Goal: Transaction & Acquisition: Purchase product/service

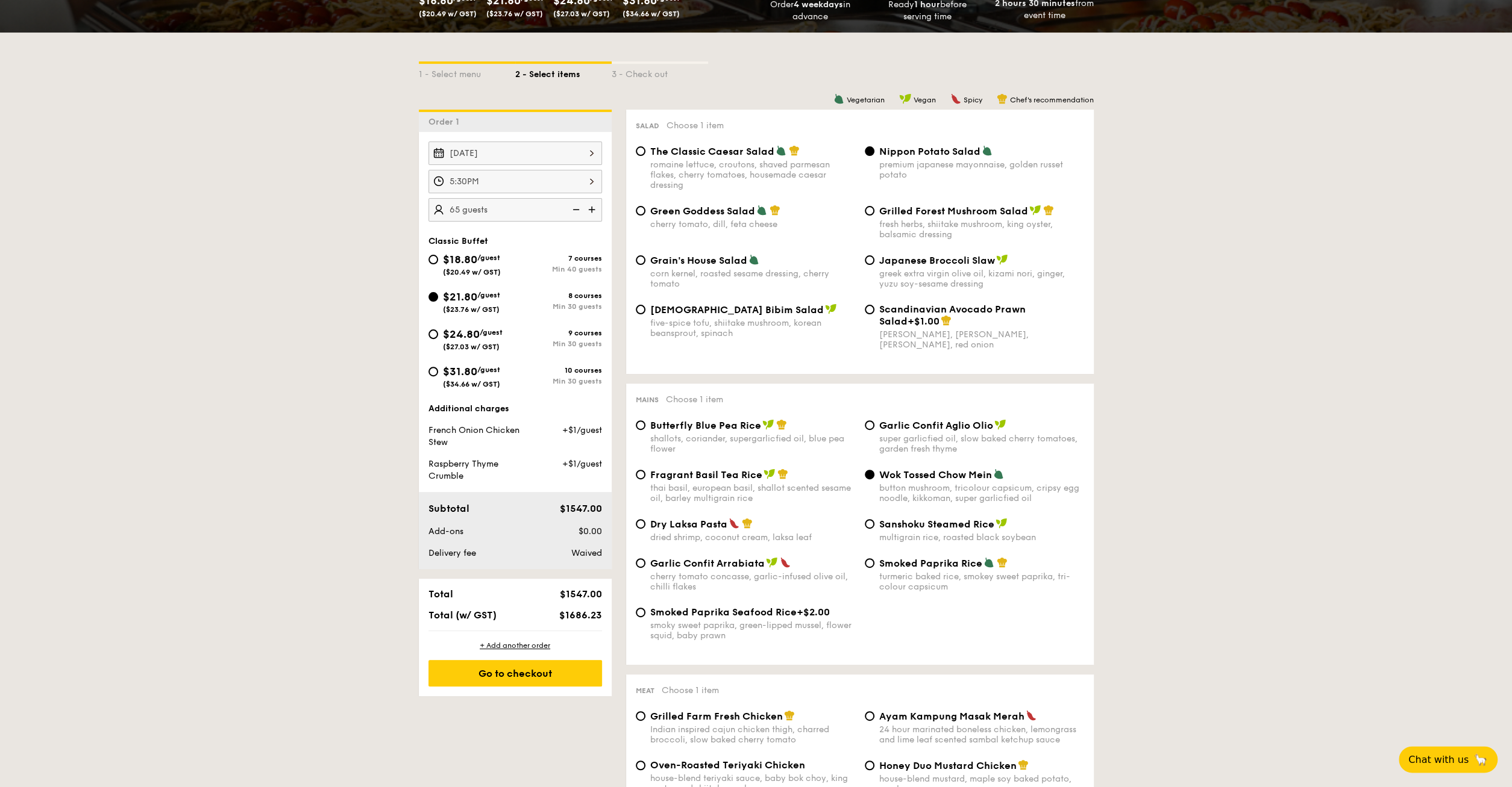
scroll to position [251, 0]
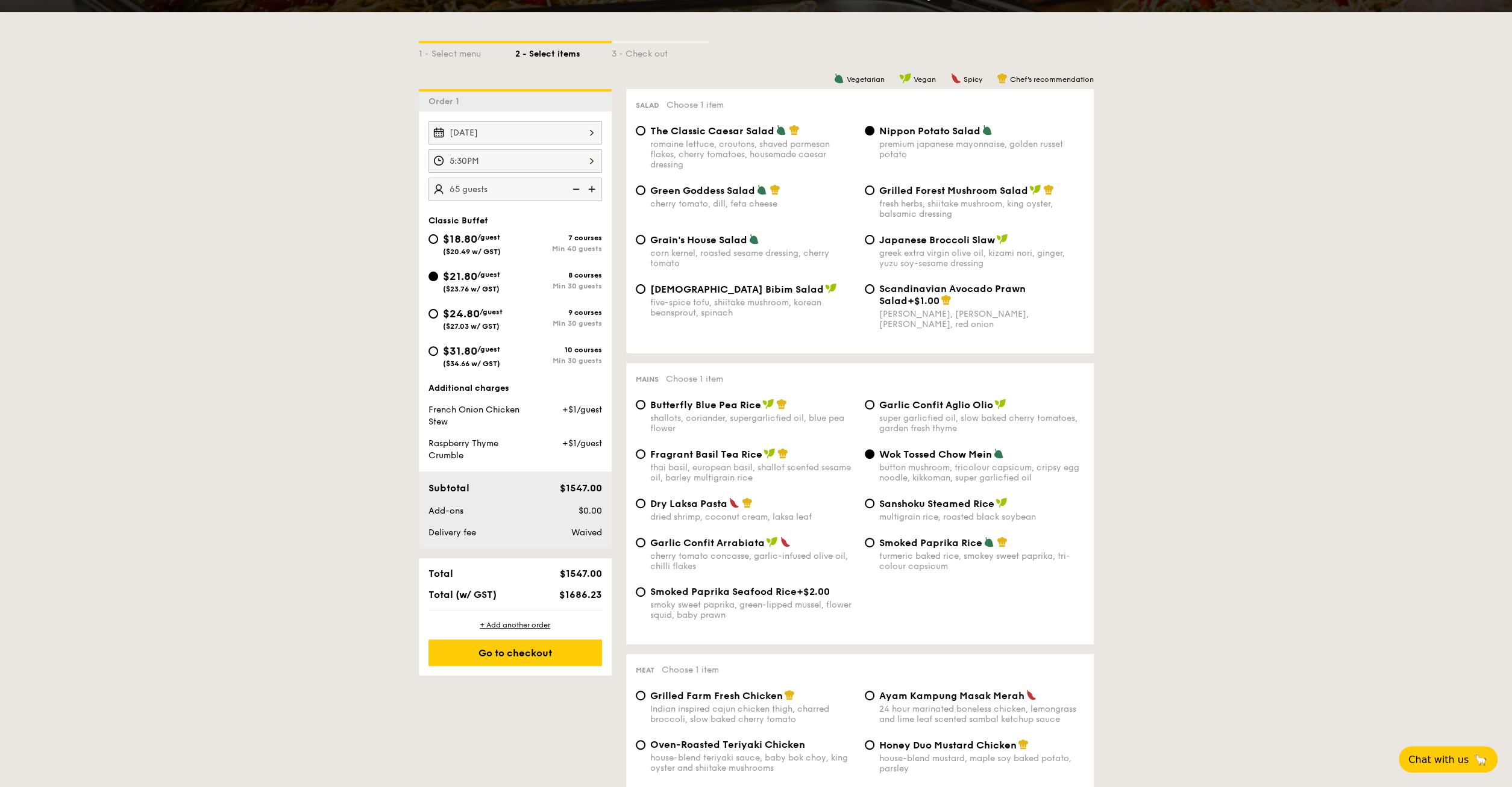
click at [576, 187] on img at bounding box center [575, 189] width 18 height 23
click at [576, 187] on img at bounding box center [575, 189] width 18 height 23
click at [576, 188] on img at bounding box center [575, 189] width 18 height 23
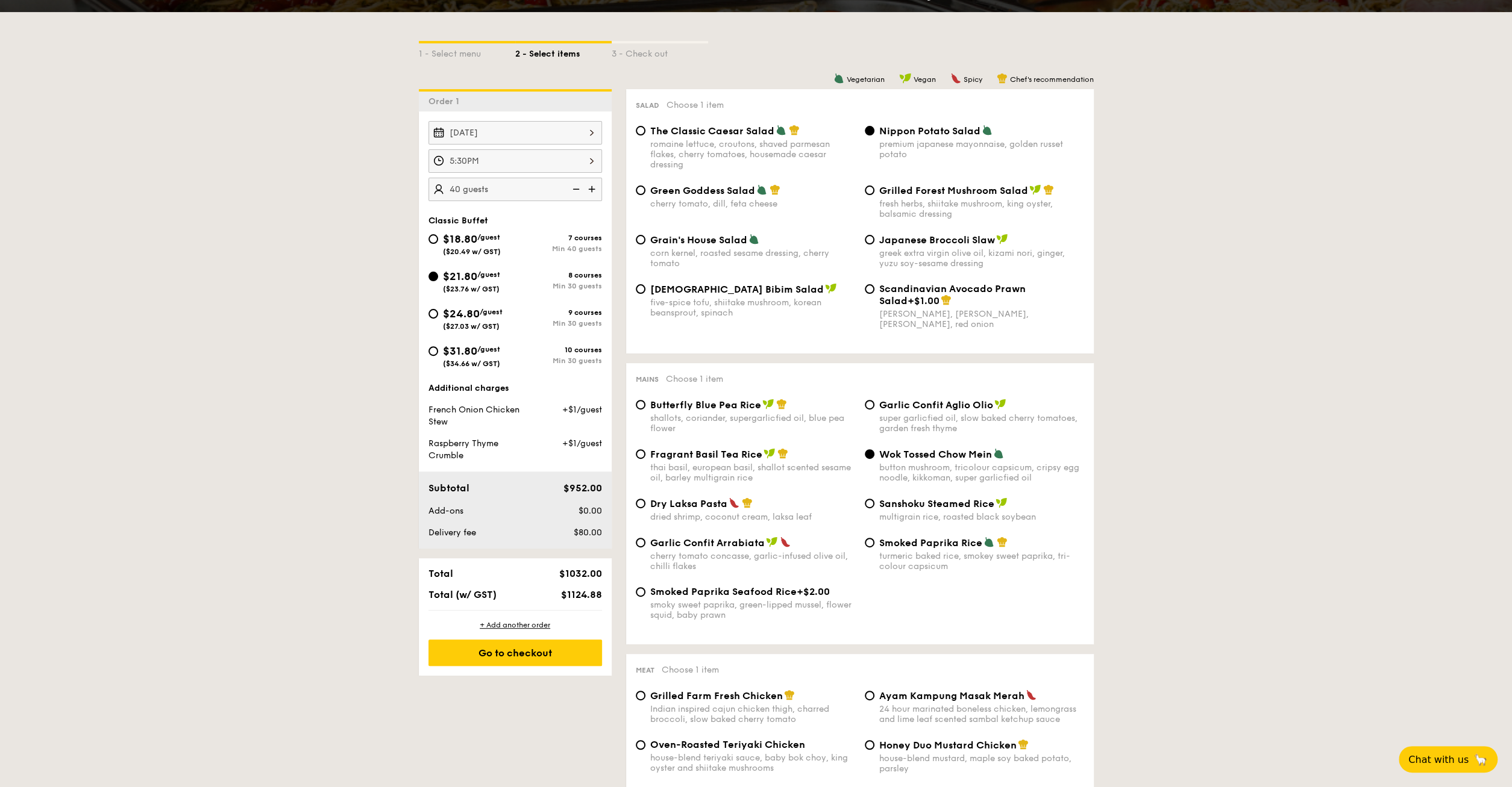
click at [575, 187] on img at bounding box center [575, 189] width 18 height 23
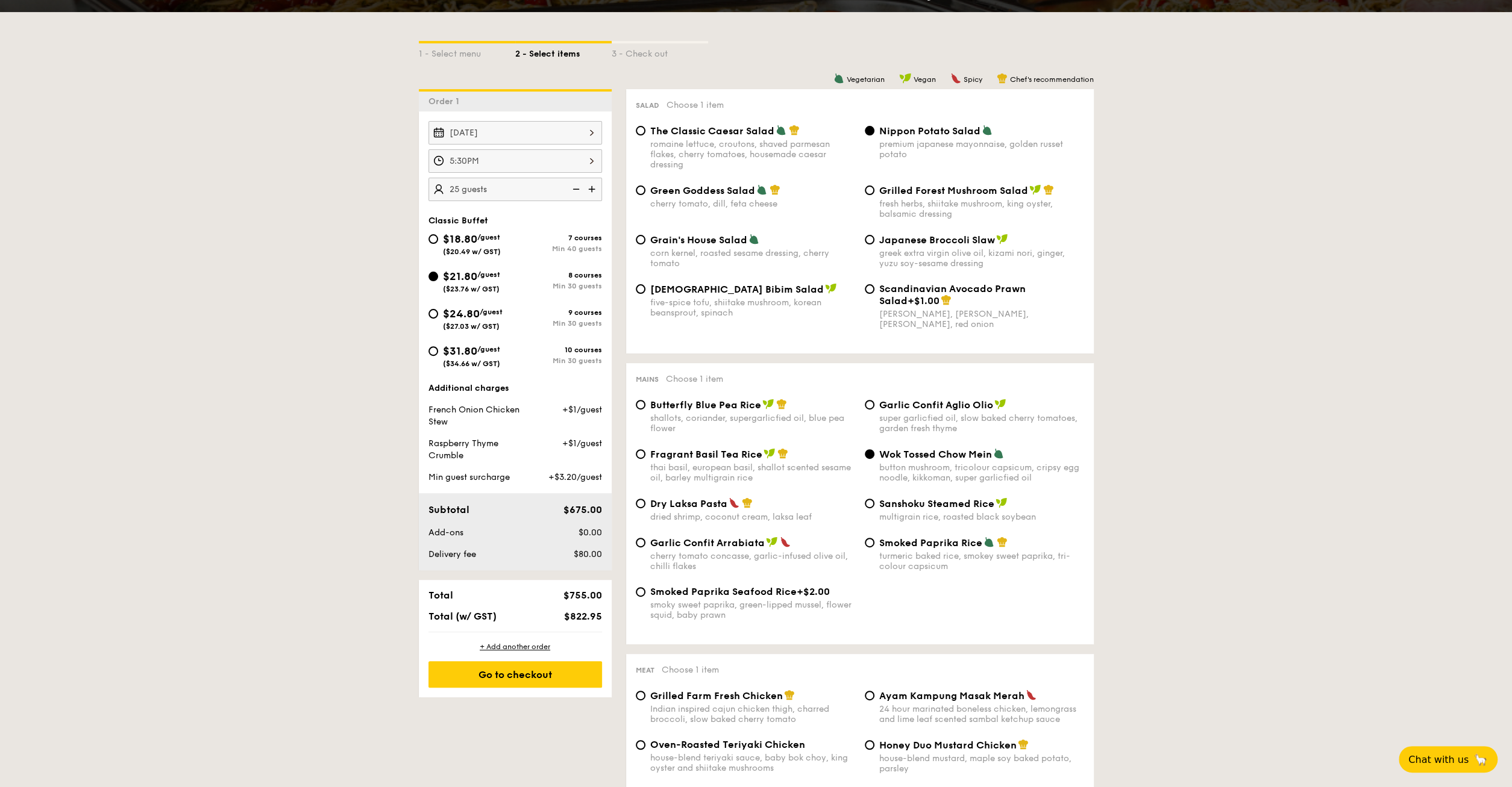
click at [575, 187] on img at bounding box center [575, 189] width 18 height 23
click at [592, 185] on img at bounding box center [593, 189] width 18 height 23
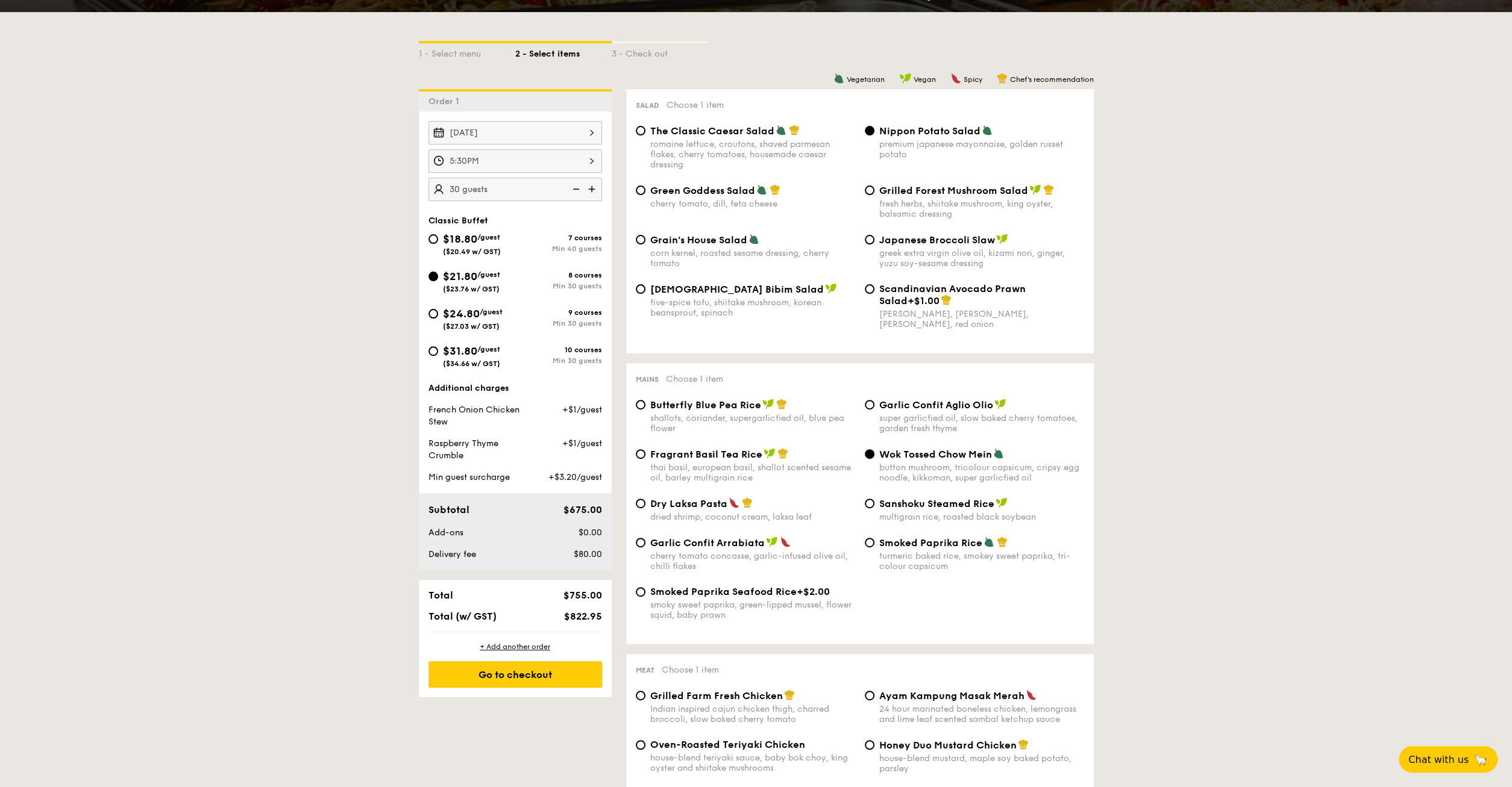
click at [592, 185] on img at bounding box center [593, 189] width 18 height 23
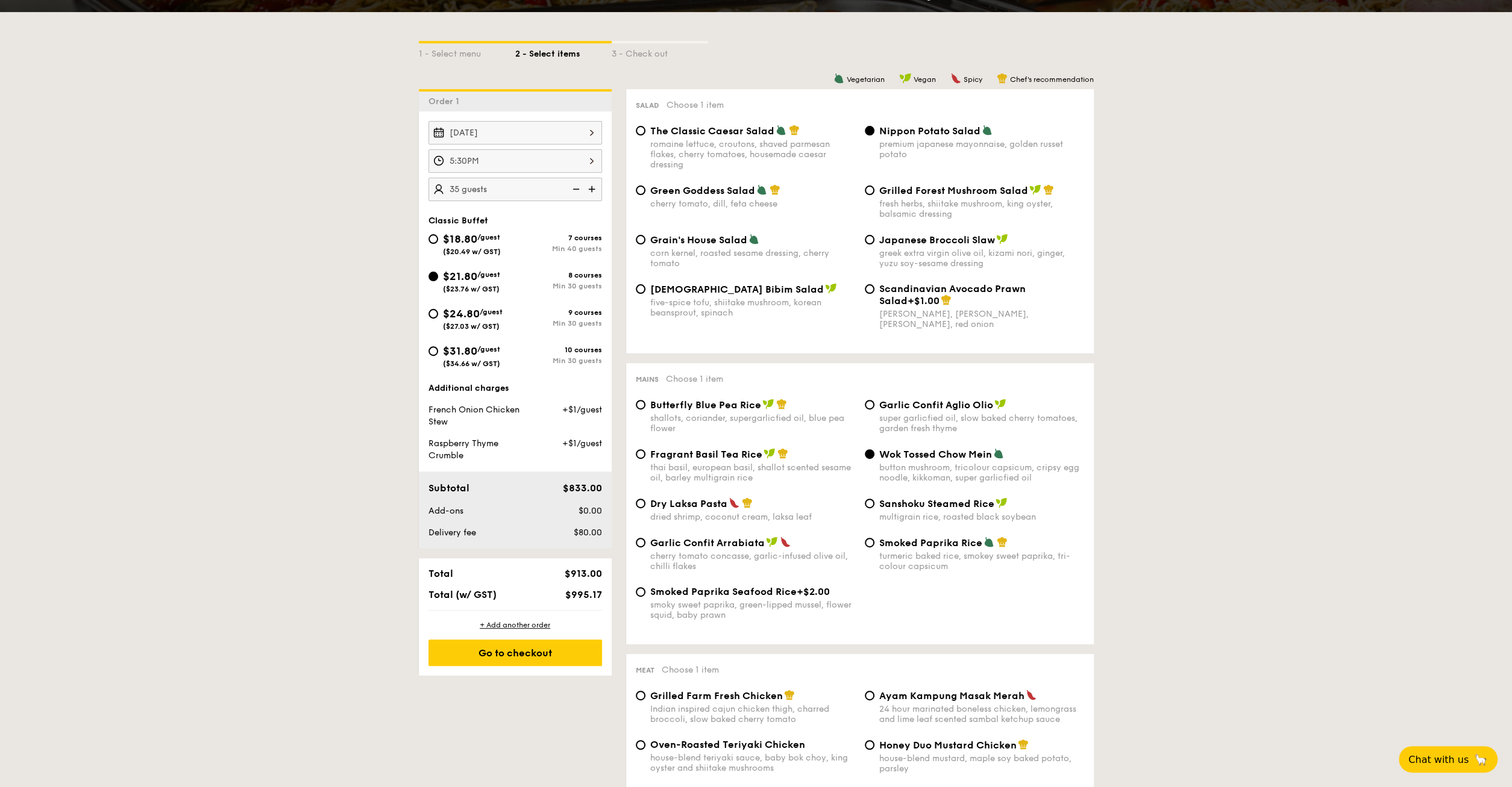
click at [592, 185] on img at bounding box center [593, 189] width 18 height 23
click at [574, 188] on img at bounding box center [575, 189] width 18 height 23
click at [572, 188] on img at bounding box center [575, 189] width 18 height 23
type input "30 guests"
click at [526, 621] on div "+ Add another order Go to checkout" at bounding box center [514, 643] width 193 height 65
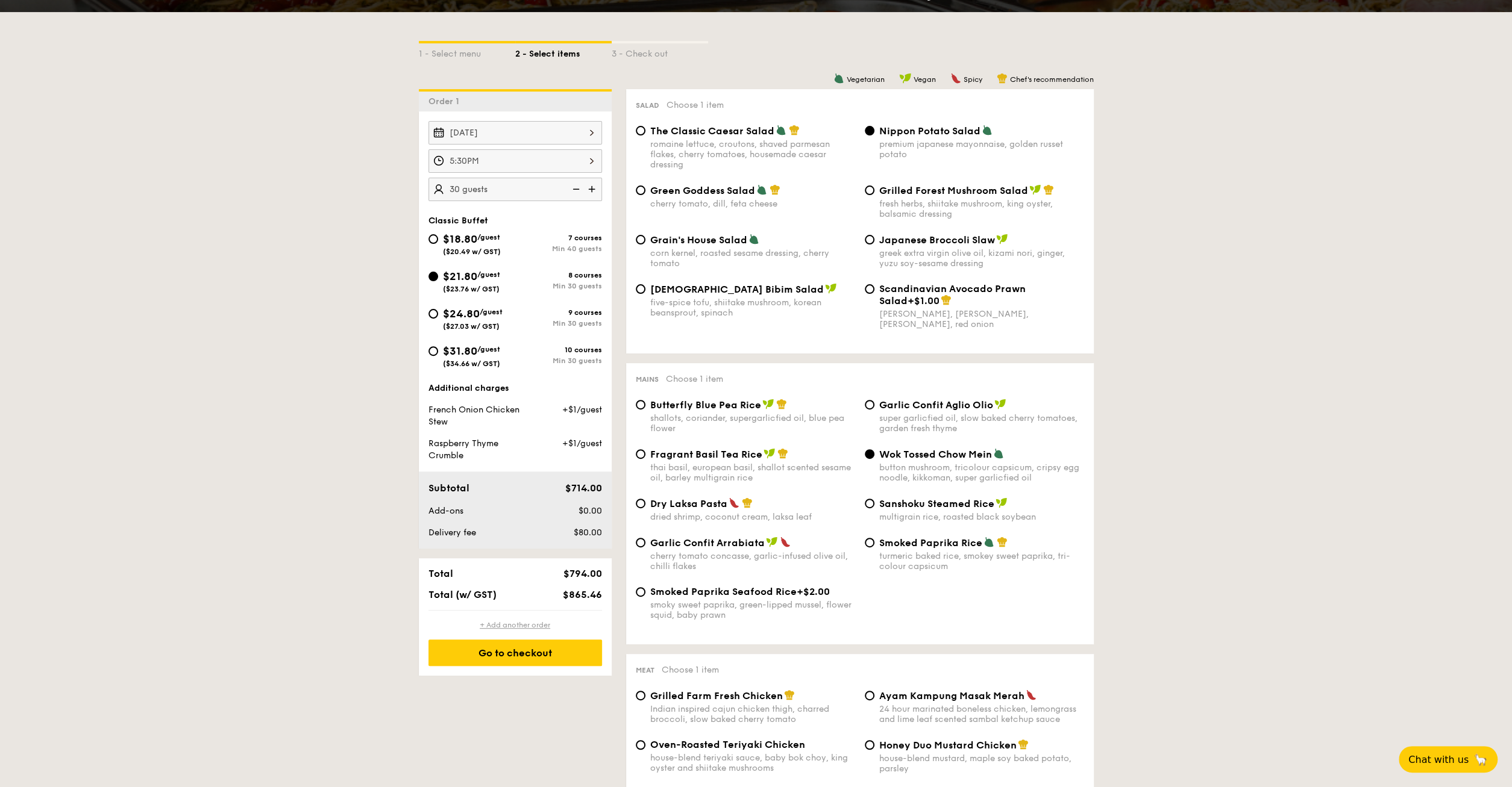
click at [526, 621] on div "+ Add another order" at bounding box center [514, 625] width 174 height 10
radio input "true"
radio input "false"
radio input "true"
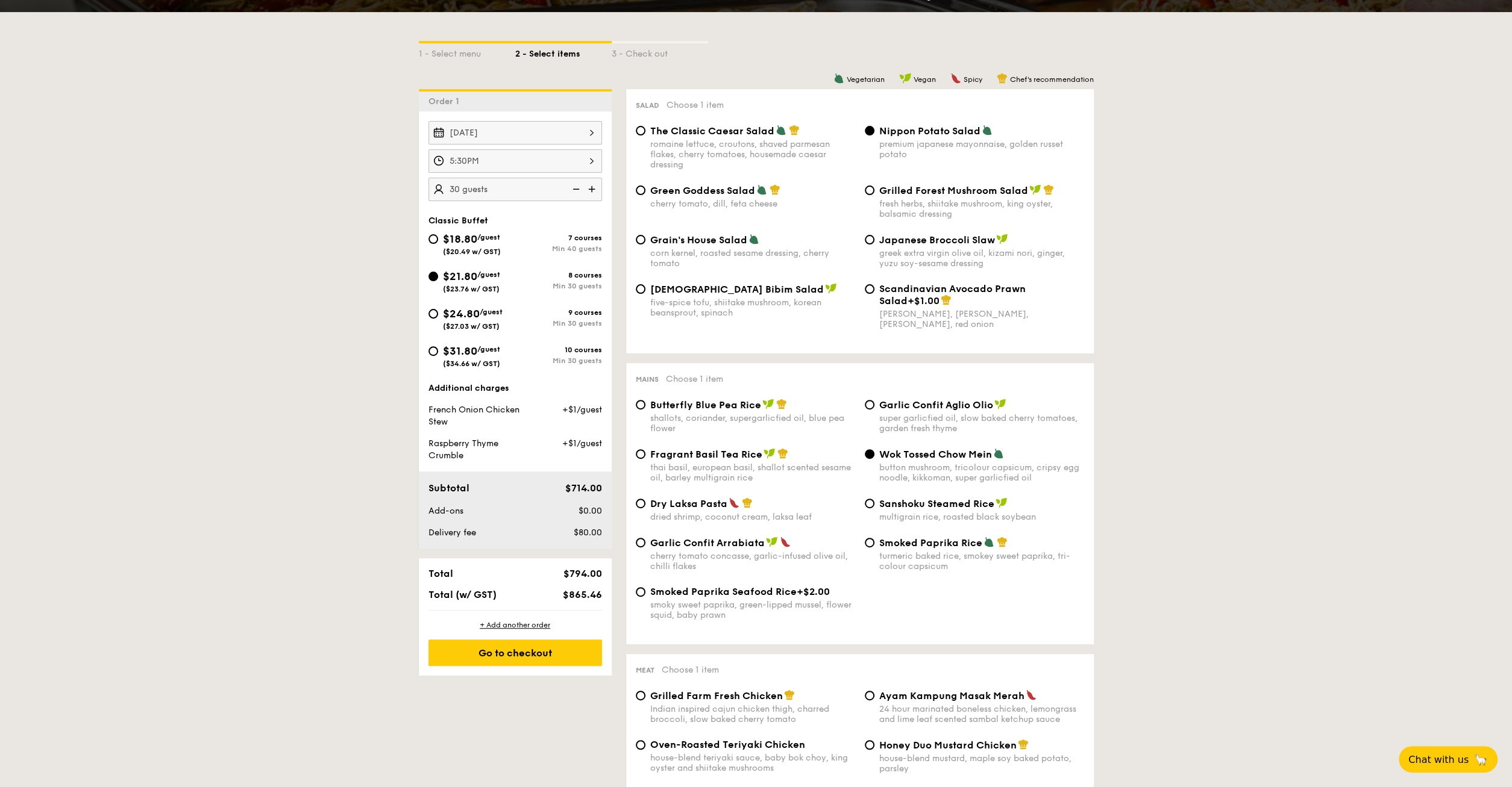
radio input "true"
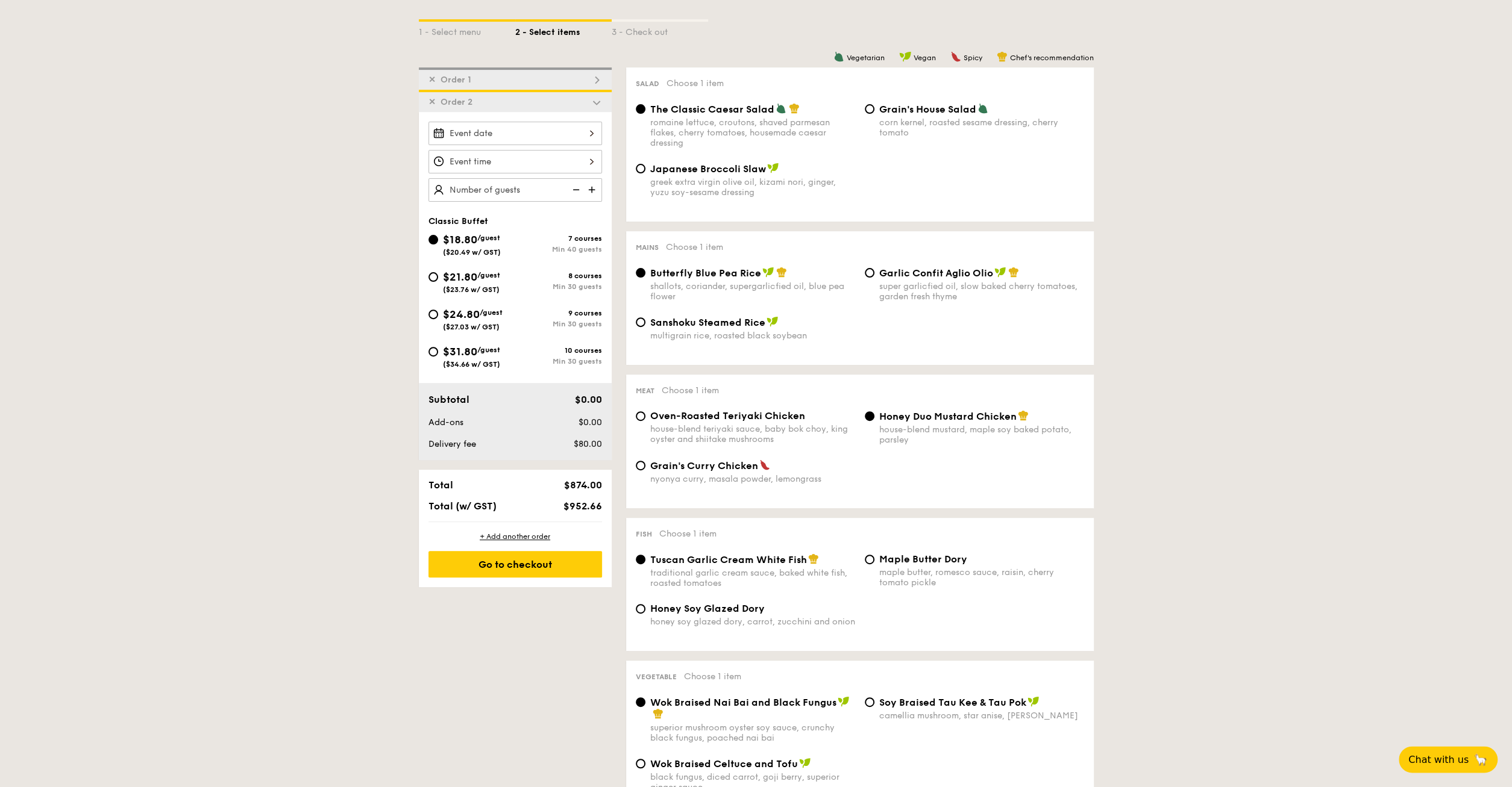
scroll to position [155, 0]
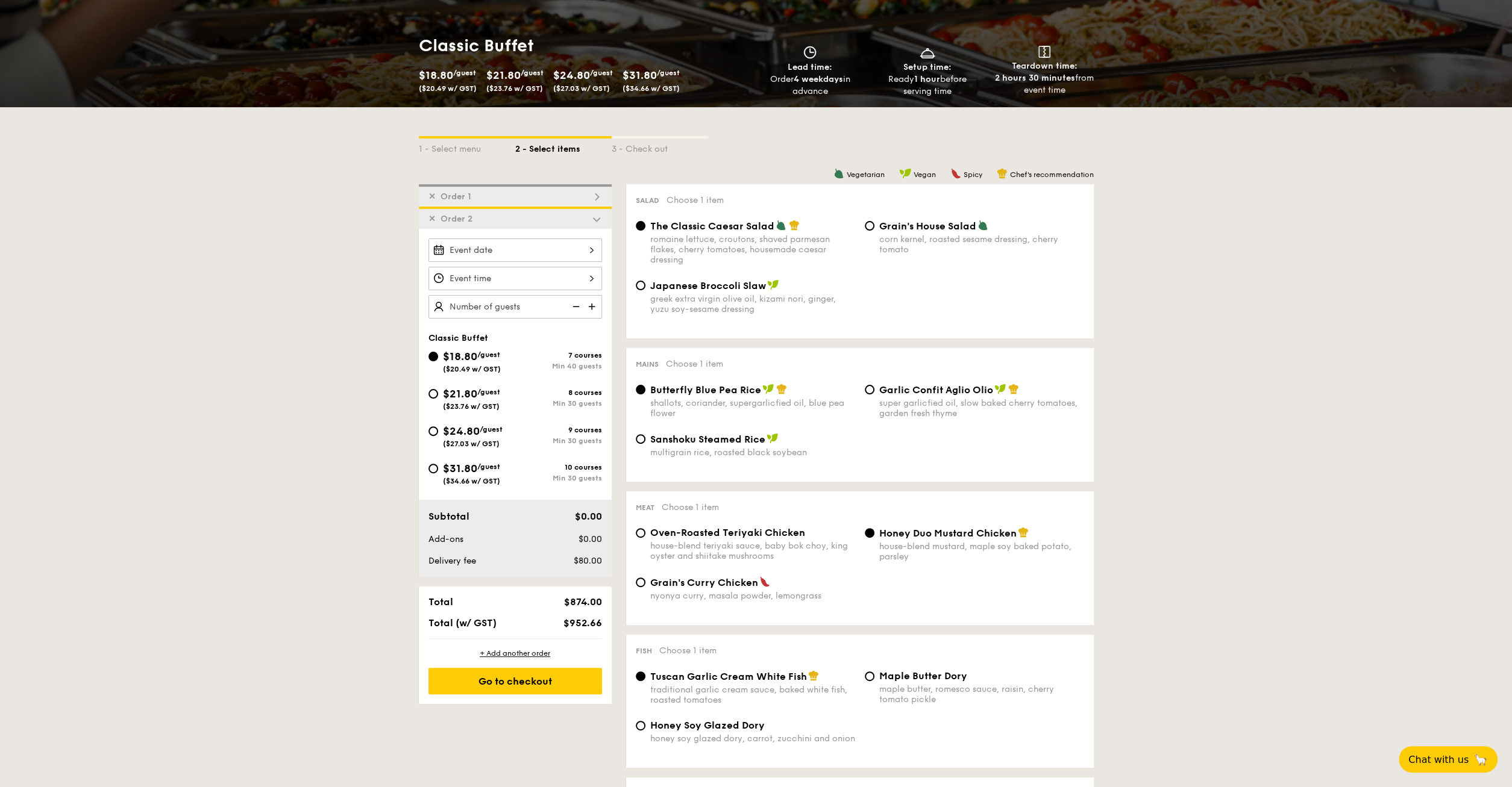
click at [592, 305] on img at bounding box center [593, 307] width 18 height 23
click at [576, 306] on img at bounding box center [575, 307] width 18 height 23
type input "40 guests"
click at [576, 306] on img at bounding box center [575, 307] width 18 height 23
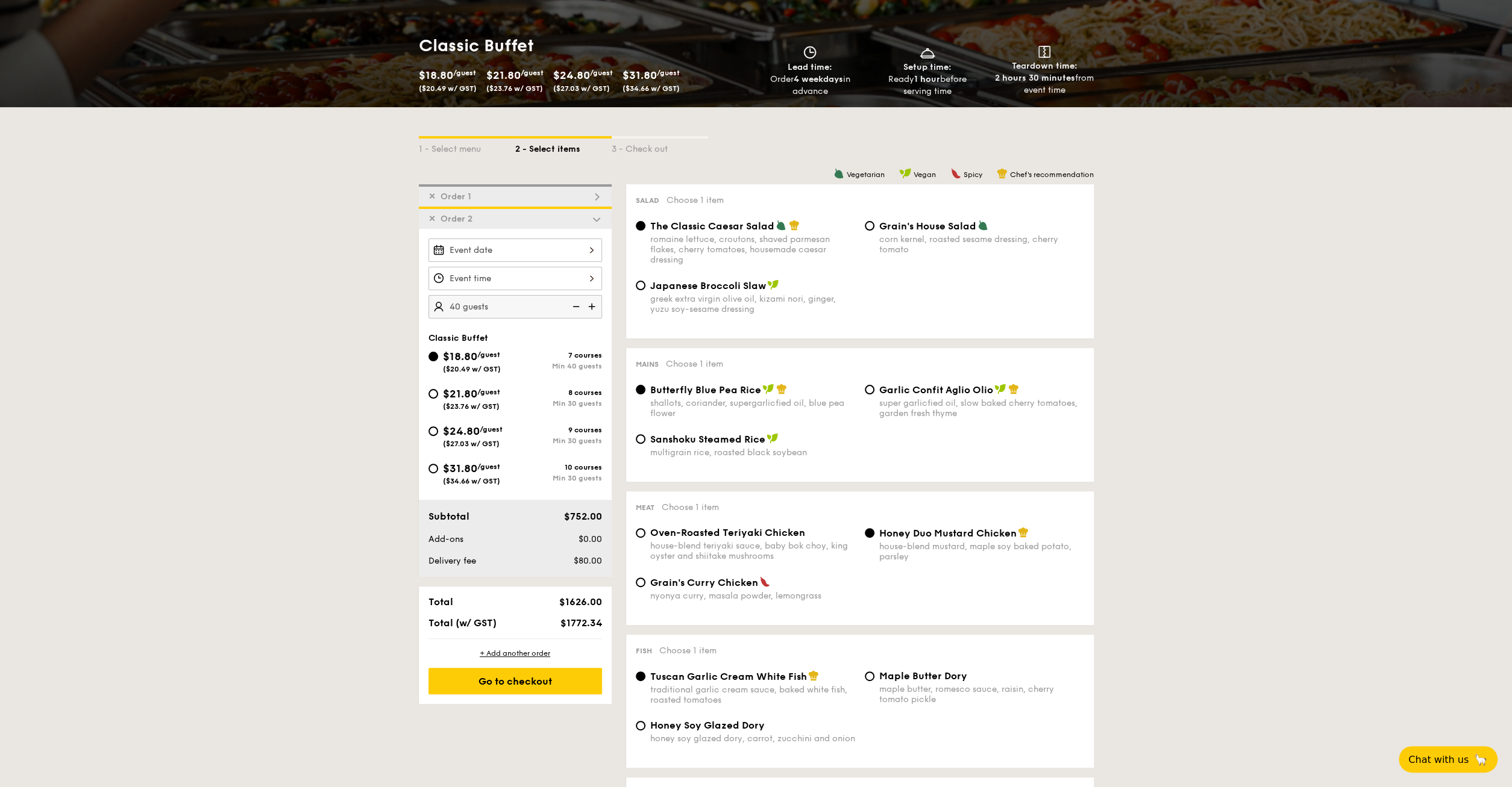
click at [462, 391] on span "$21.80" at bounding box center [460, 393] width 34 height 13
click at [439, 391] on input "$21.80 /guest ($23.76 w/ GST) 8 courses Min 30 guests" at bounding box center [432, 394] width 10 height 10
radio input "true"
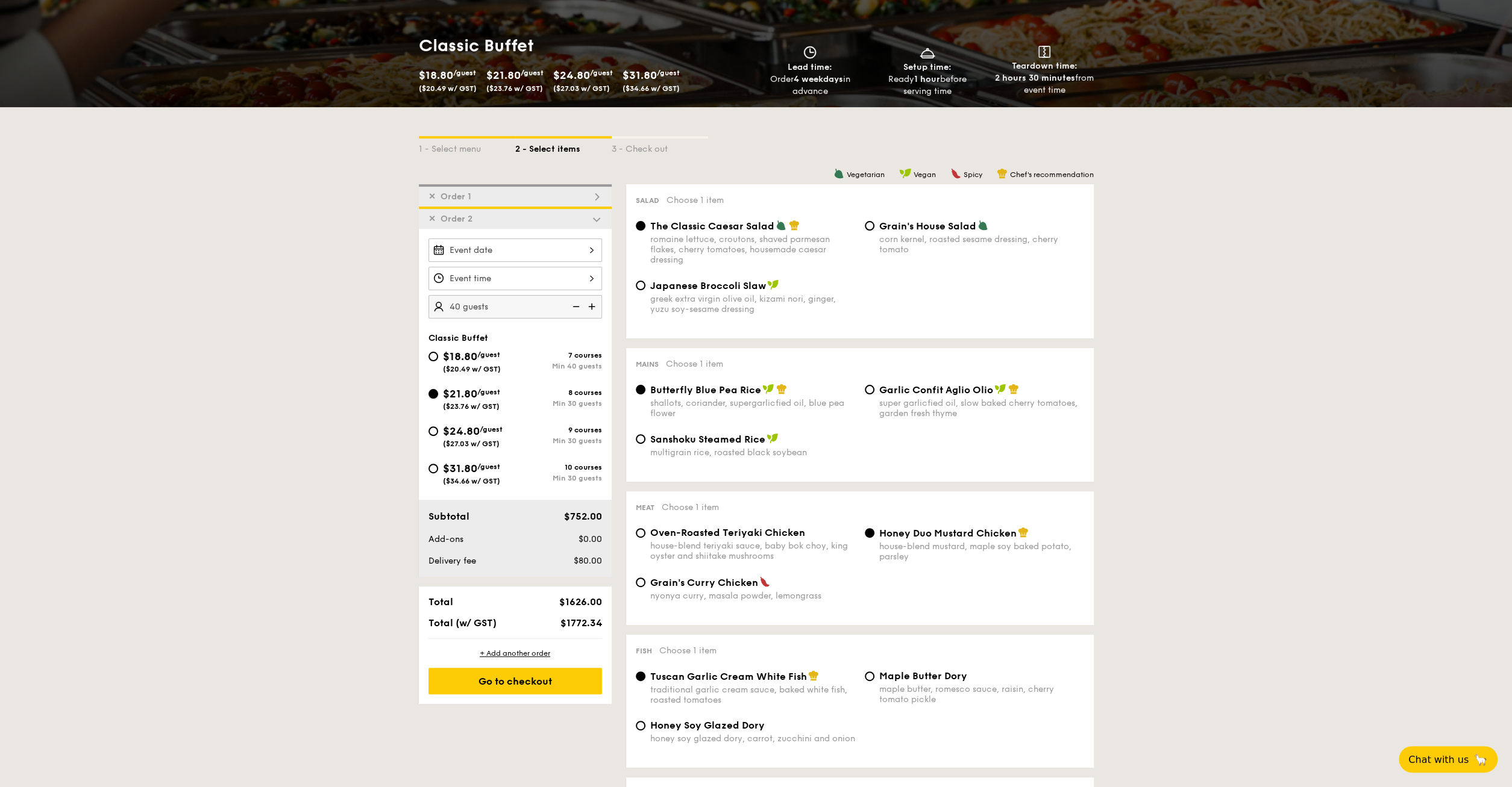
radio input "true"
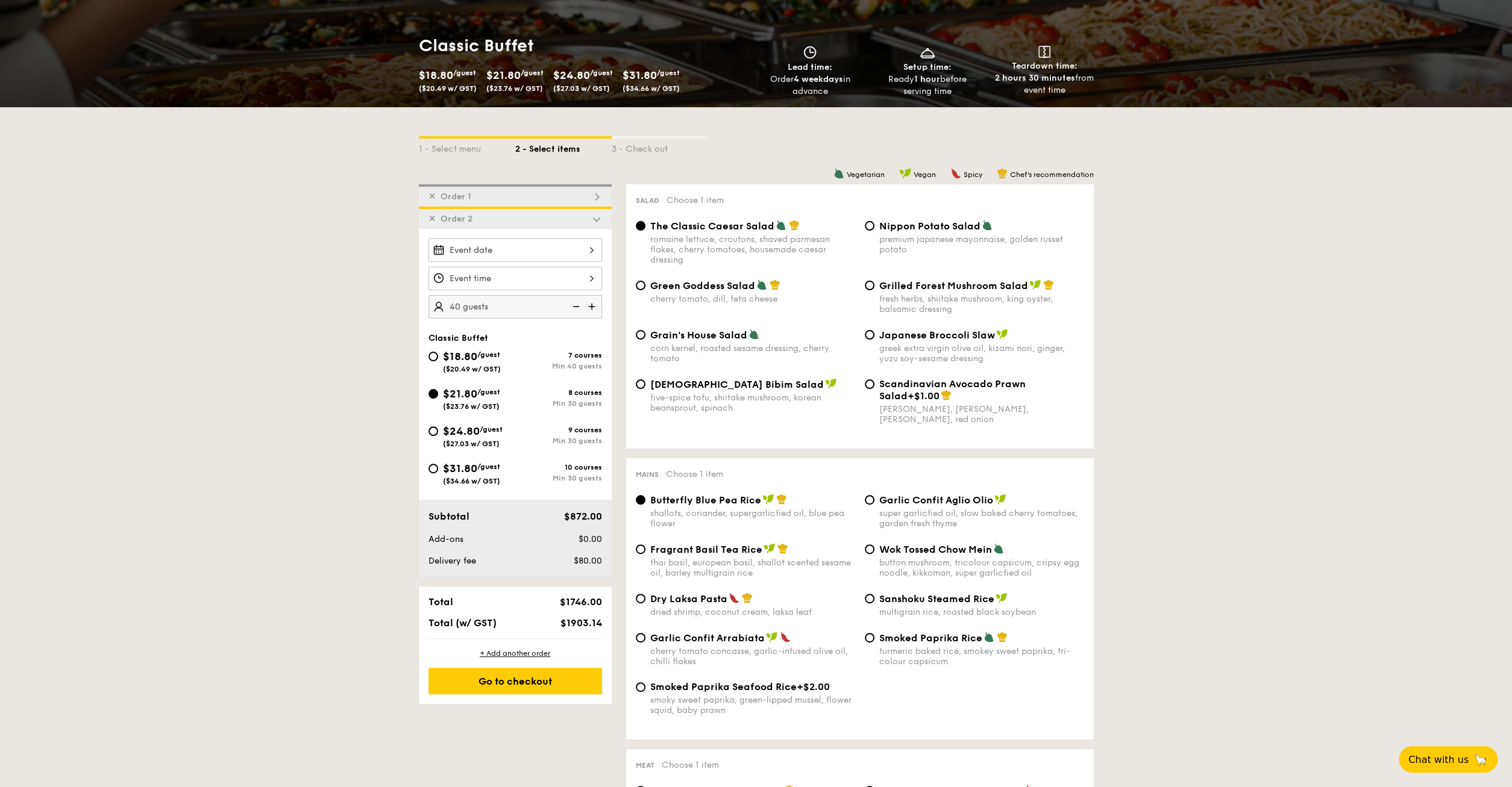
click at [579, 308] on img at bounding box center [575, 307] width 18 height 23
type input "35 guests"
click at [466, 194] on span "Order 1" at bounding box center [456, 197] width 40 height 10
radio input "false"
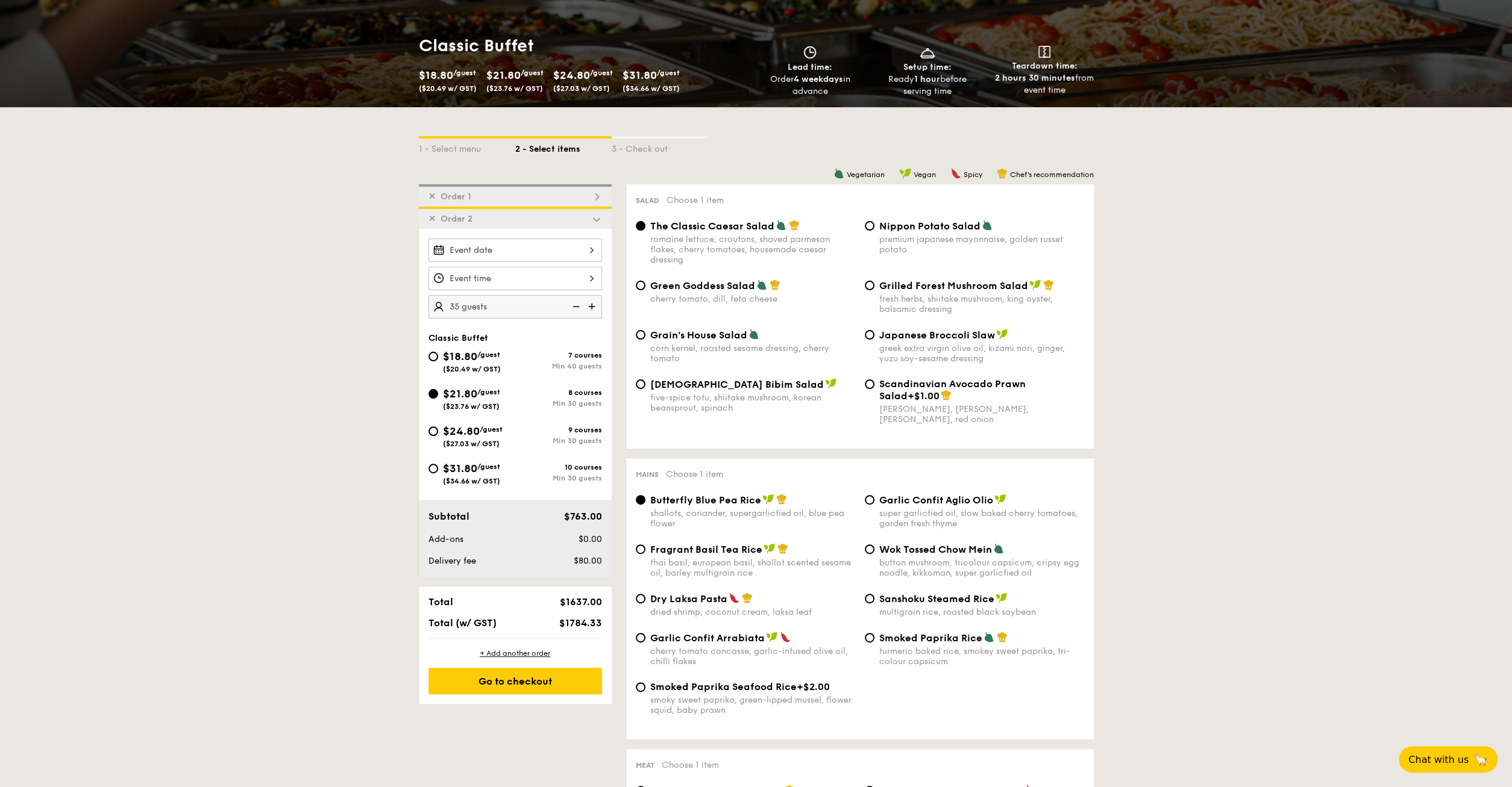
radio input "false"
radio input "true"
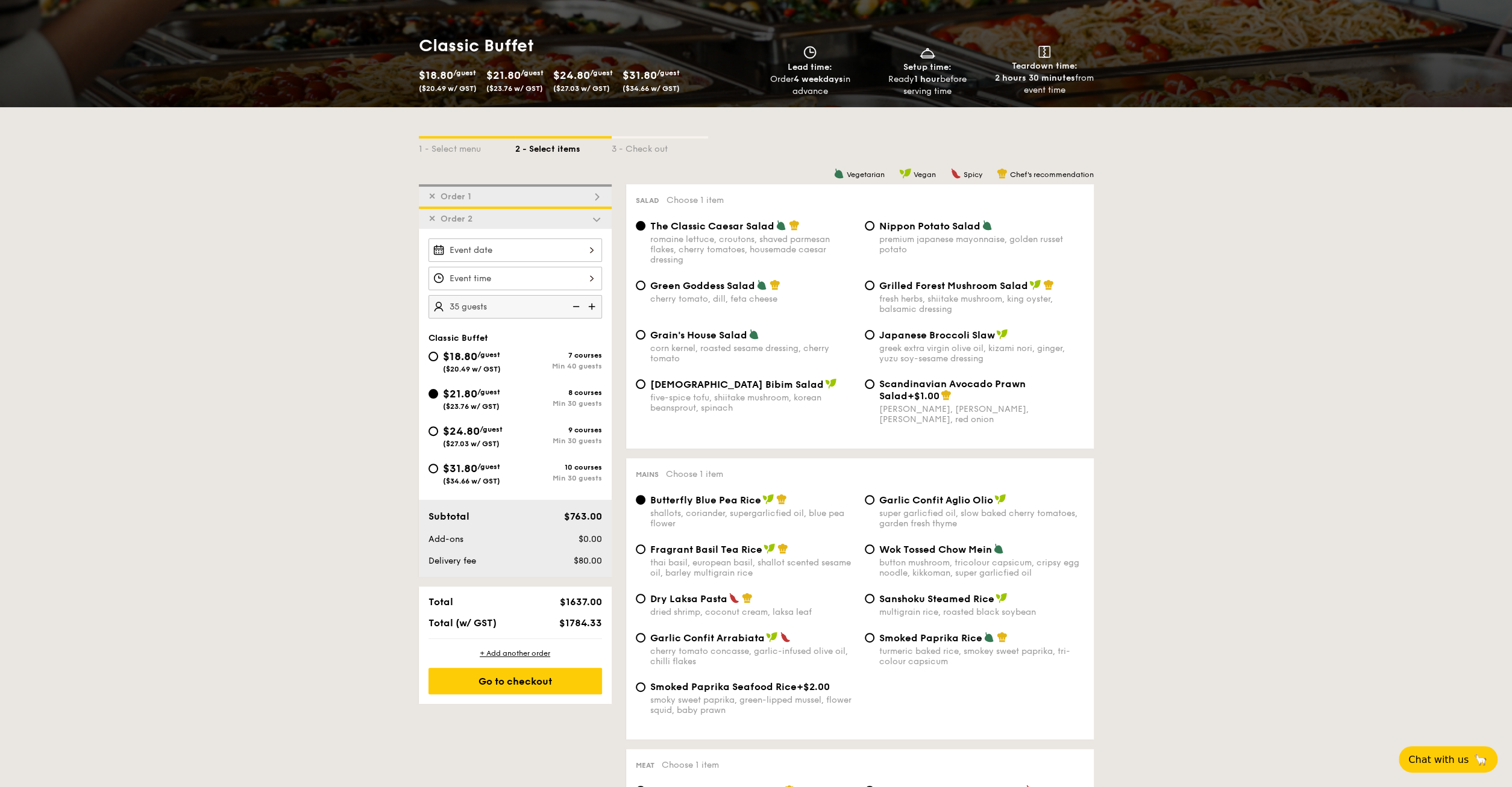
radio input "false"
radio input "true"
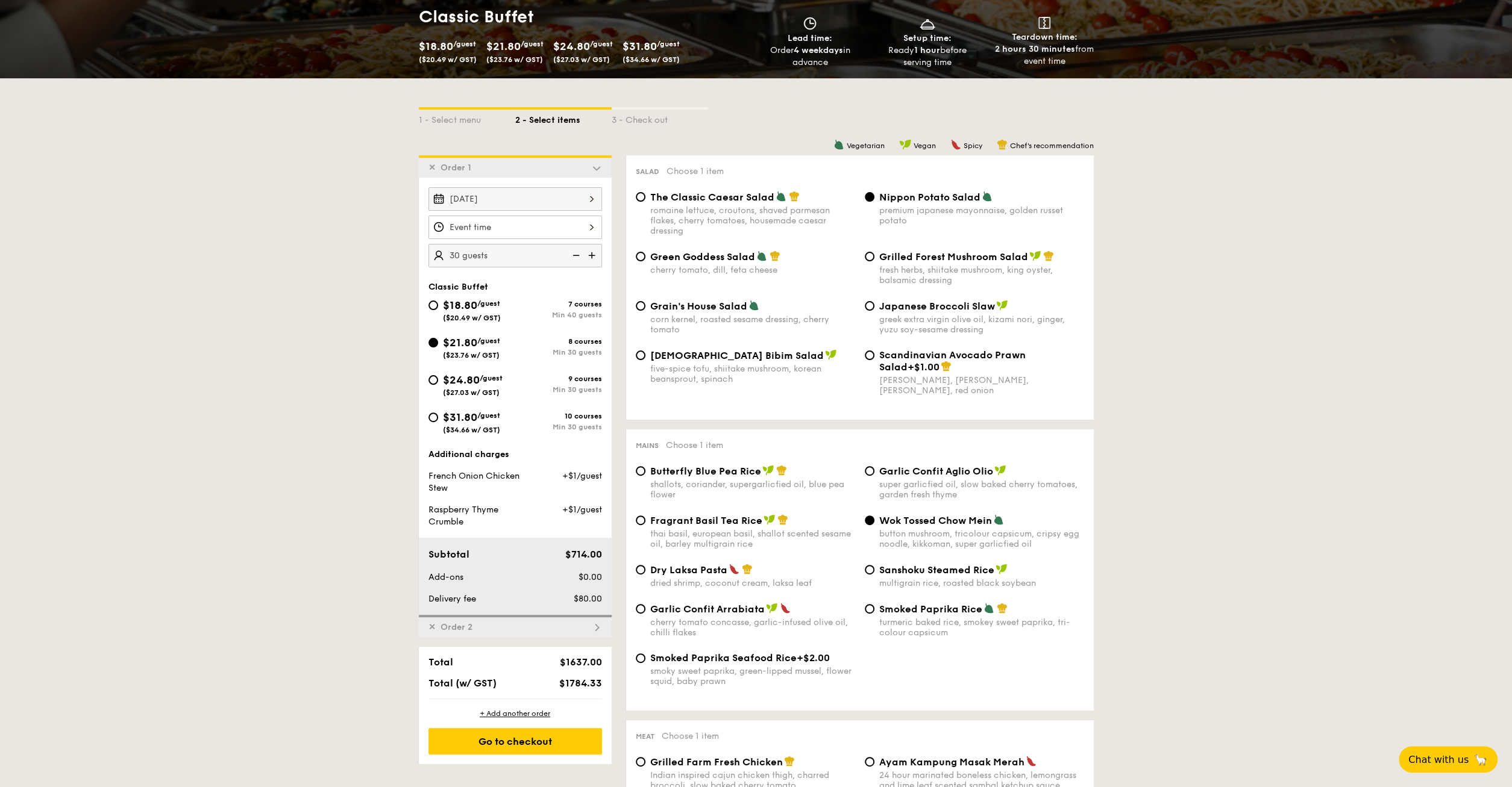
scroll to position [251, 0]
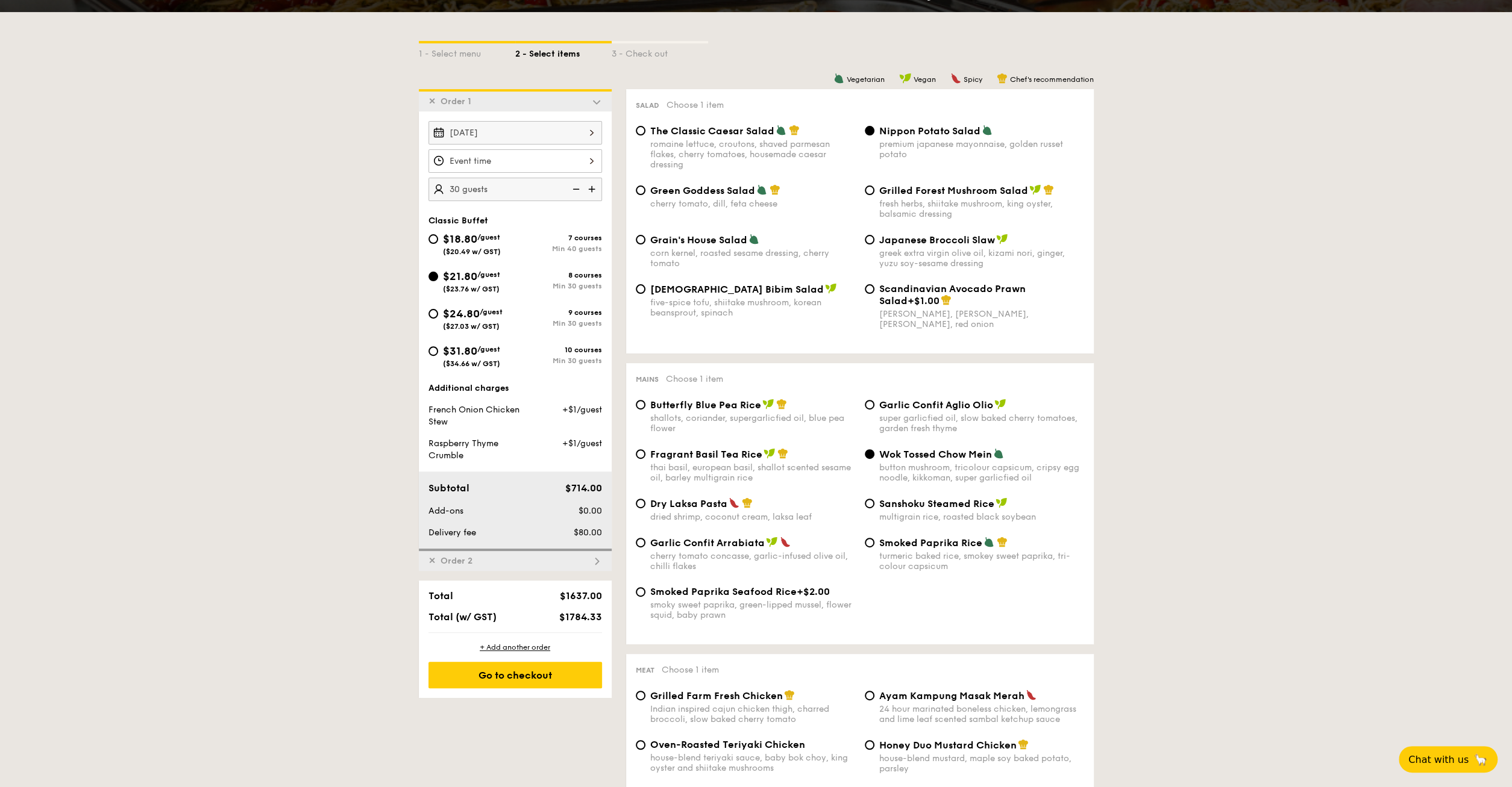
click at [480, 555] on div "✕ Order 2" at bounding box center [514, 560] width 193 height 23
radio input "true"
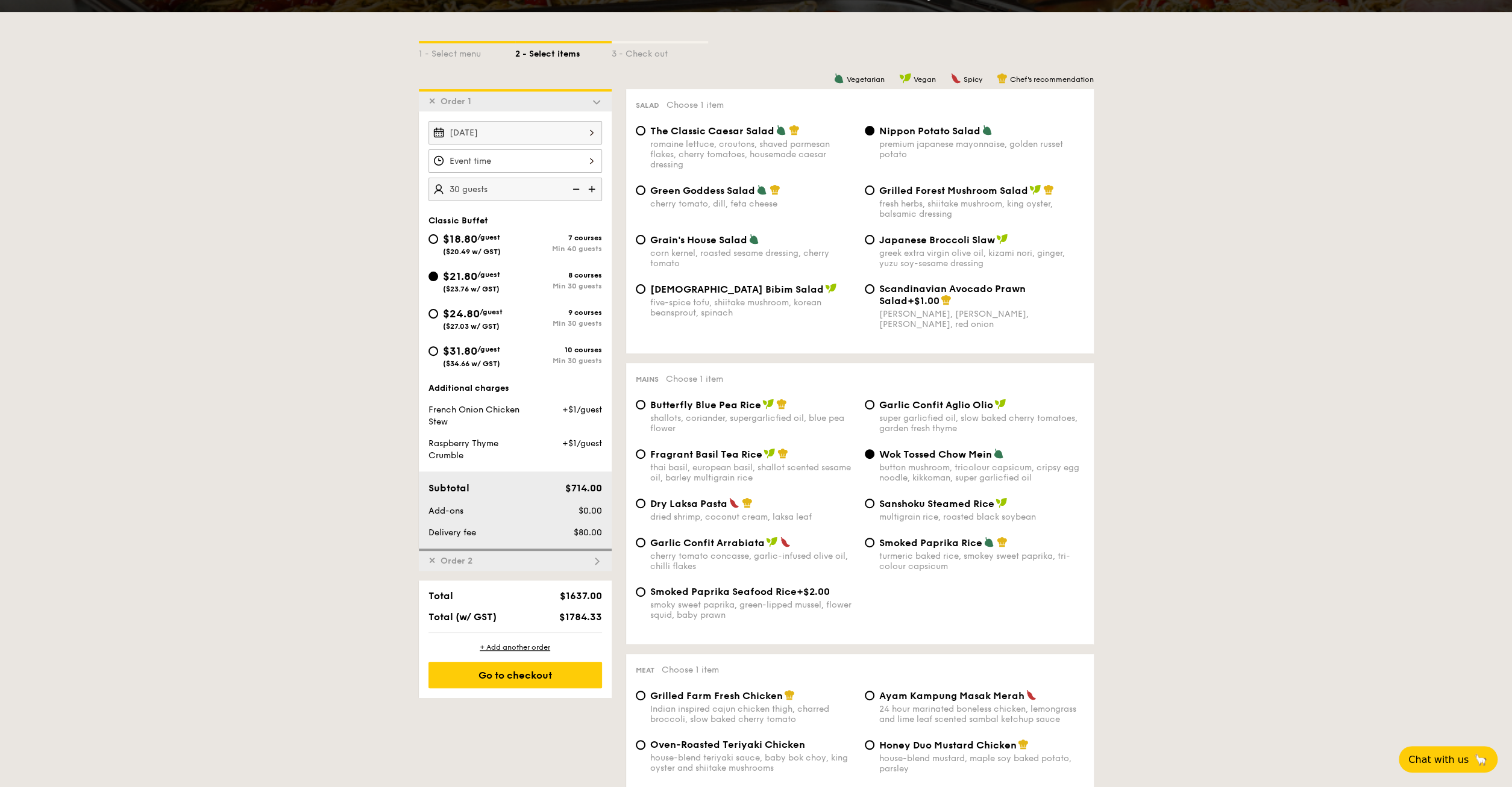
radio input "false"
radio input "true"
radio input "false"
radio input "true"
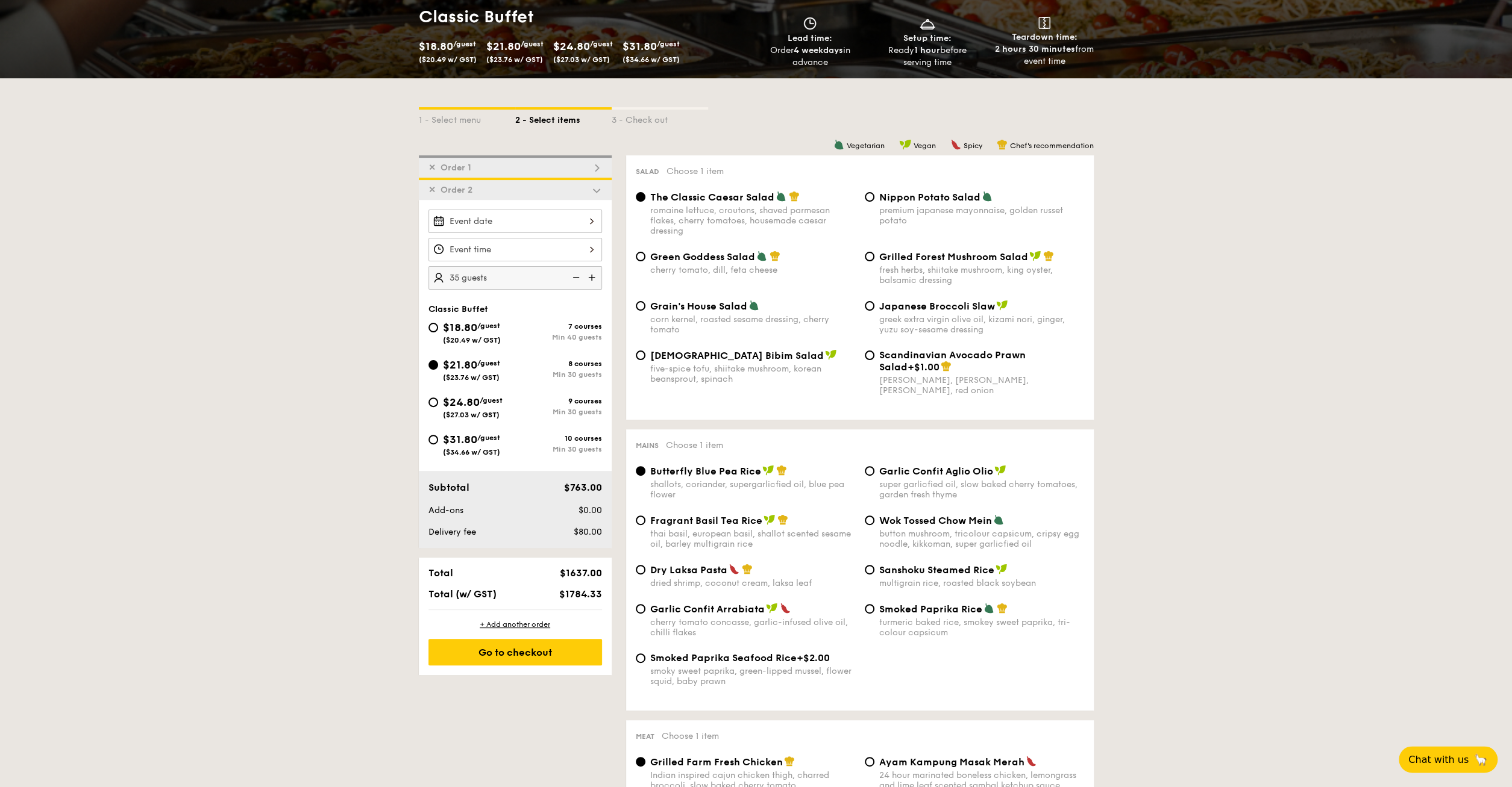
scroll to position [155, 0]
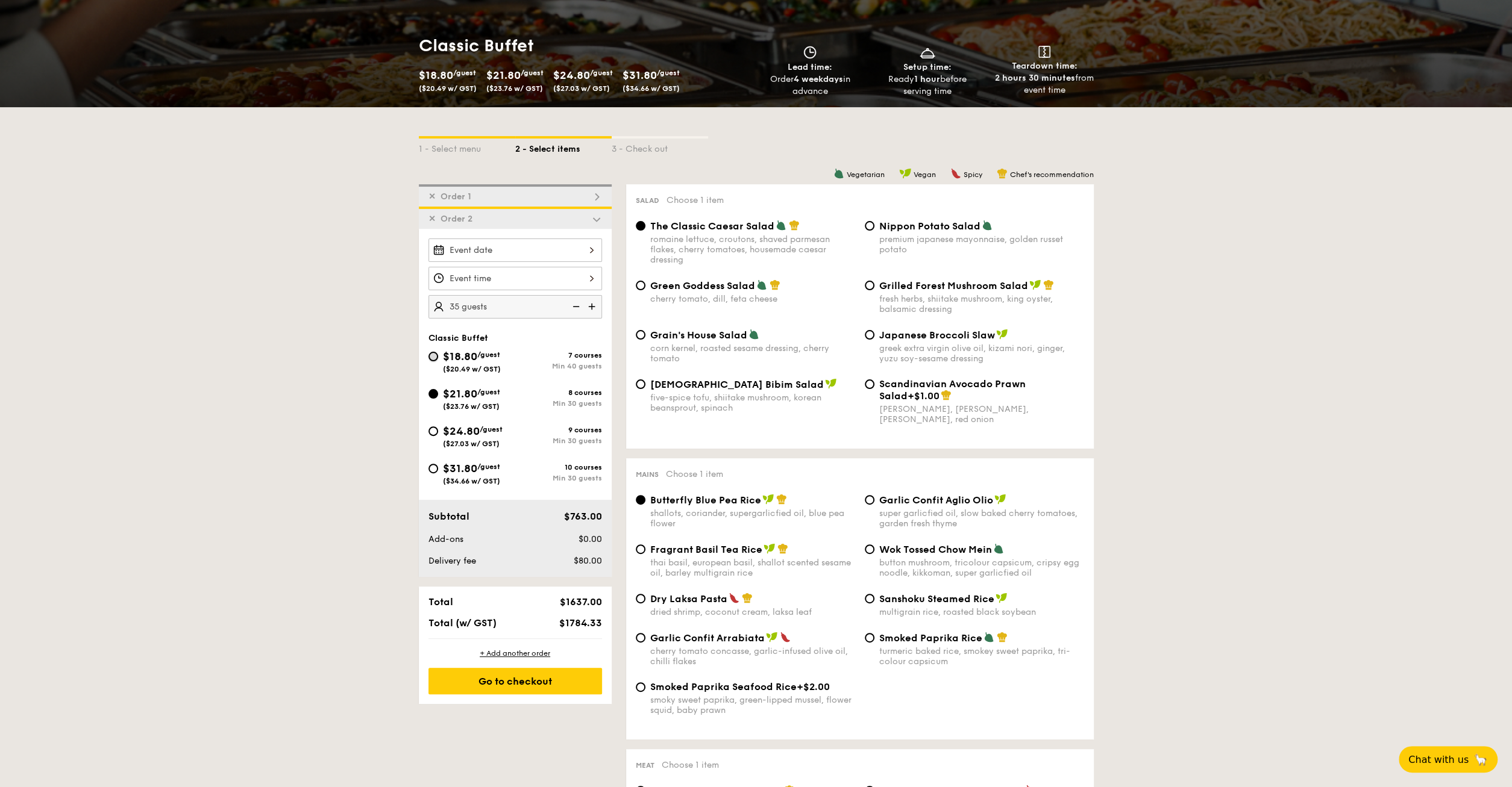
click at [435, 354] on input "$18.80 /guest ($20.49 w/ GST) 7 courses Min 40 guests" at bounding box center [432, 356] width 10 height 10
radio input "true"
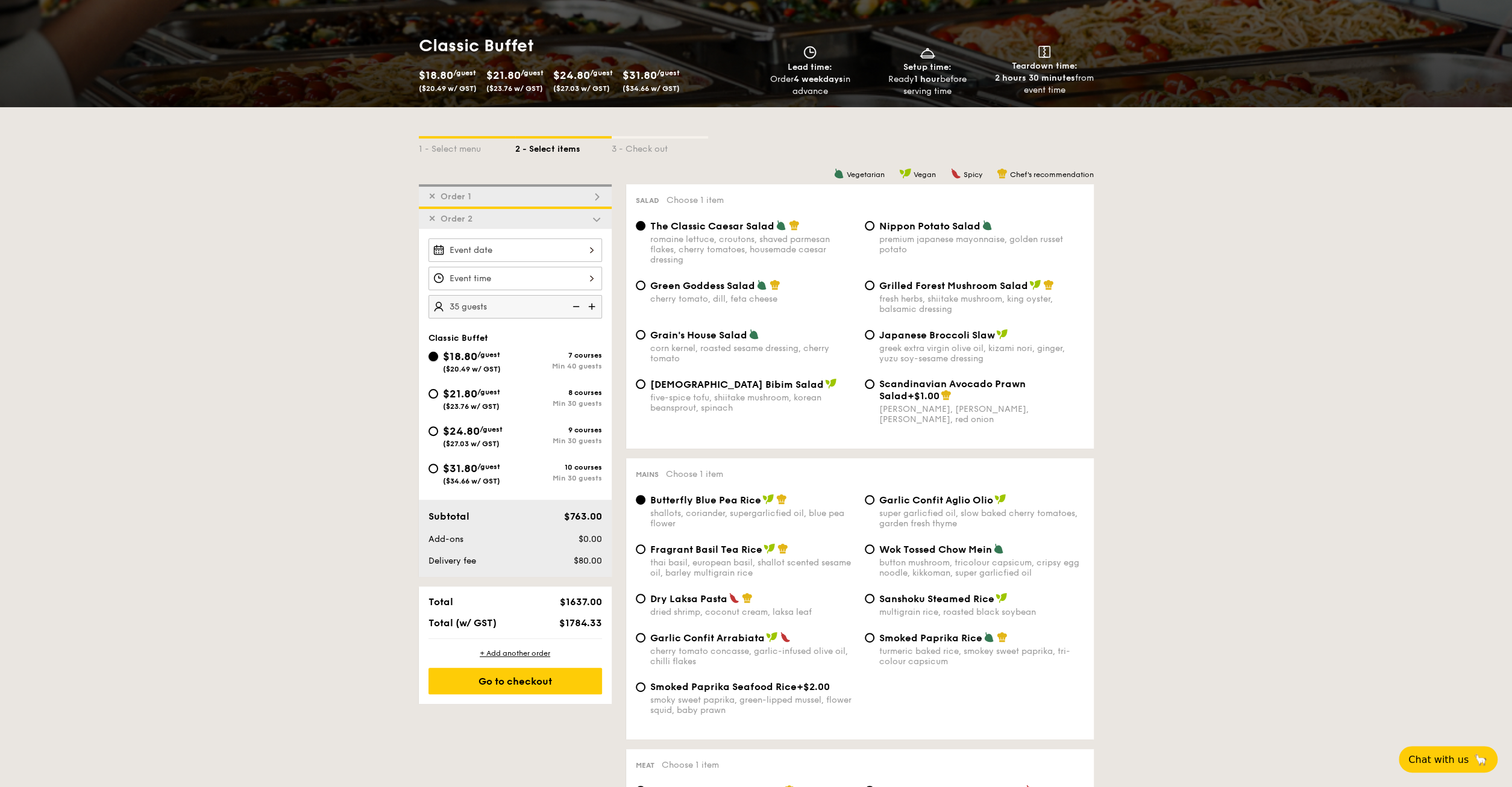
radio input "true"
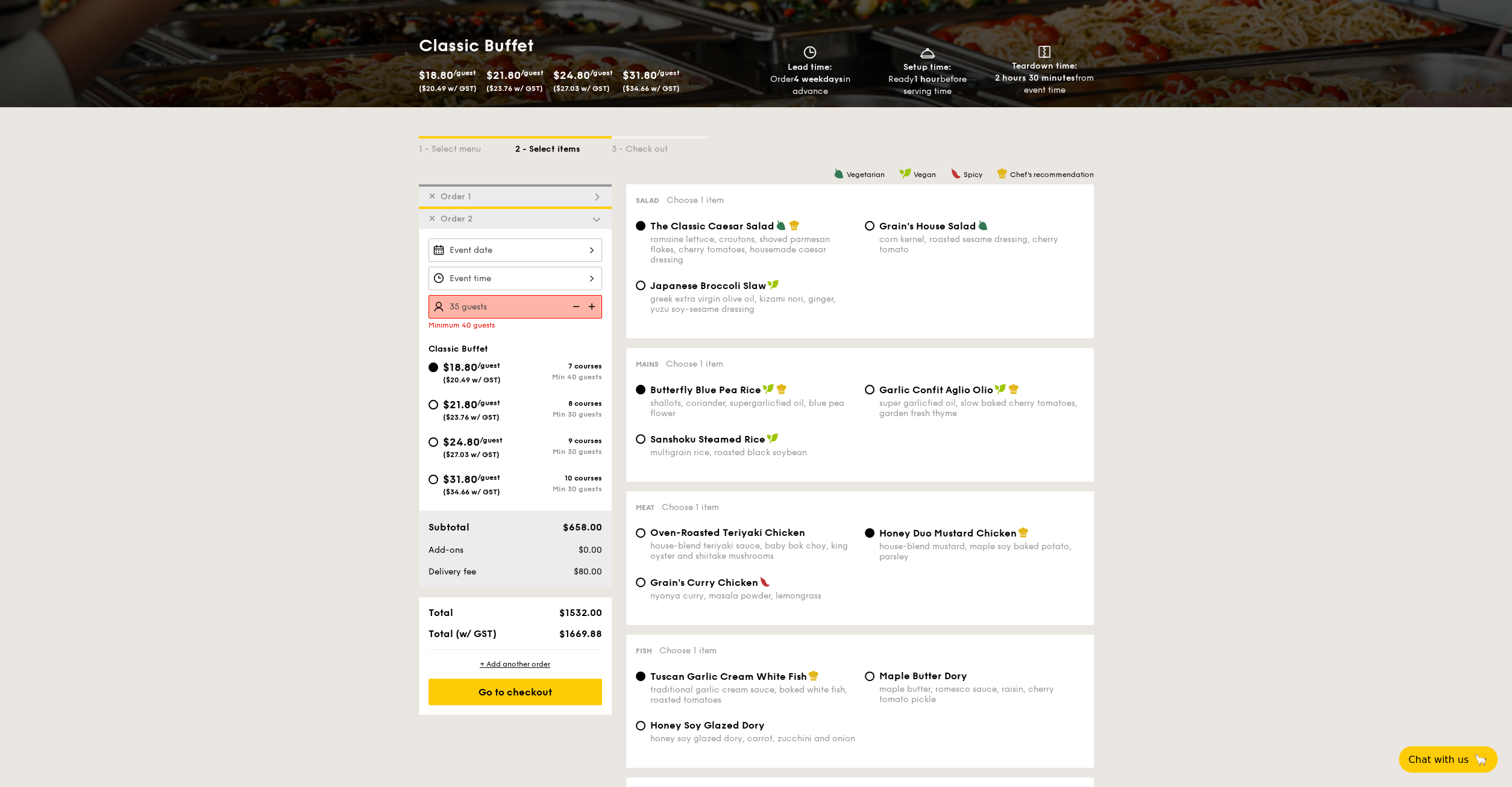
click at [589, 309] on img at bounding box center [593, 307] width 18 height 23
type input "40 guests"
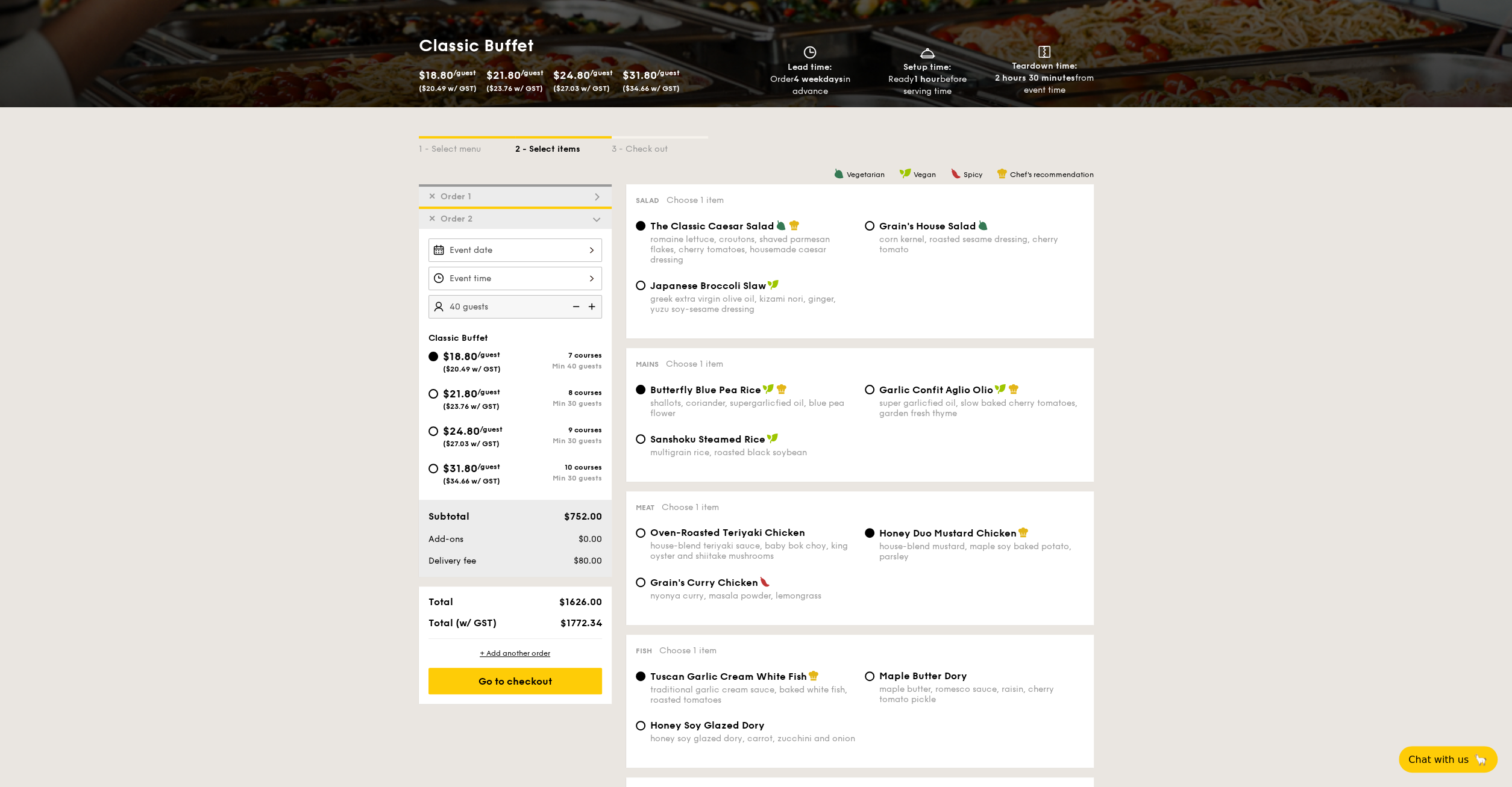
click at [491, 193] on div "✕ Order 1" at bounding box center [514, 196] width 193 height 23
radio input "false"
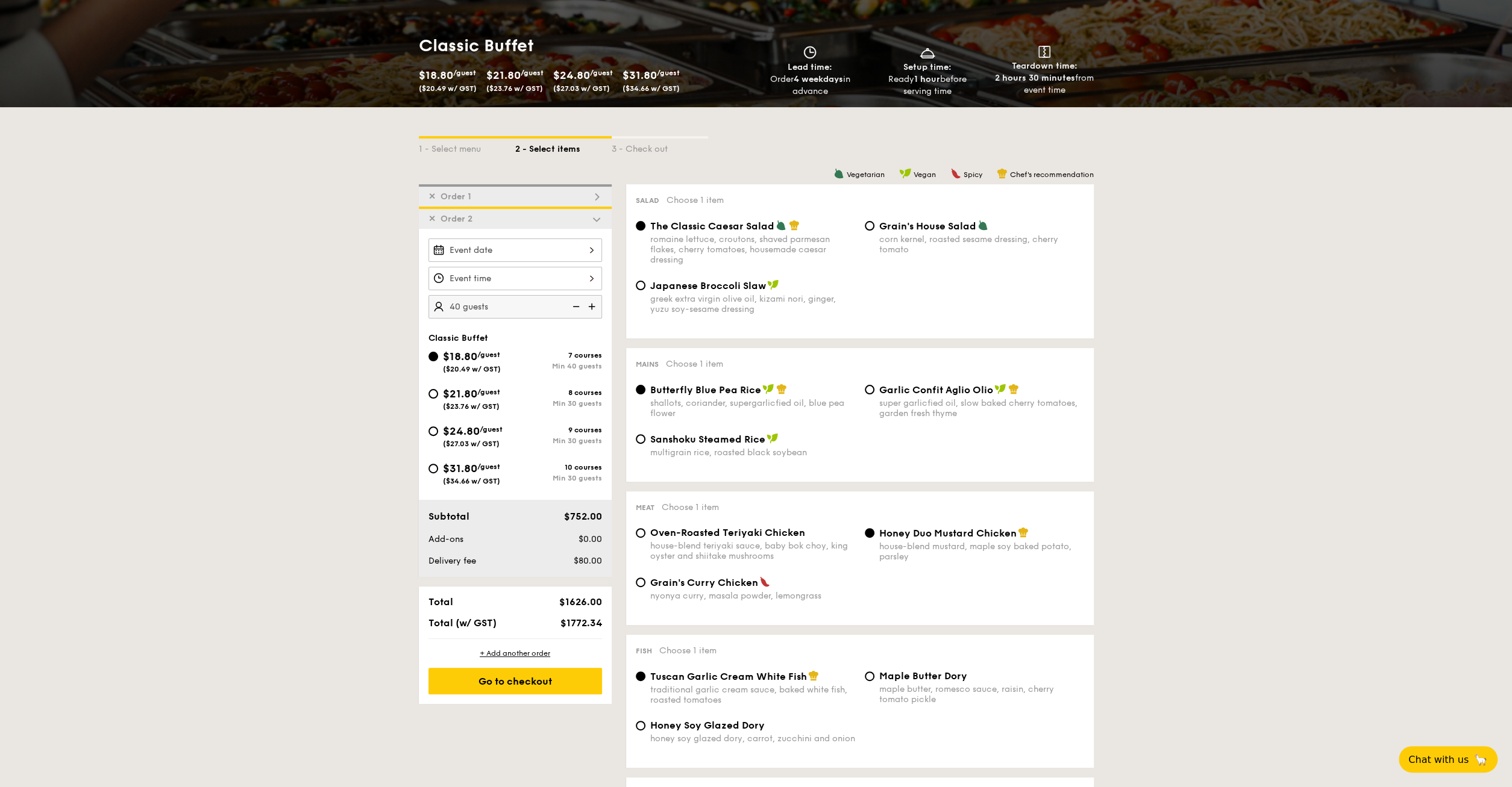
radio input "true"
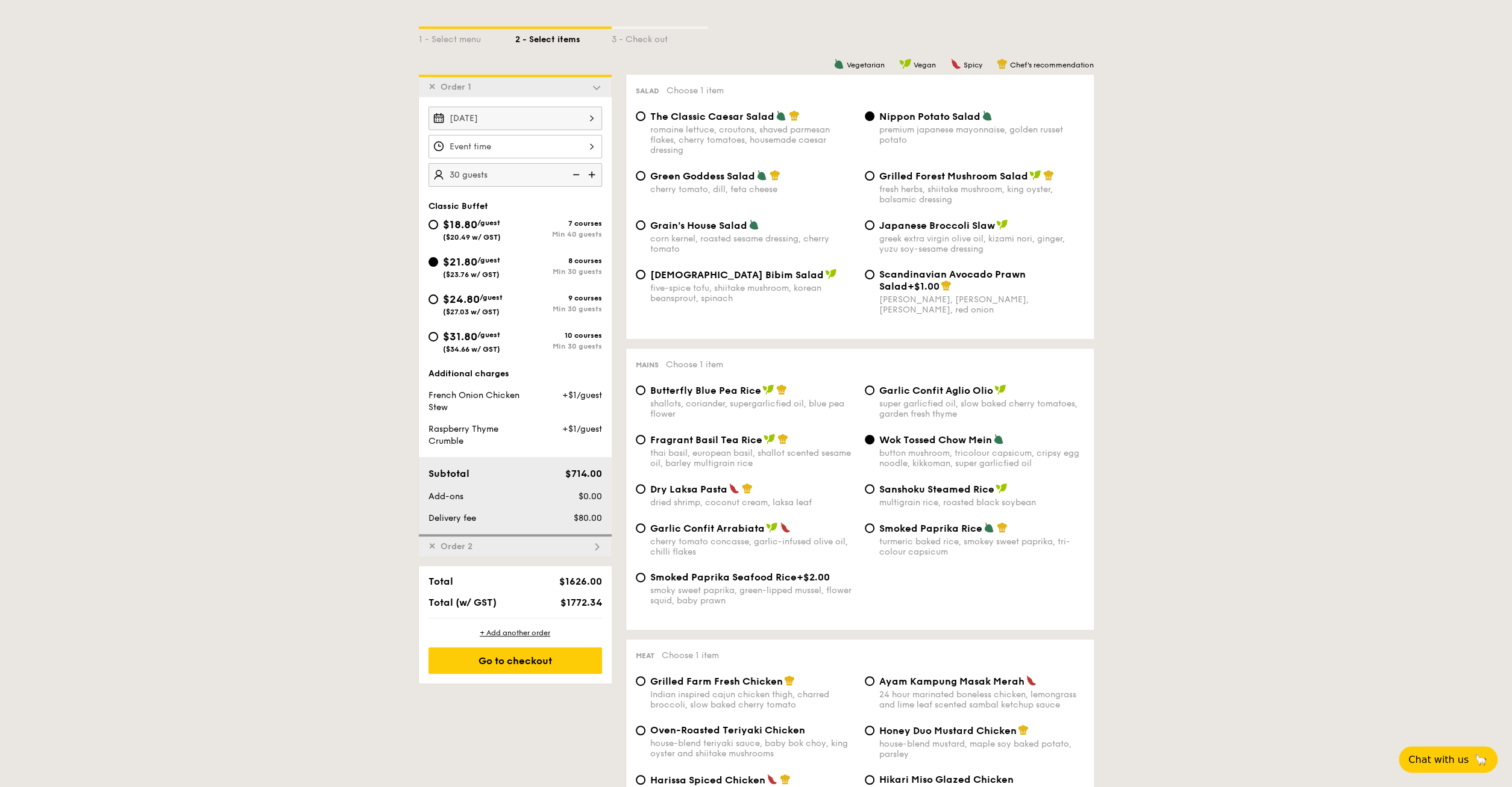
scroll to position [259, 0]
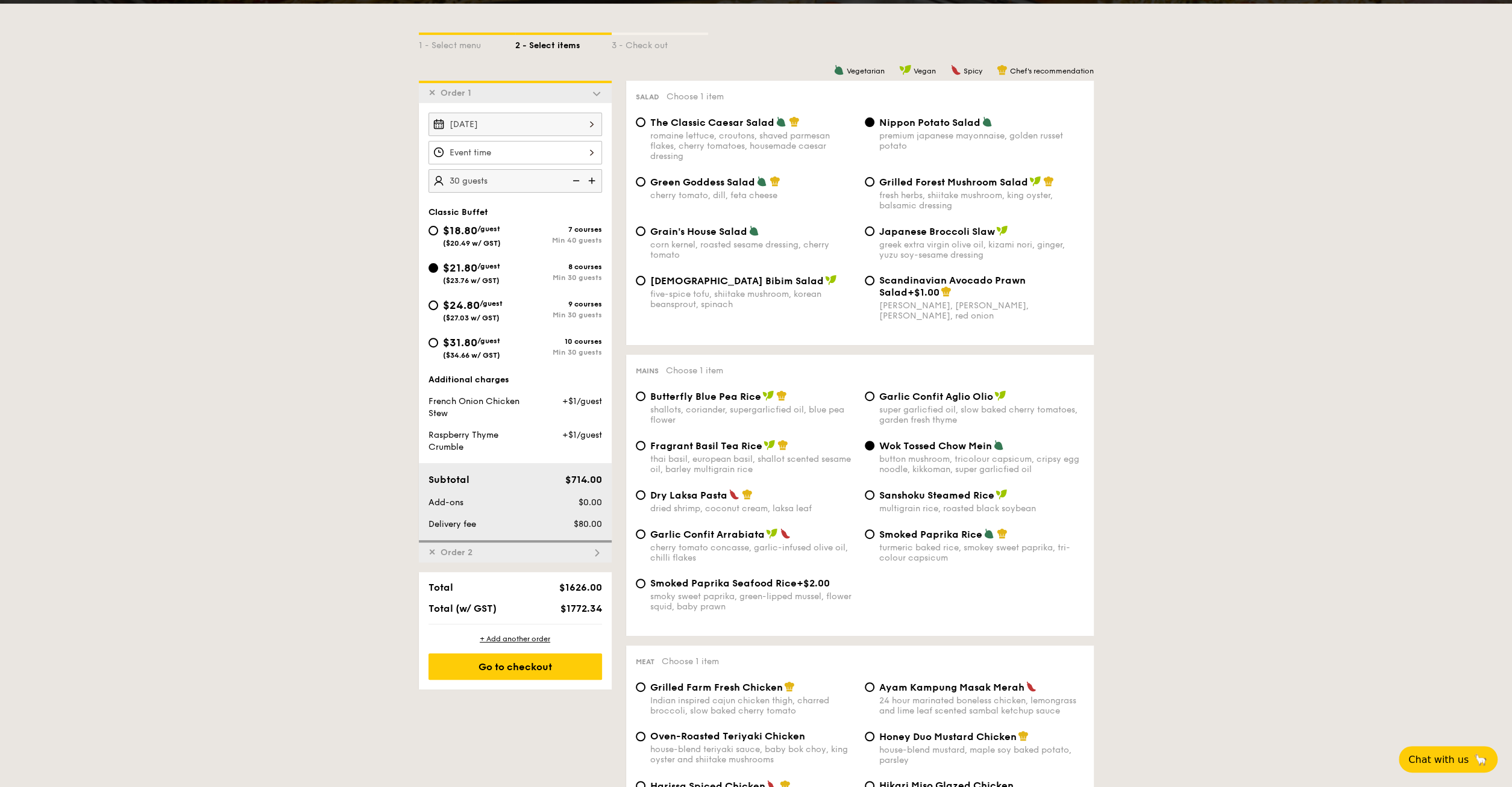
click at [467, 555] on span "Order 2" at bounding box center [457, 553] width 42 height 10
radio input "true"
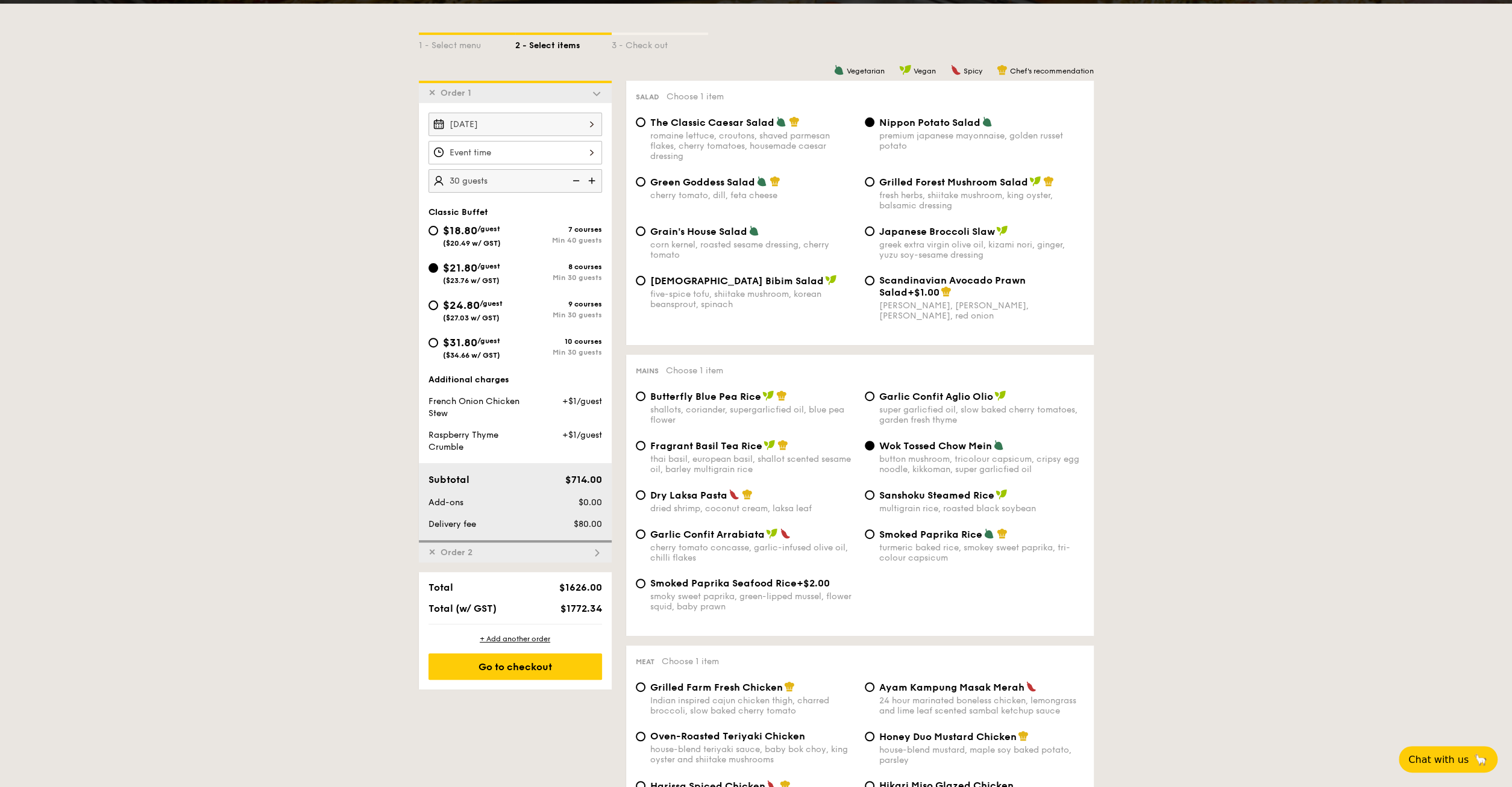
radio input "false"
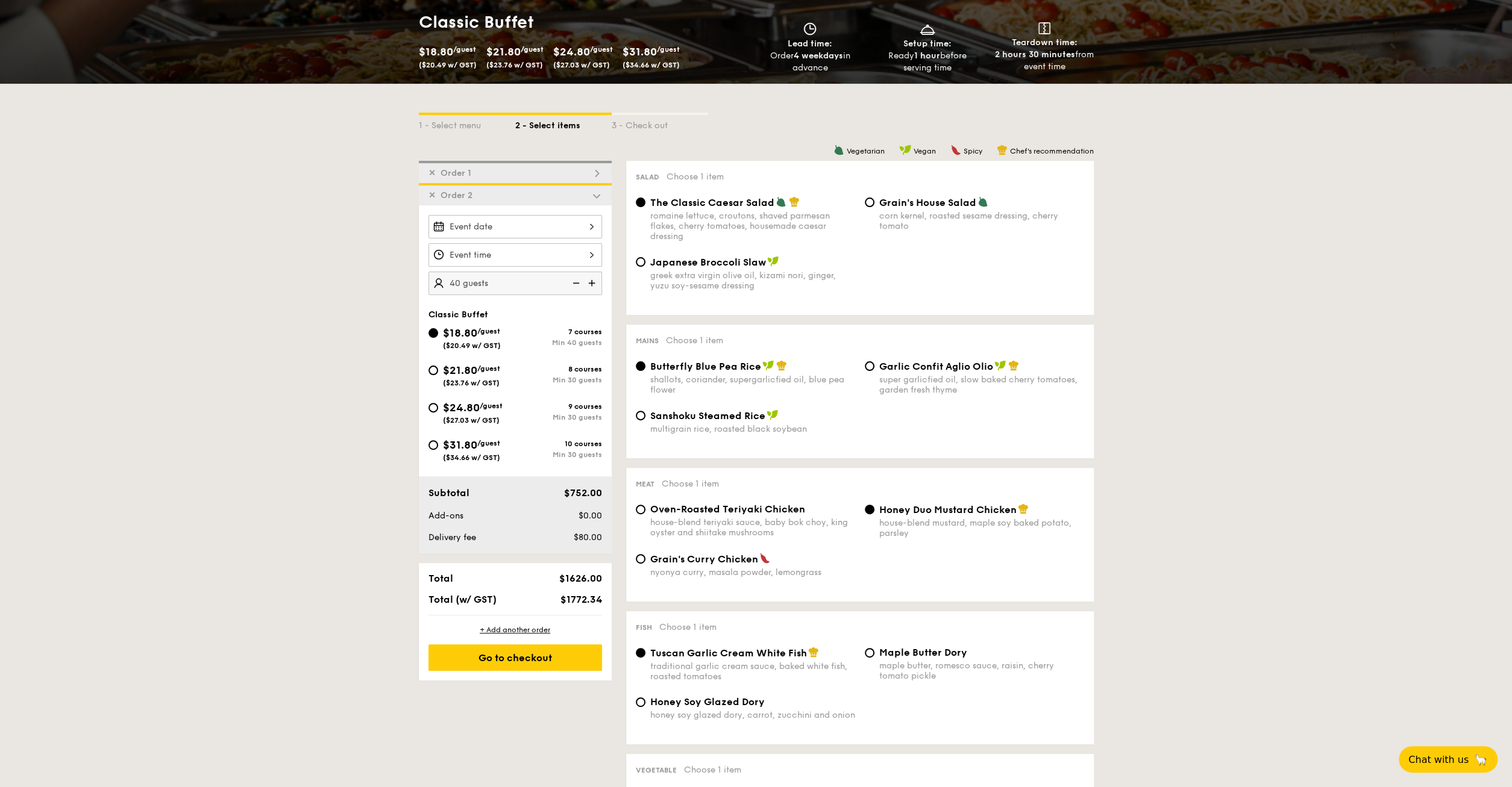
scroll to position [218, 0]
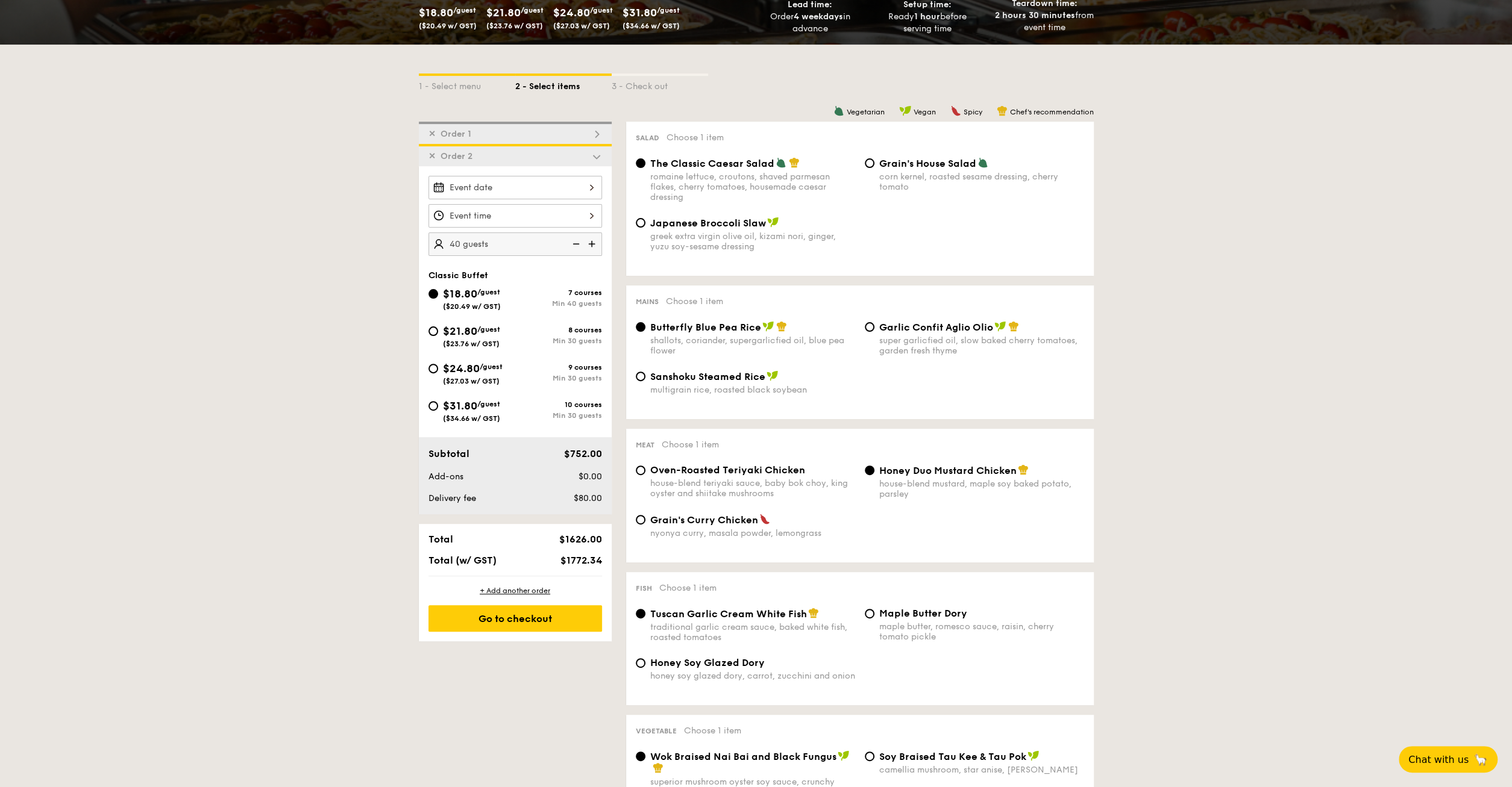
click at [494, 328] on span "/guest" at bounding box center [488, 329] width 23 height 9
click at [439, 328] on input "$21.80 /guest ($23.76 w/ GST) 8 courses Min 30 guests" at bounding box center [432, 331] width 10 height 10
radio input "true"
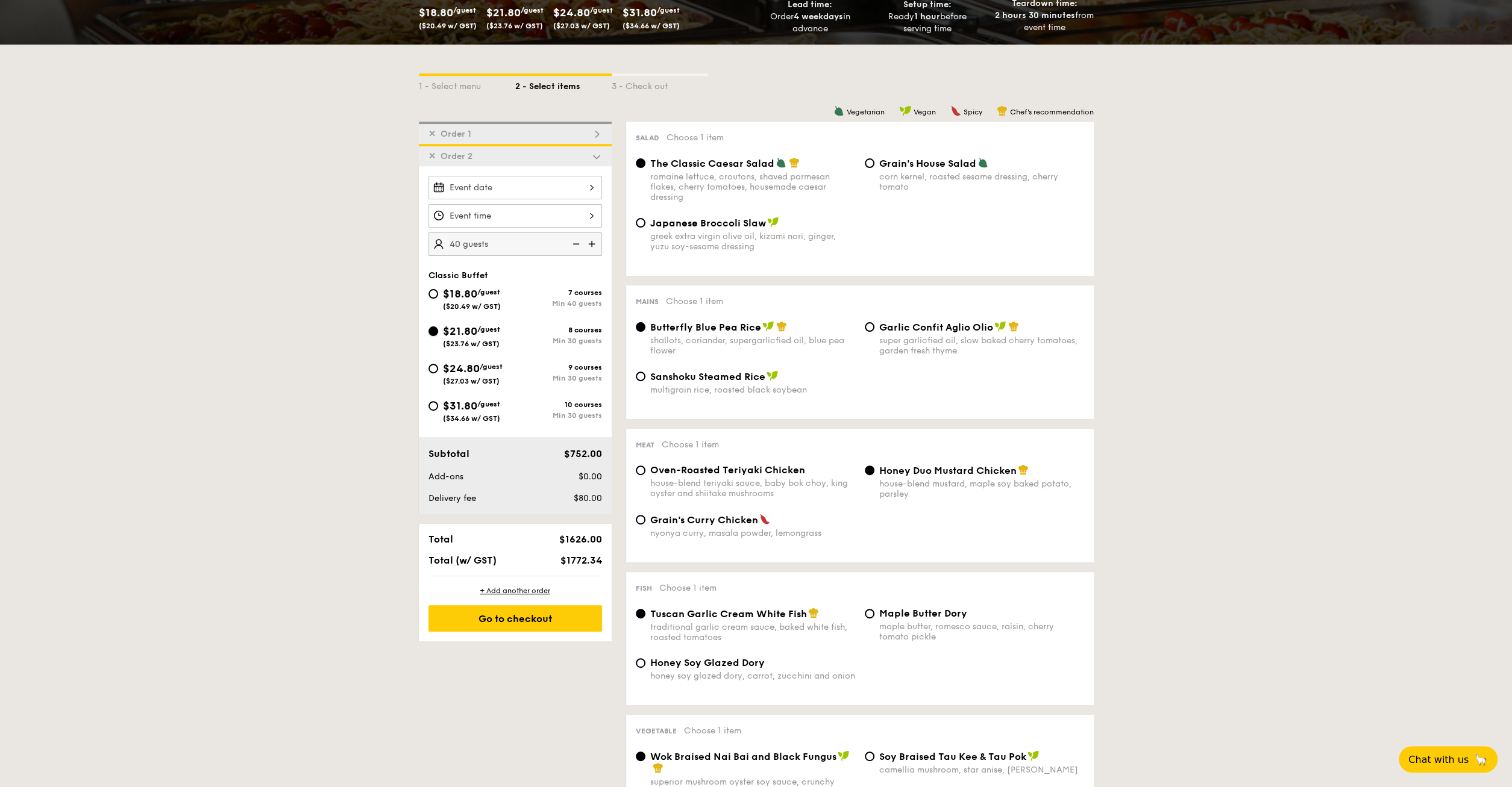
radio input "true"
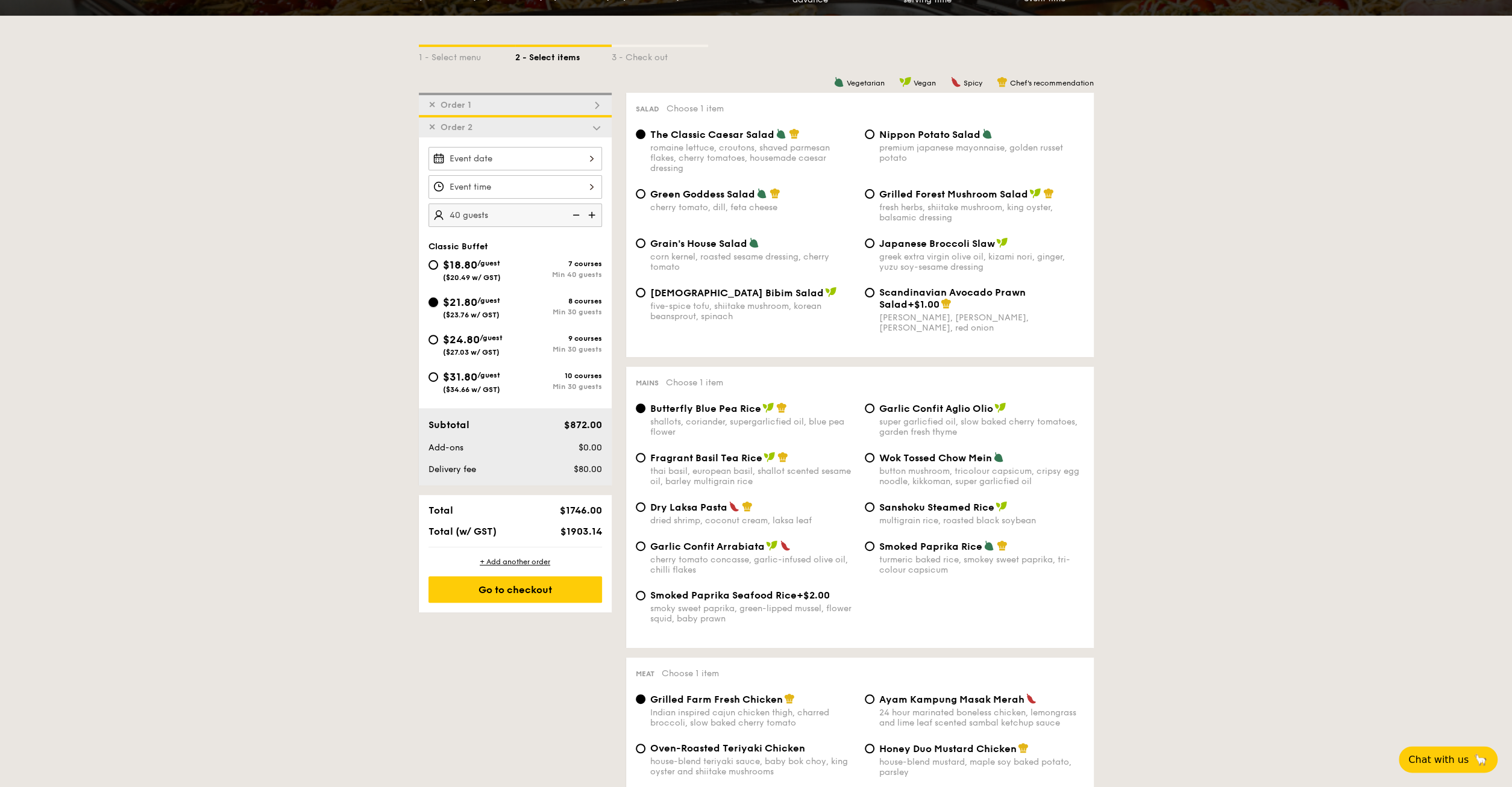
scroll to position [281, 0]
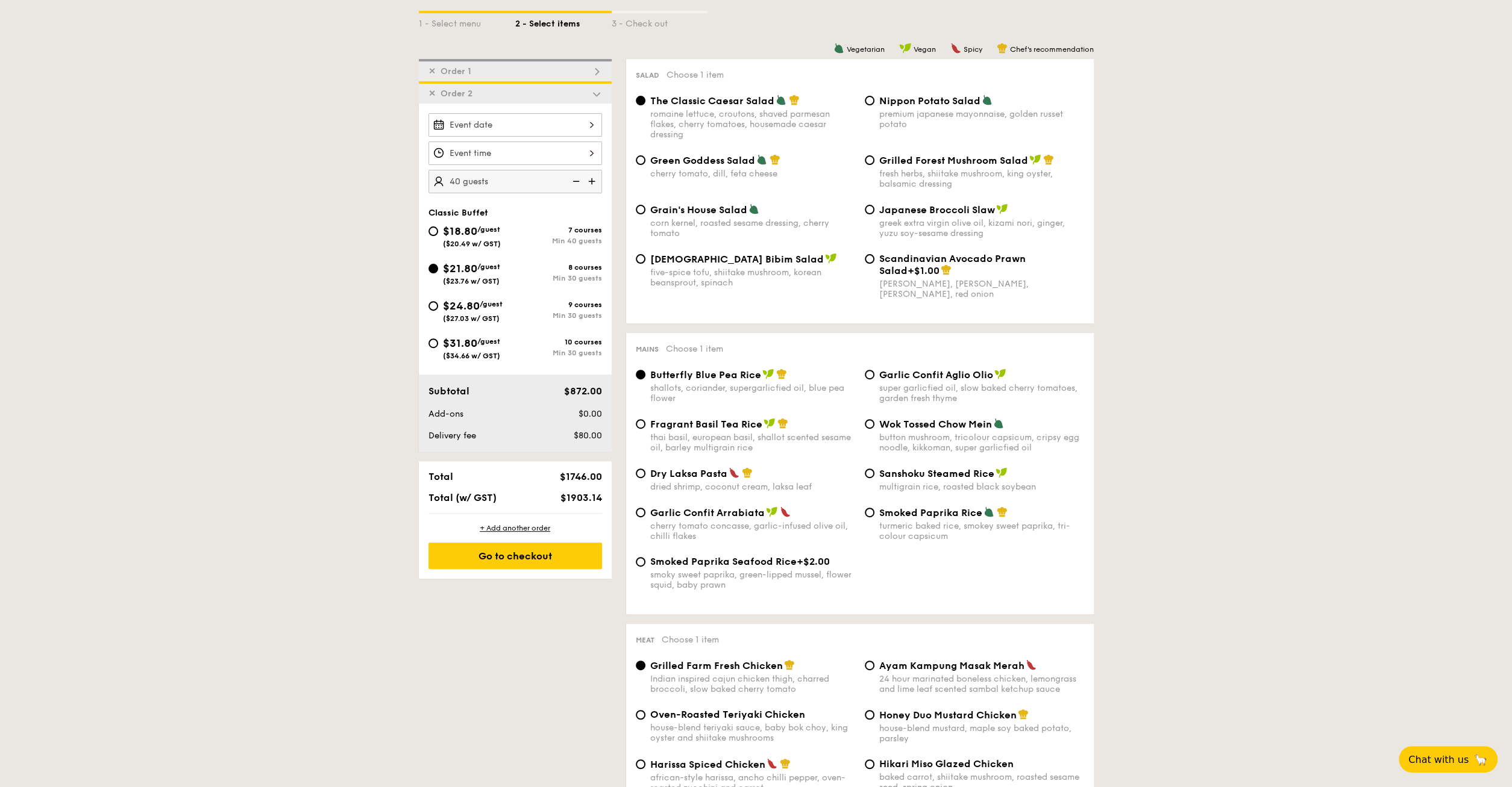
click at [577, 181] on img at bounding box center [575, 181] width 18 height 23
click at [595, 180] on img at bounding box center [593, 181] width 18 height 23
click at [573, 179] on img at bounding box center [575, 181] width 18 height 23
type input "30 guests"
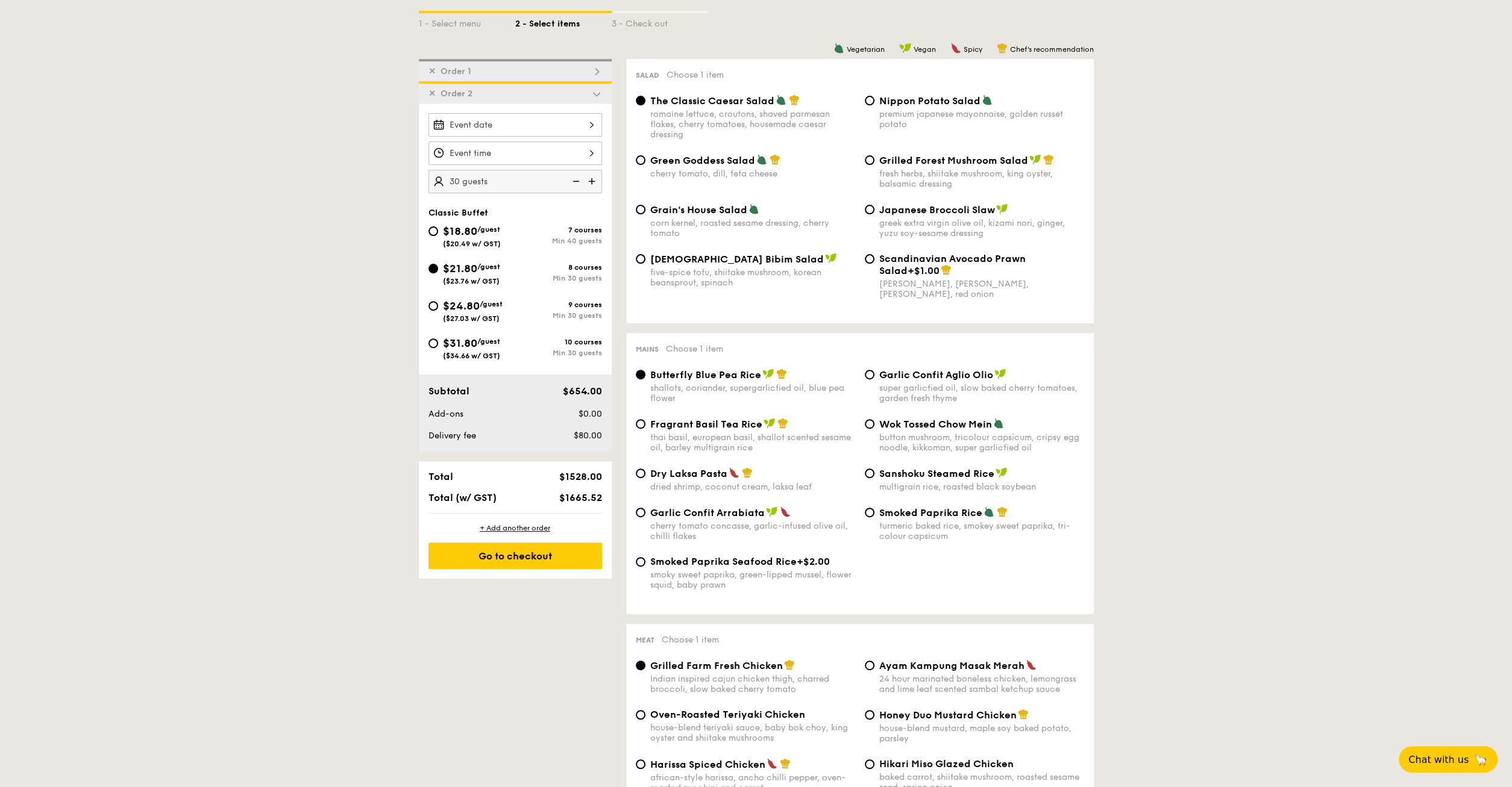
click at [497, 62] on div "✕ Order 1" at bounding box center [514, 71] width 193 height 23
radio input "false"
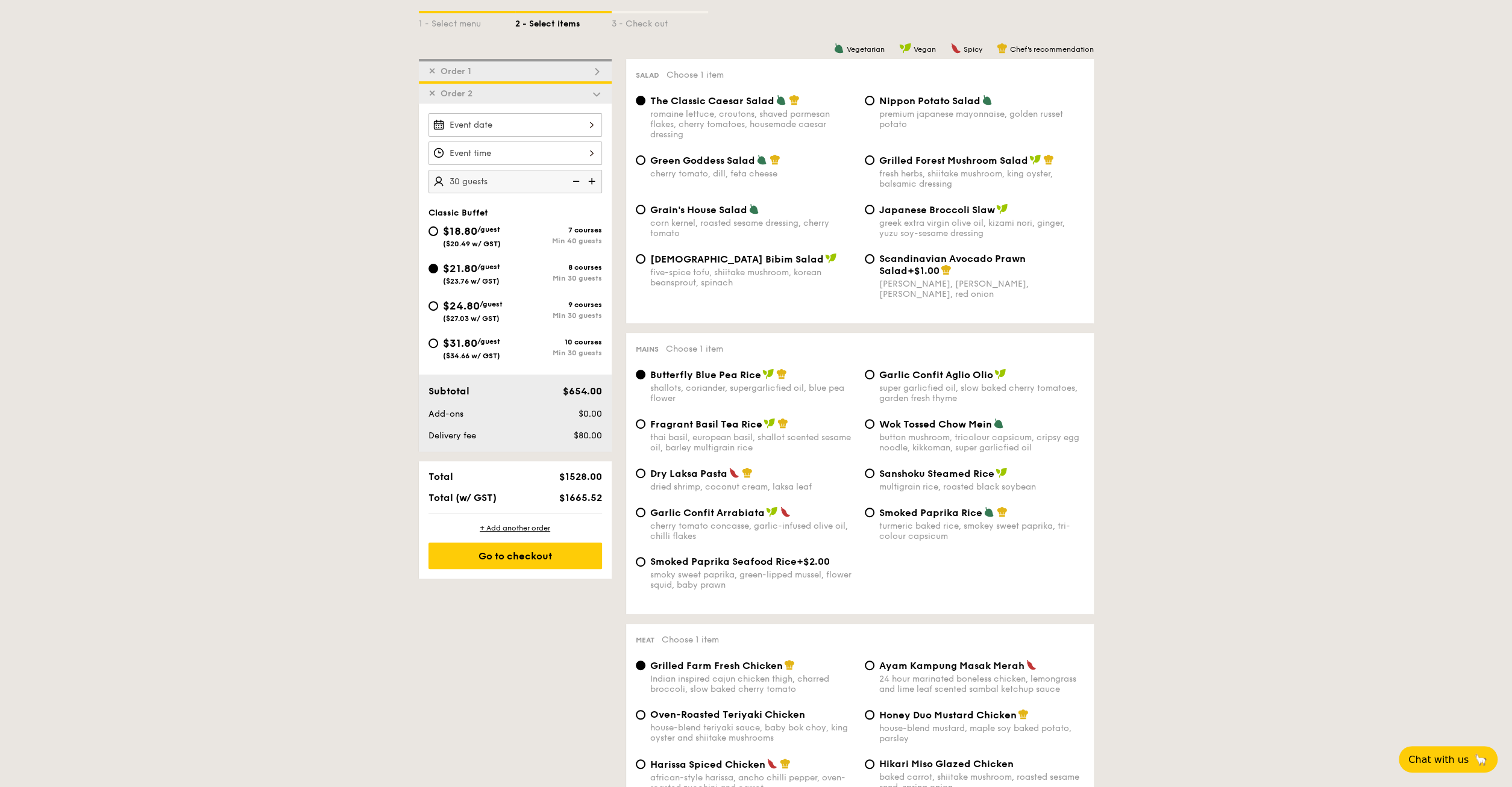
radio input "true"
radio input "false"
radio input "true"
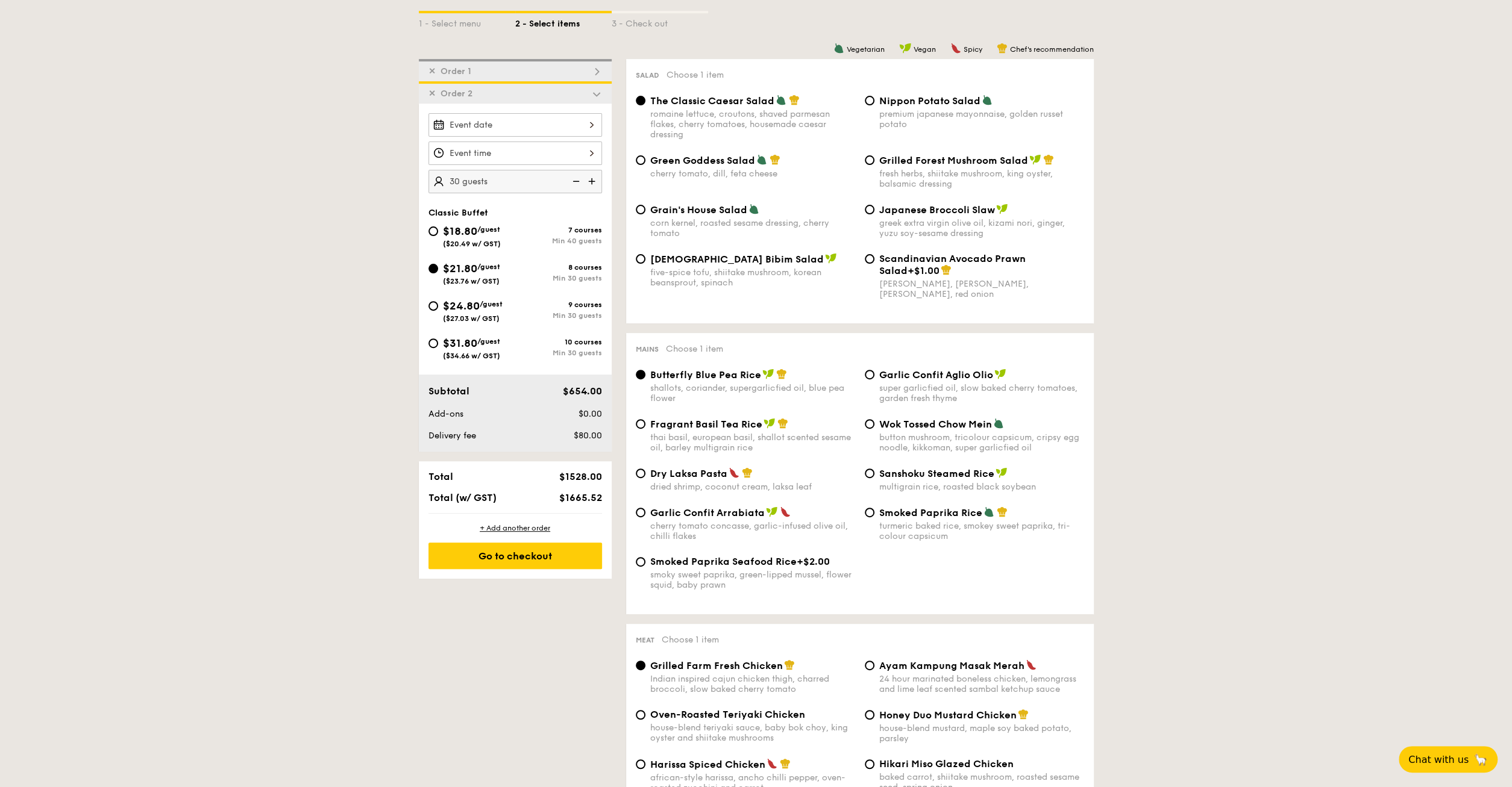
radio input "true"
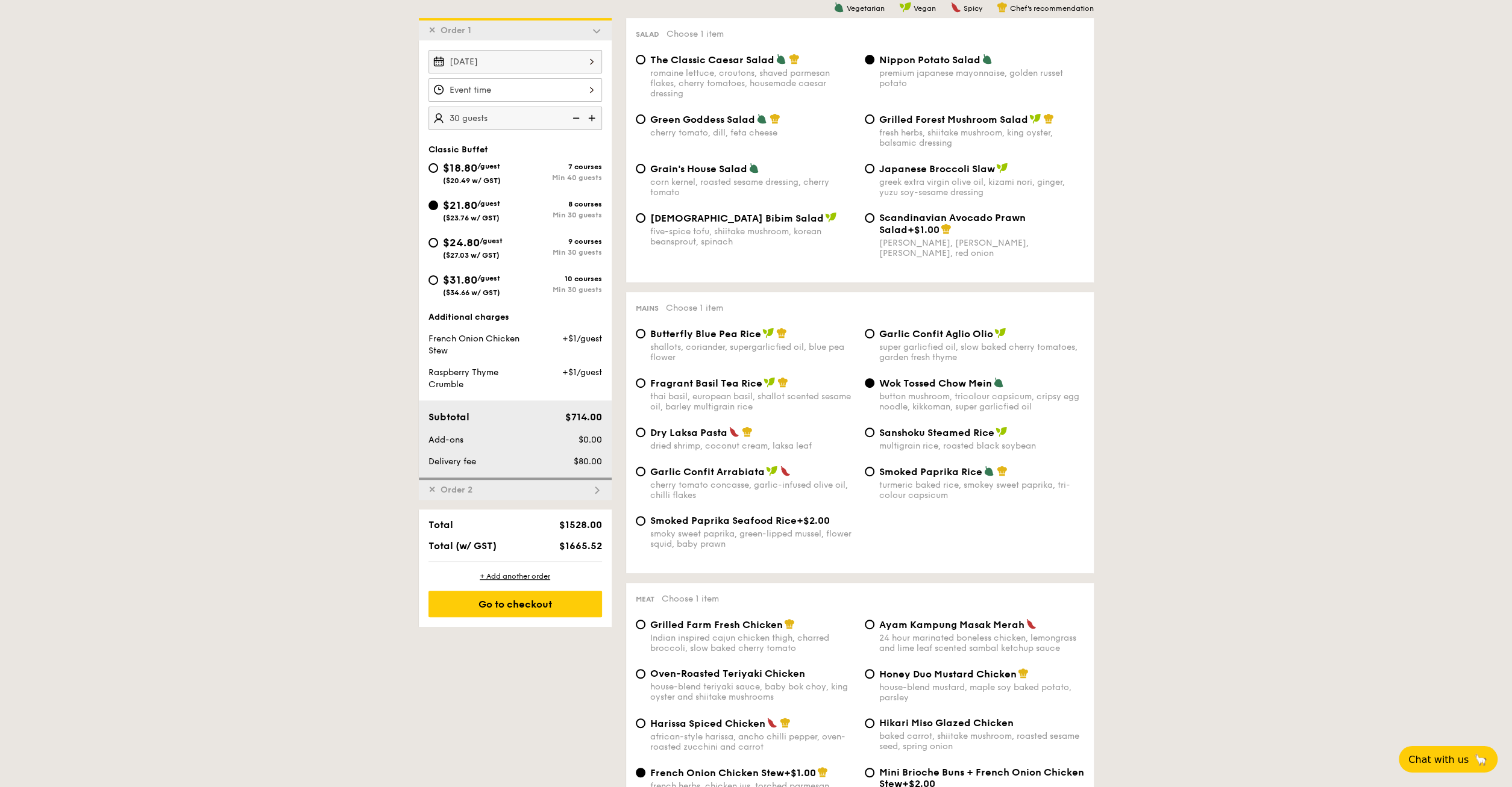
scroll to position [384, 0]
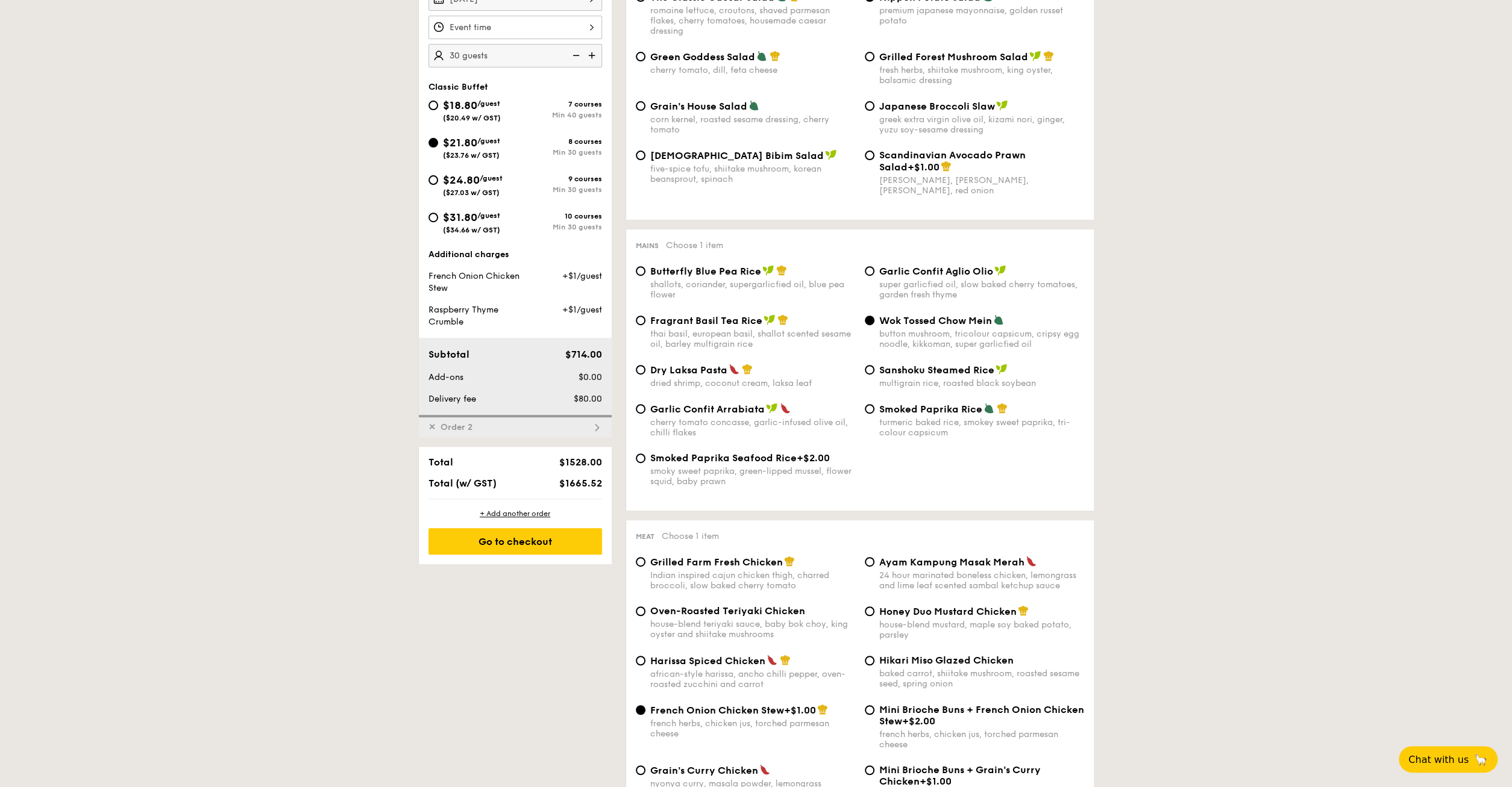
click at [428, 426] on span "✕" at bounding box center [432, 428] width 7 height 10
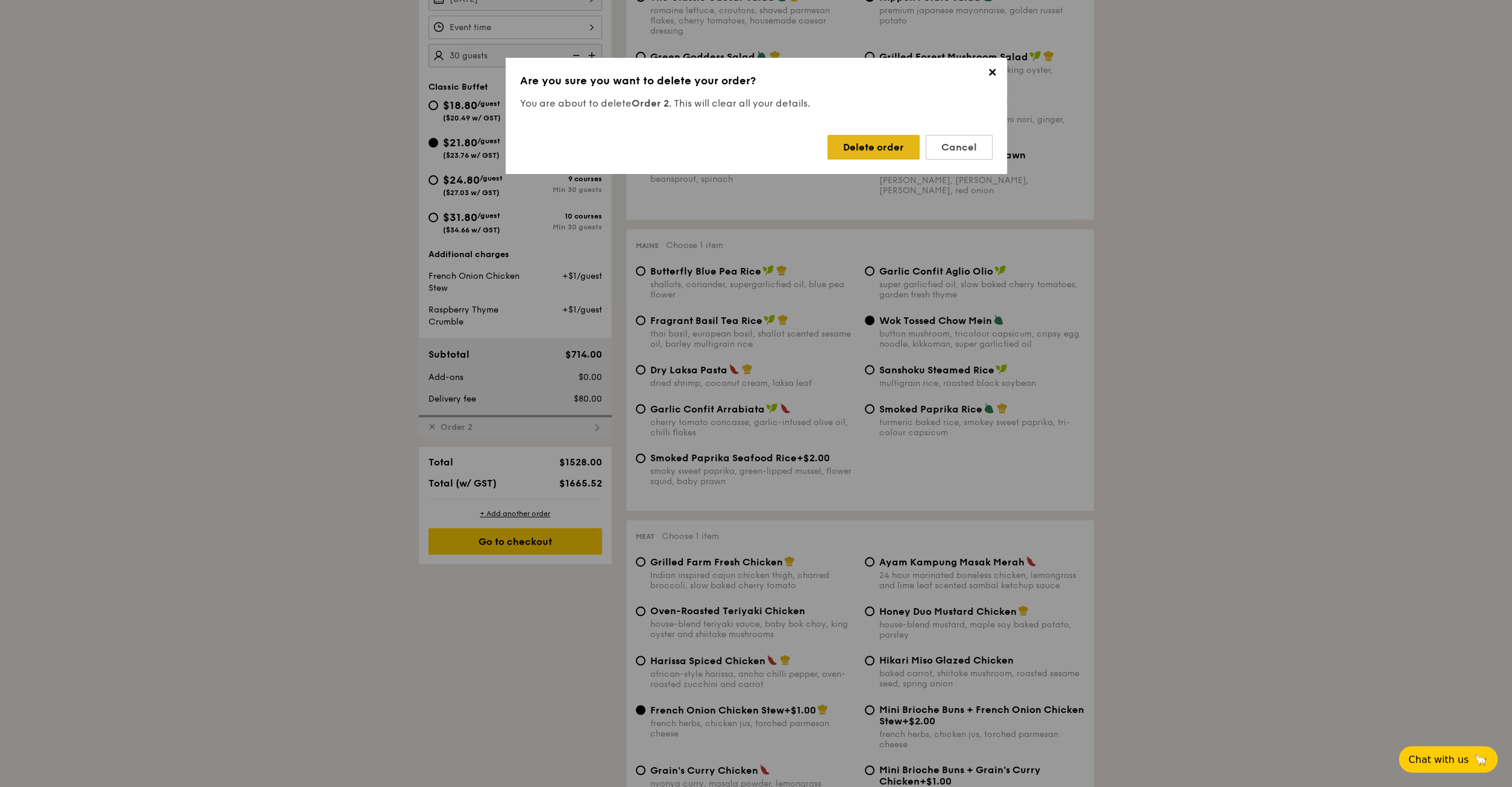
click at [868, 148] on div "Delete order" at bounding box center [874, 147] width 92 height 24
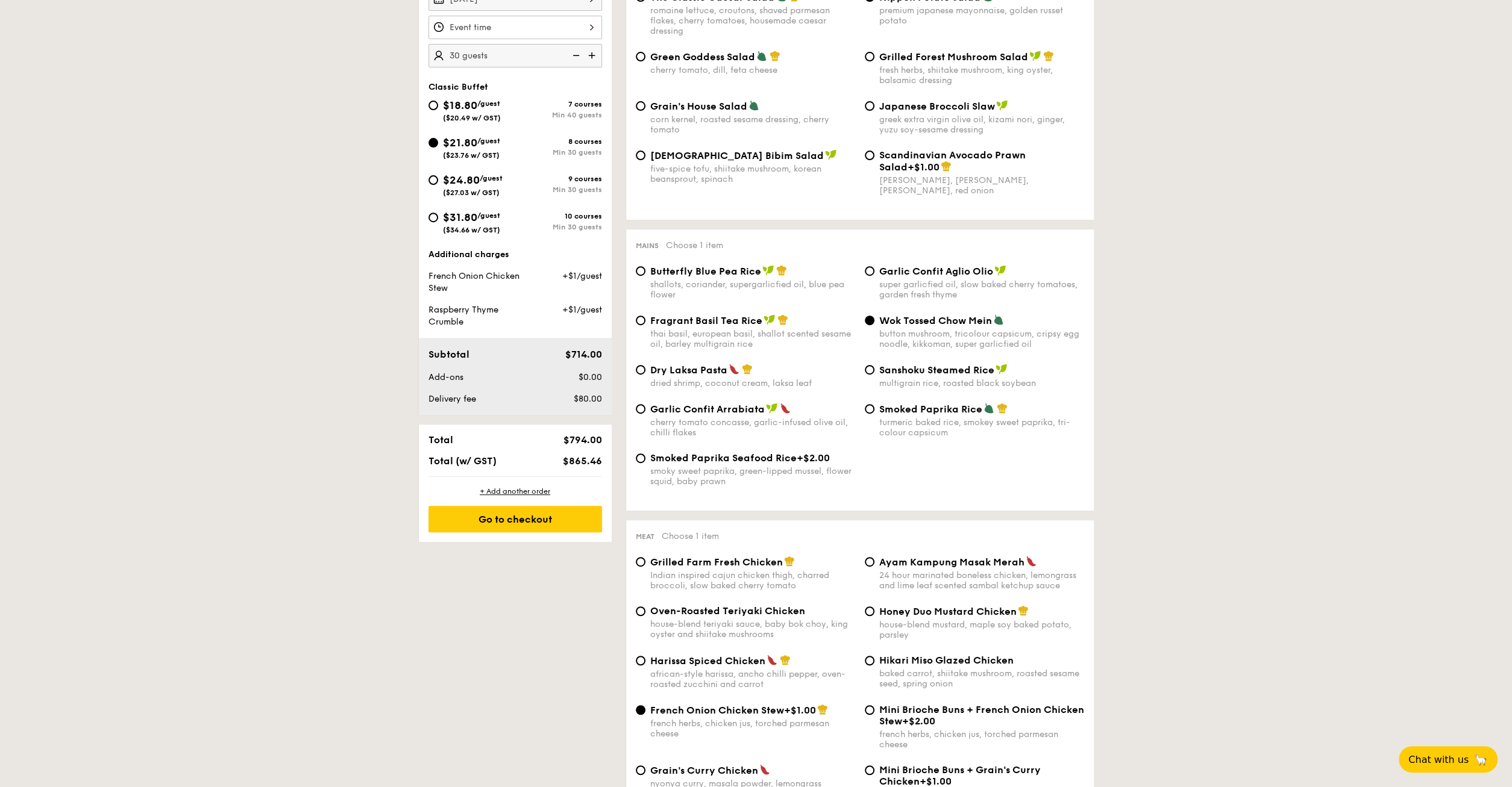
scroll to position [133, 0]
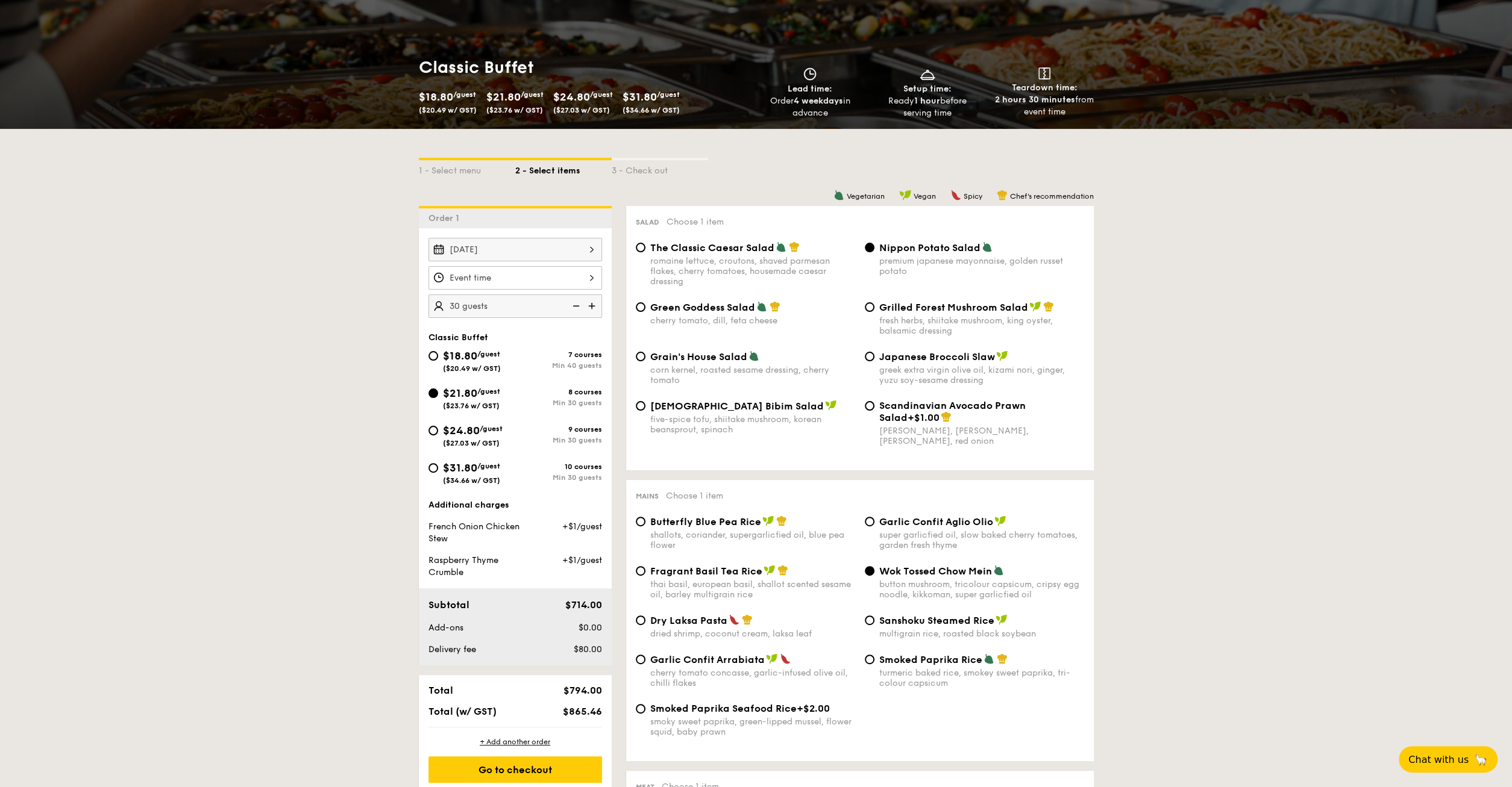
click at [598, 308] on img at bounding box center [593, 306] width 18 height 23
click at [592, 302] on img at bounding box center [593, 306] width 18 height 23
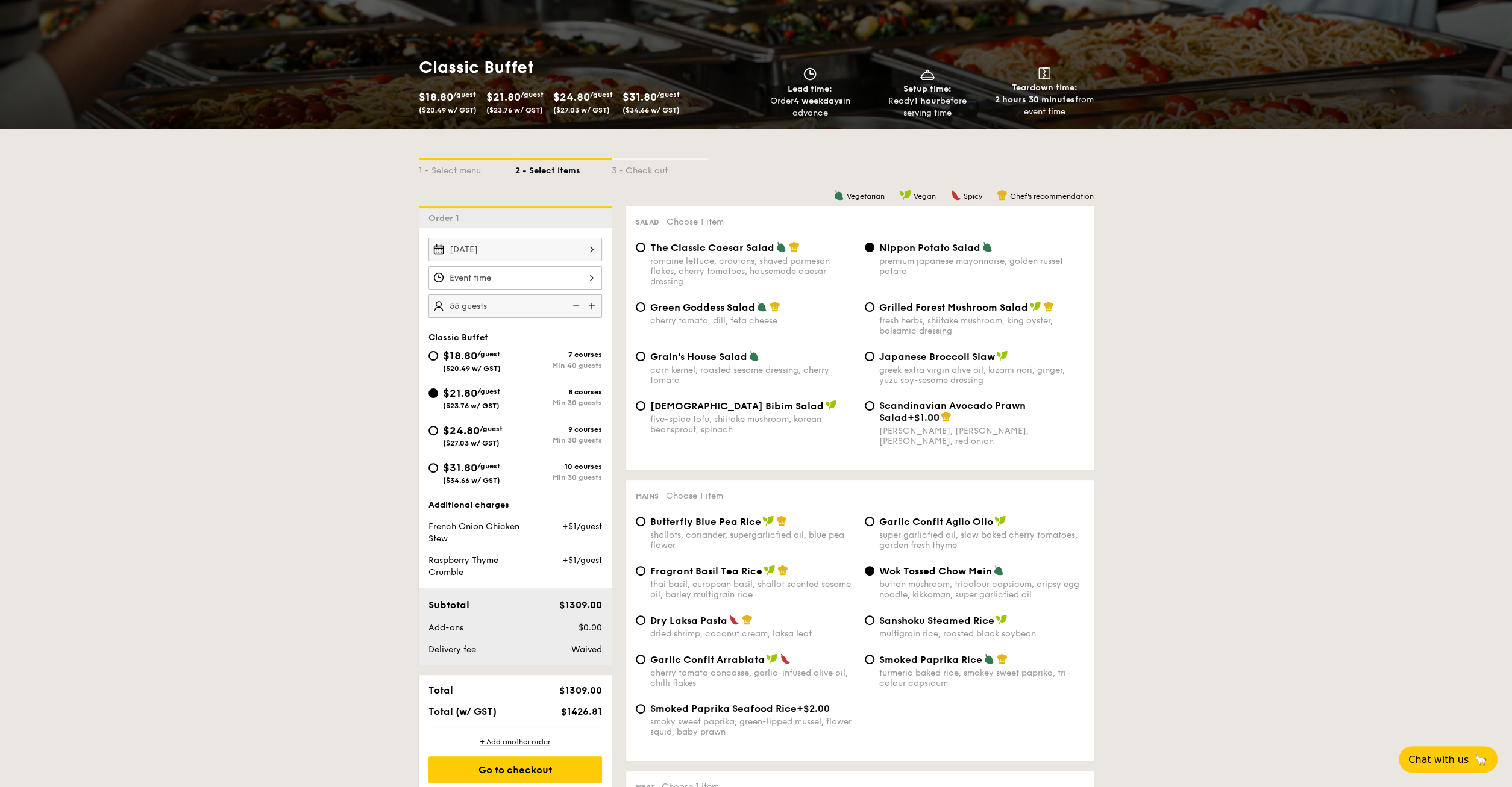
click at [594, 304] on img at bounding box center [593, 306] width 18 height 23
click at [594, 302] on img at bounding box center [593, 306] width 18 height 23
type input "65 guests"
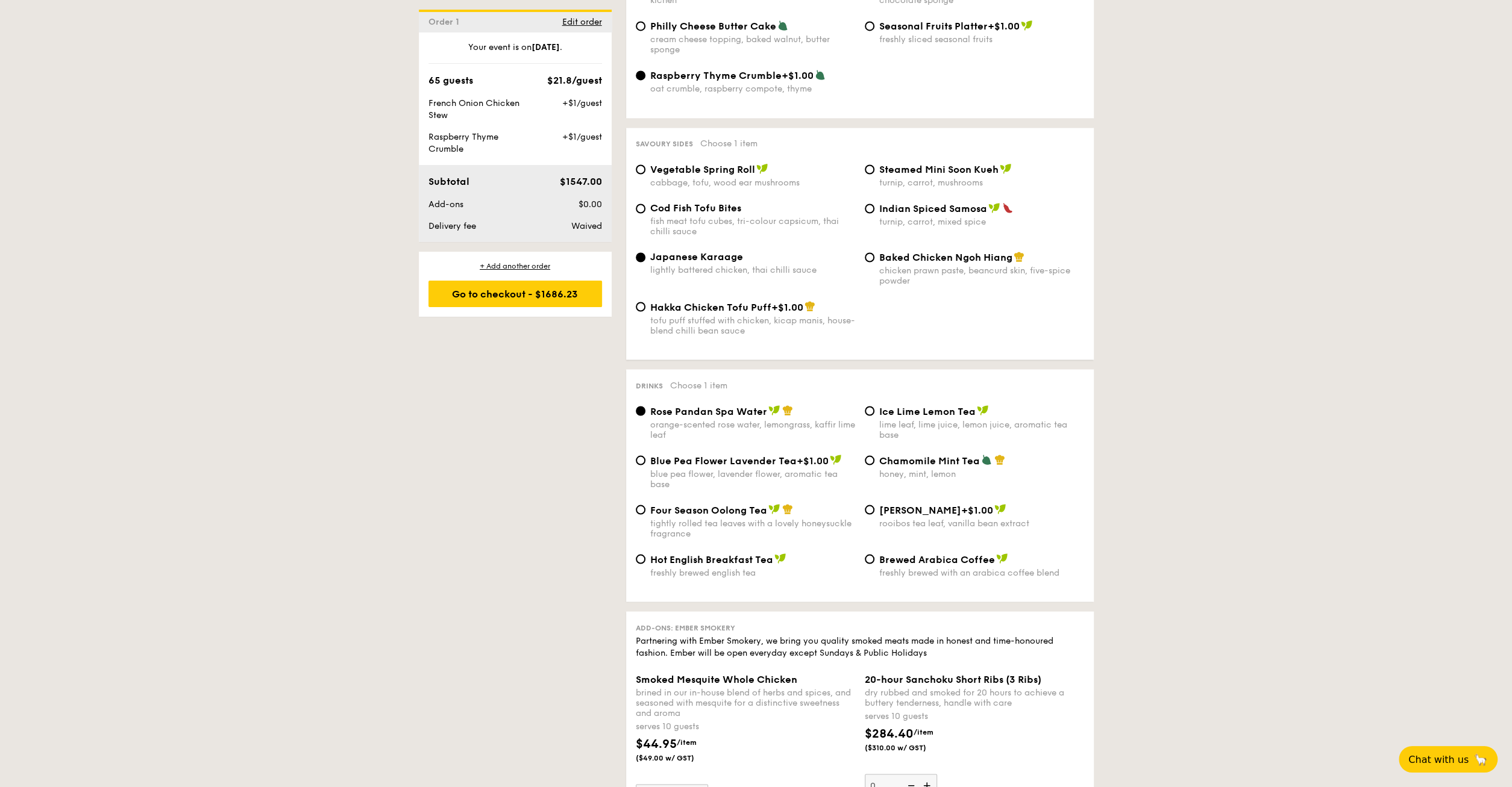
scroll to position [2013, 0]
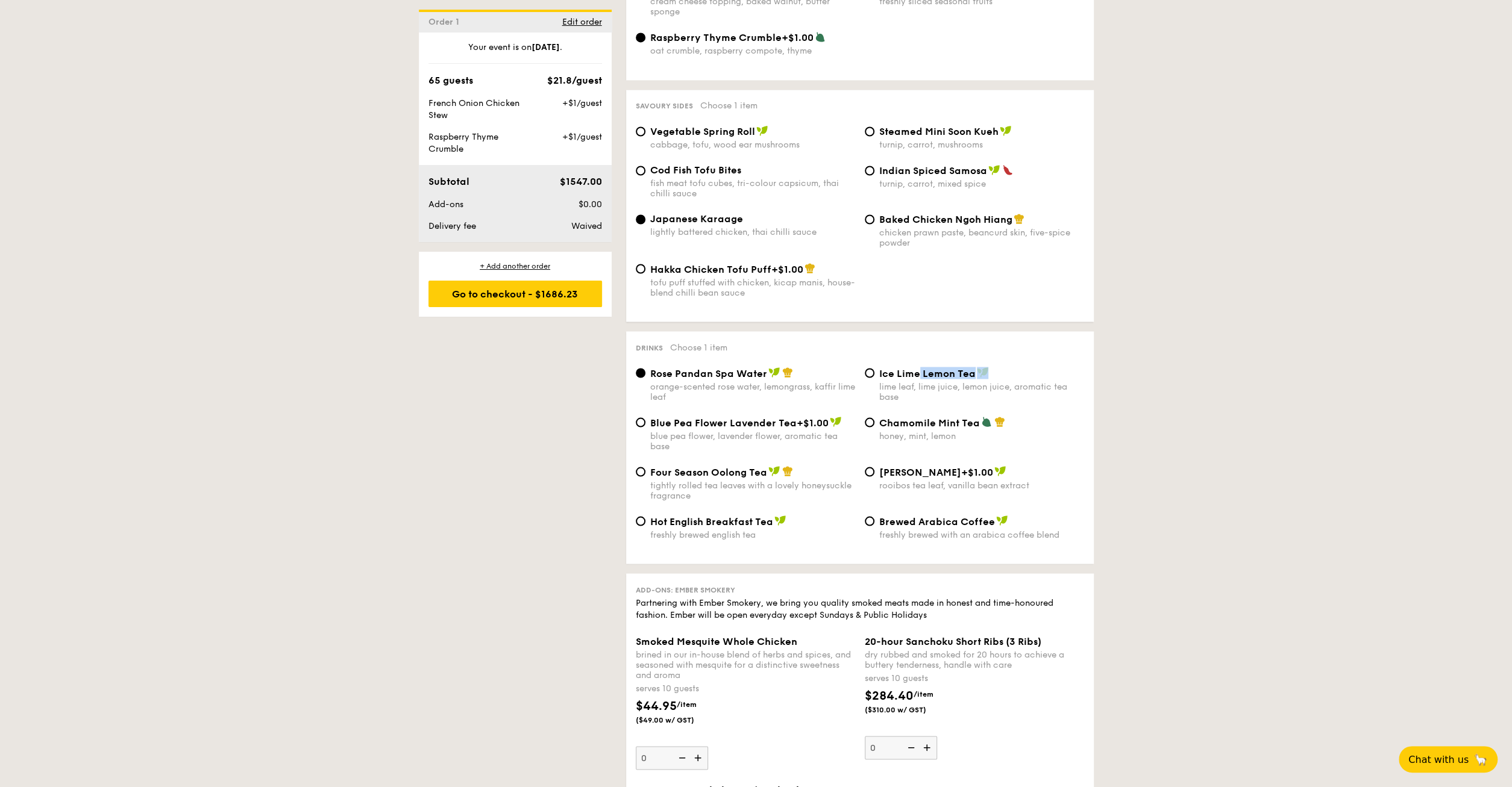
drag, startPoint x: 918, startPoint y: 377, endPoint x: 1032, endPoint y: 381, distance: 114.1
click at [1032, 384] on div "Drinks Choose 1 item Rose Pandan Spa Water orange-scented rose water, lemongras…" at bounding box center [860, 447] width 467 height 233
click at [1039, 370] on div "Drinks Choose 1 item Rose Pandan Spa Water orange-scented rose water, lemongras…" at bounding box center [860, 447] width 467 height 233
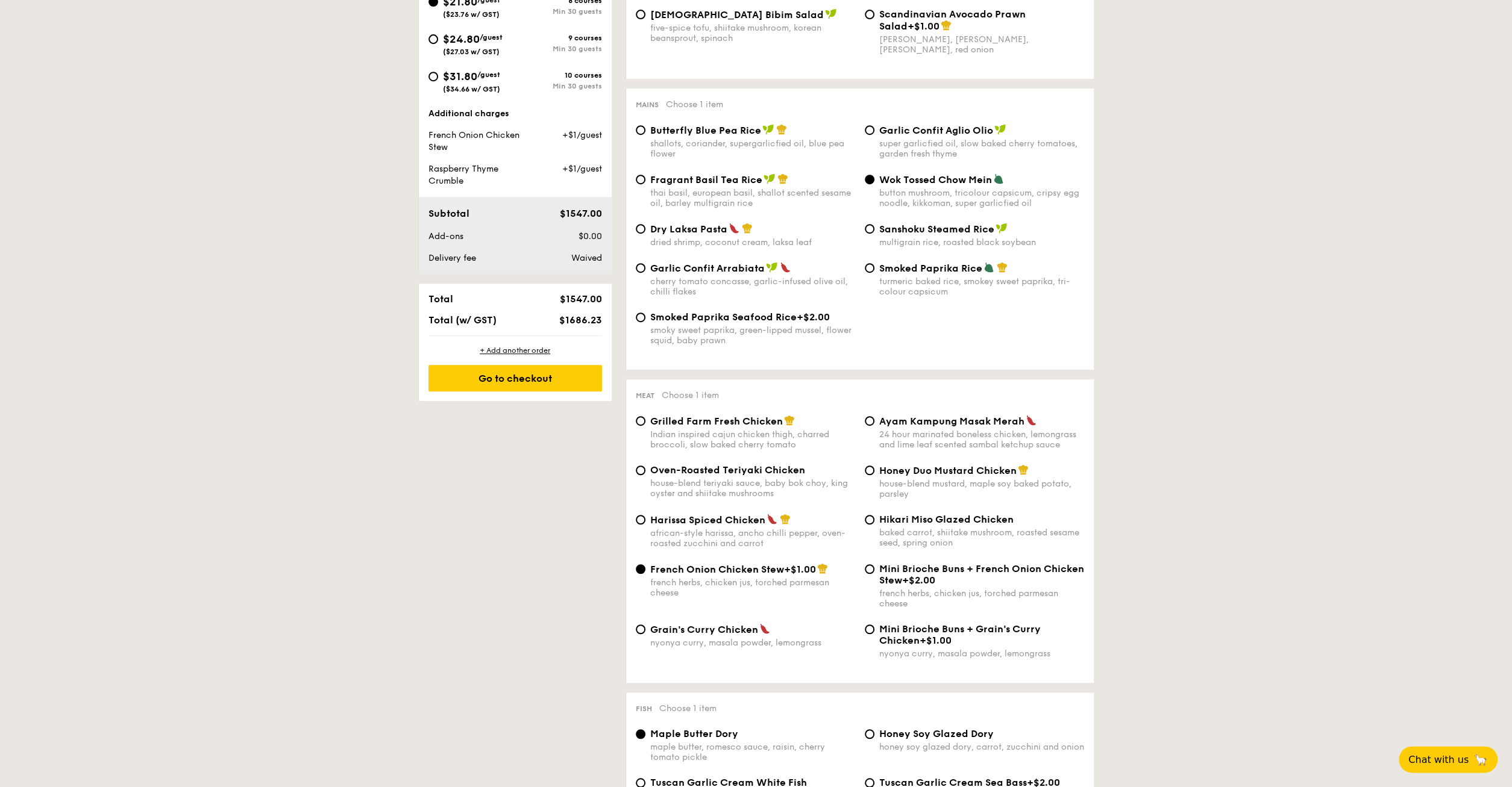
scroll to position [0, 0]
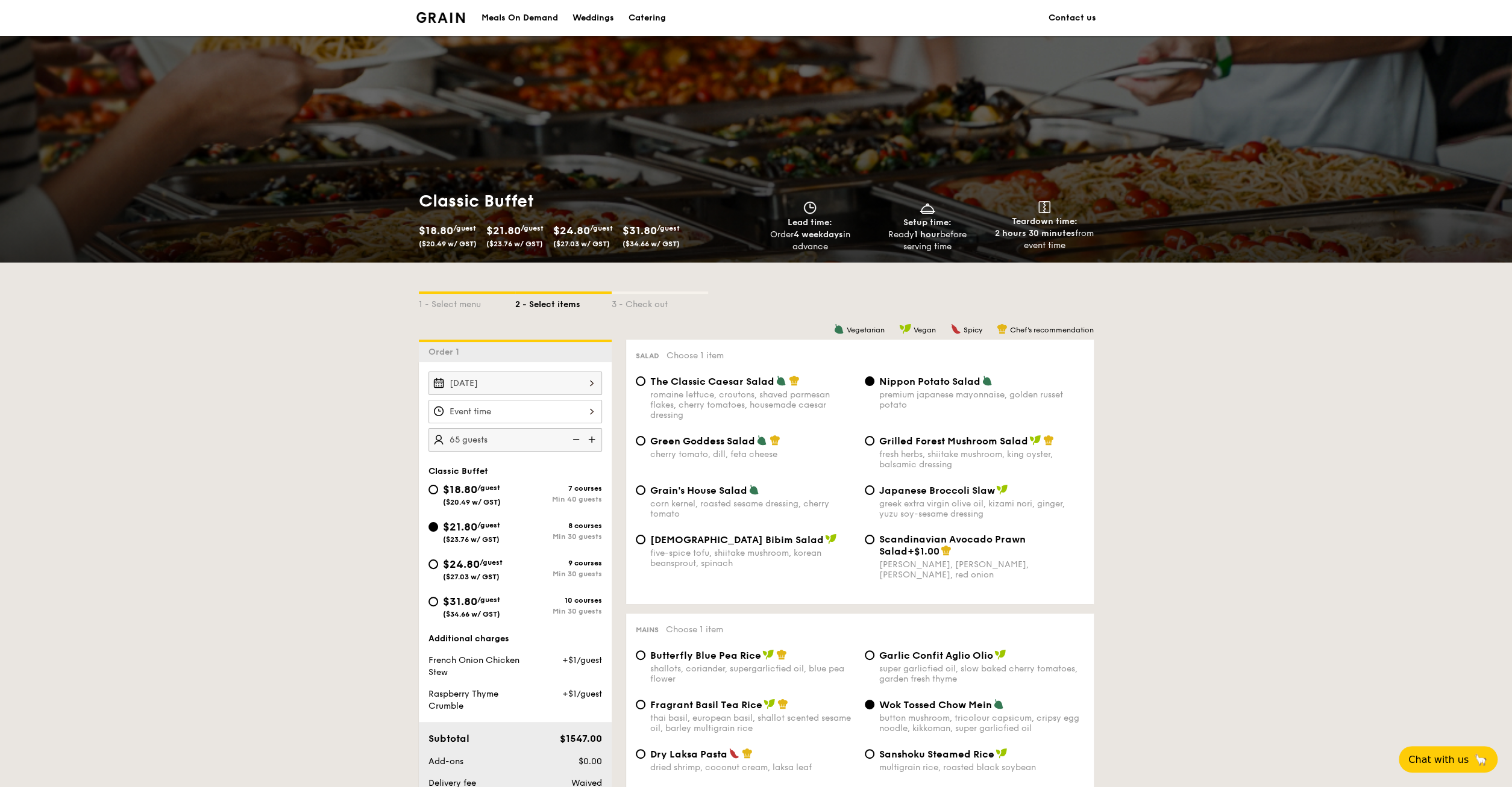
click at [503, 408] on input "Smoked Mesquite Whole Chicken brined in our in-house blend of herbs and spices,…" at bounding box center [514, 411] width 174 height 24
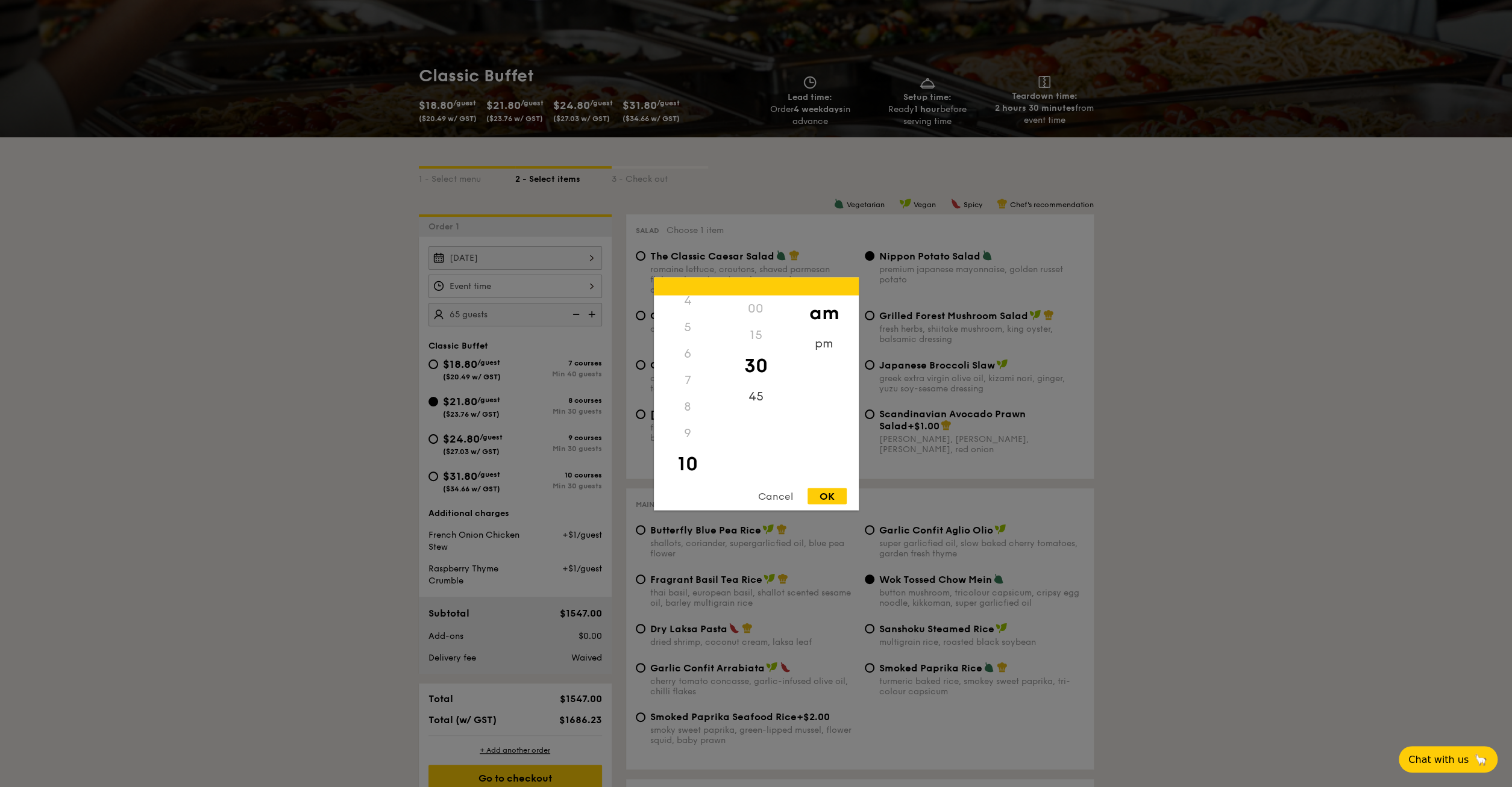
scroll to position [72, 0]
click at [689, 371] on div "5" at bounding box center [688, 369] width 68 height 26
click at [689, 370] on div "5" at bounding box center [688, 369] width 68 height 26
click at [690, 370] on div "5" at bounding box center [688, 369] width 68 height 26
click at [824, 338] on div "pm" at bounding box center [824, 348] width 68 height 35
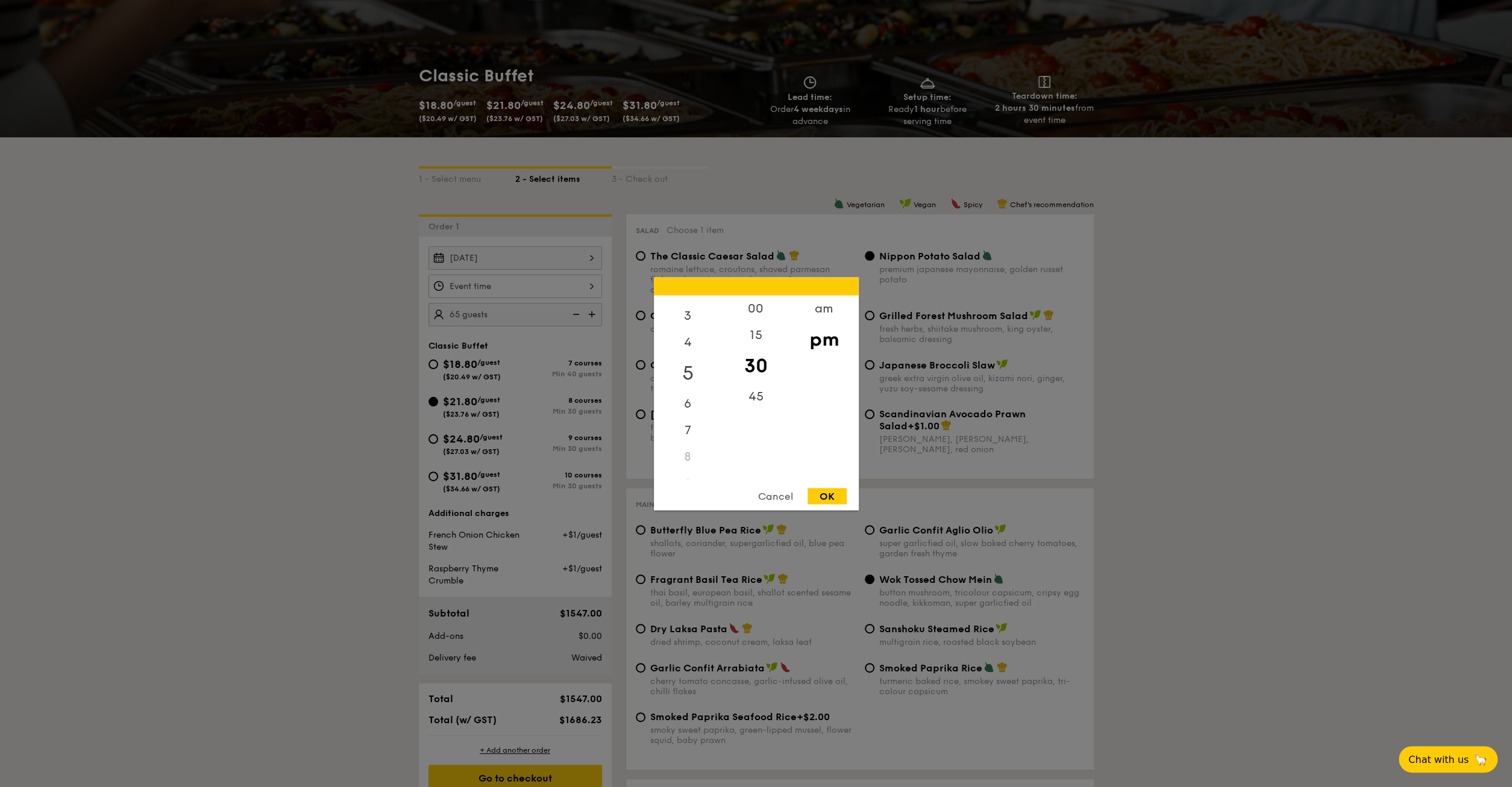
click at [686, 368] on div "5" at bounding box center [688, 373] width 68 height 35
click at [836, 496] on div "OK" at bounding box center [827, 496] width 39 height 17
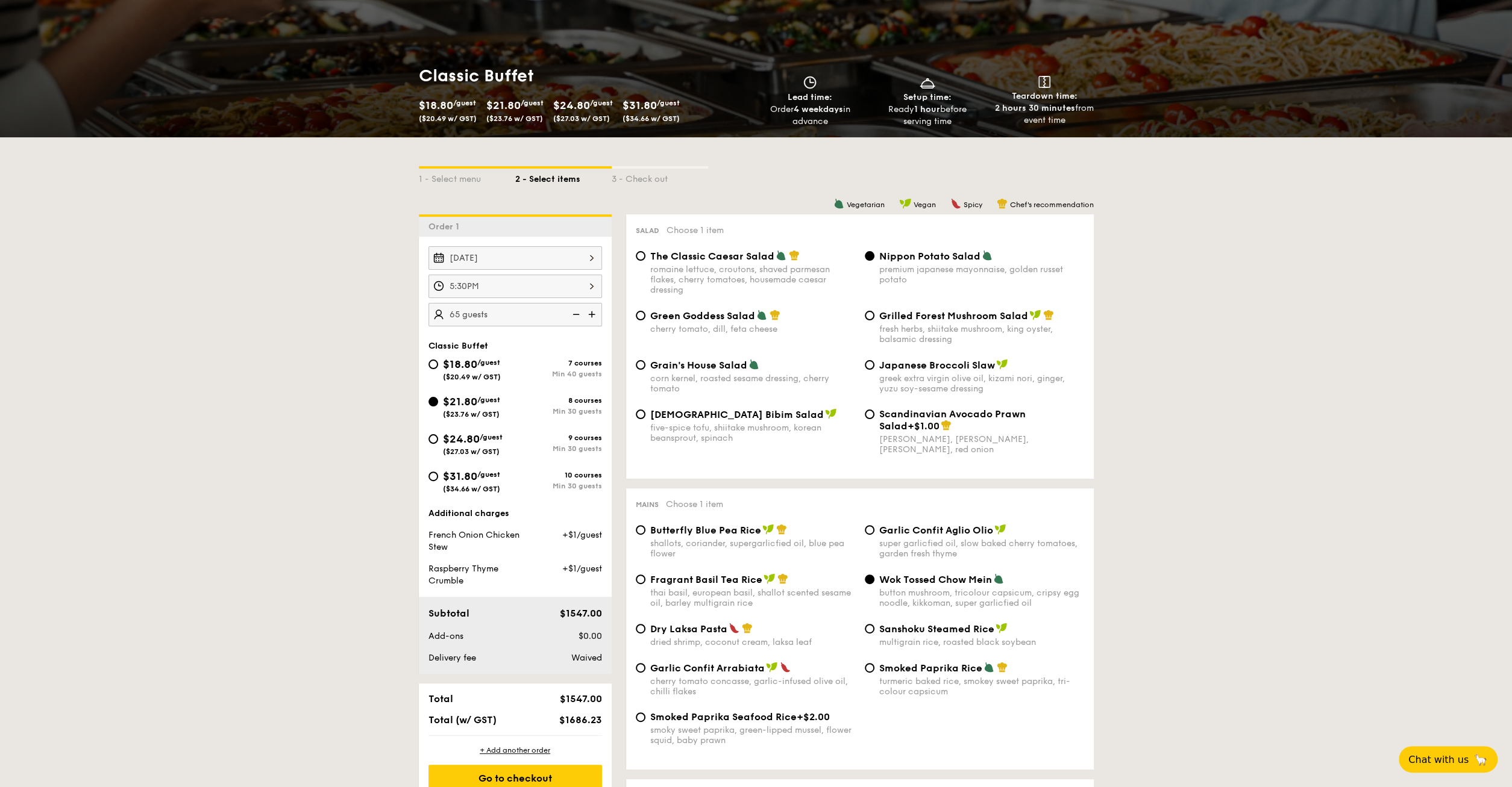
click at [567, 292] on input "5:30PM" at bounding box center [514, 286] width 174 height 24
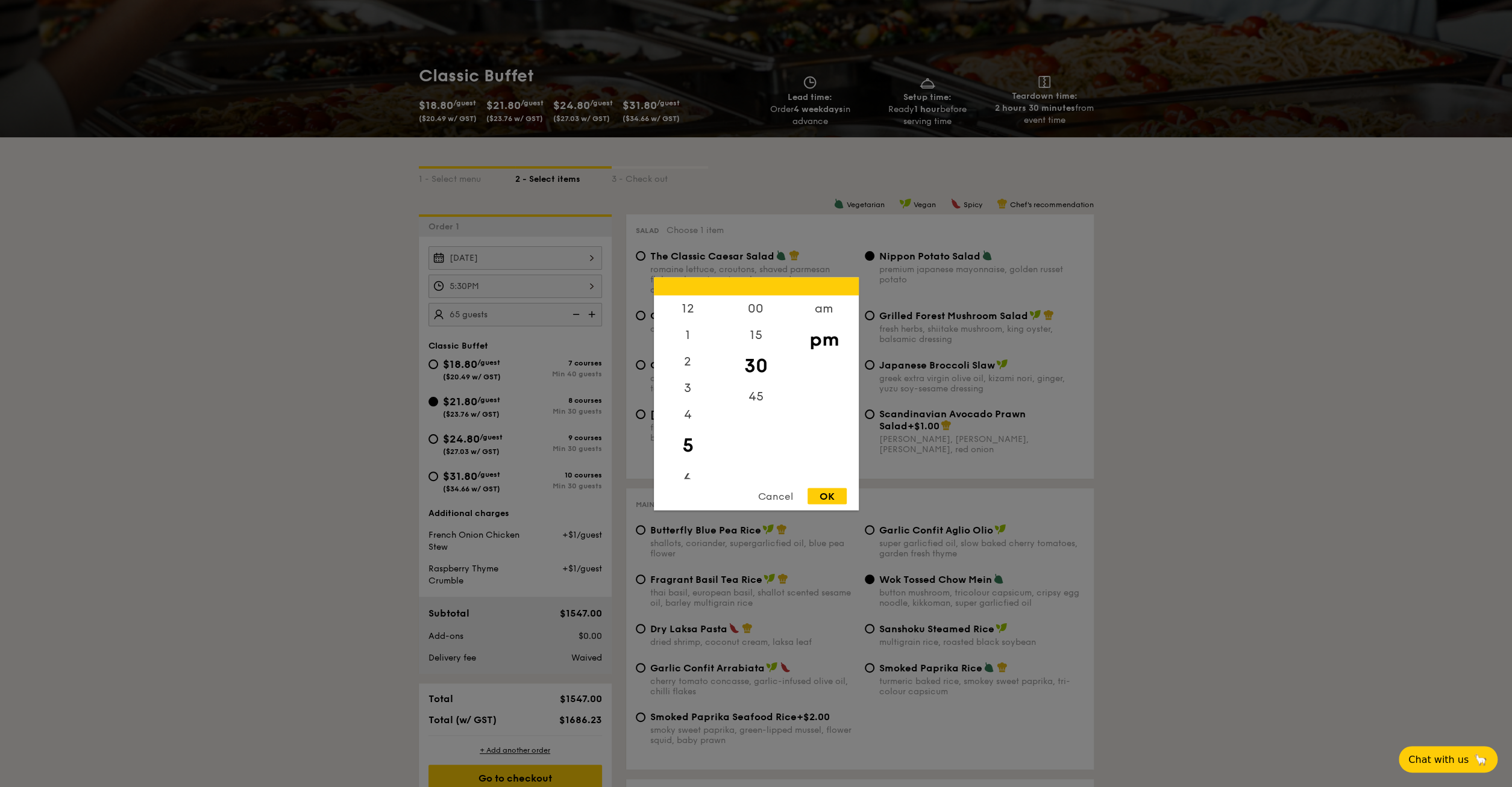
click at [688, 475] on div "6" at bounding box center [688, 480] width 68 height 35
click at [754, 309] on div "00" at bounding box center [756, 313] width 68 height 35
click at [827, 497] on div "OK" at bounding box center [827, 496] width 39 height 17
type input "6:00PM"
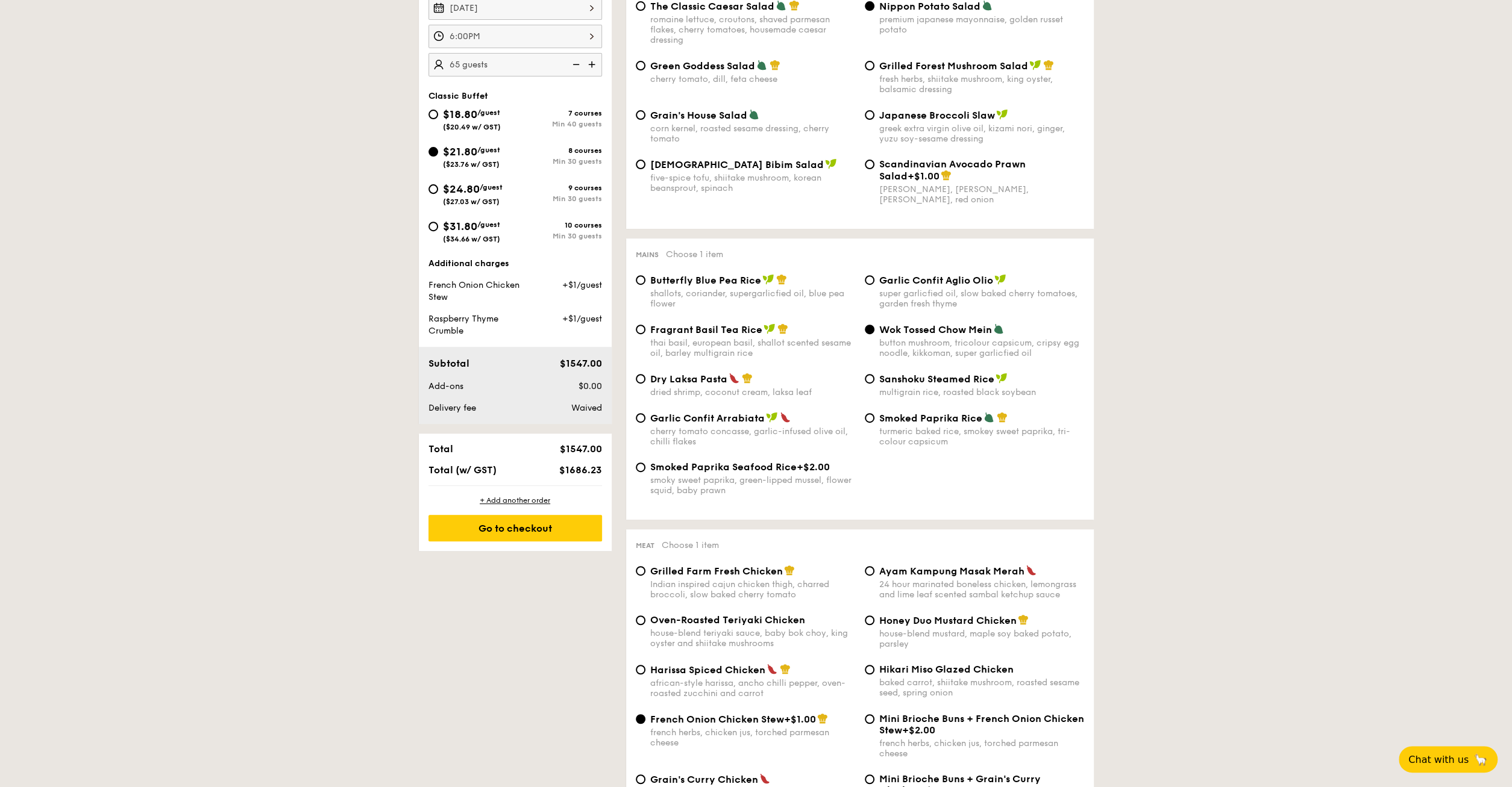
scroll to position [376, 0]
click at [523, 526] on div "Go to checkout" at bounding box center [514, 527] width 174 height 26
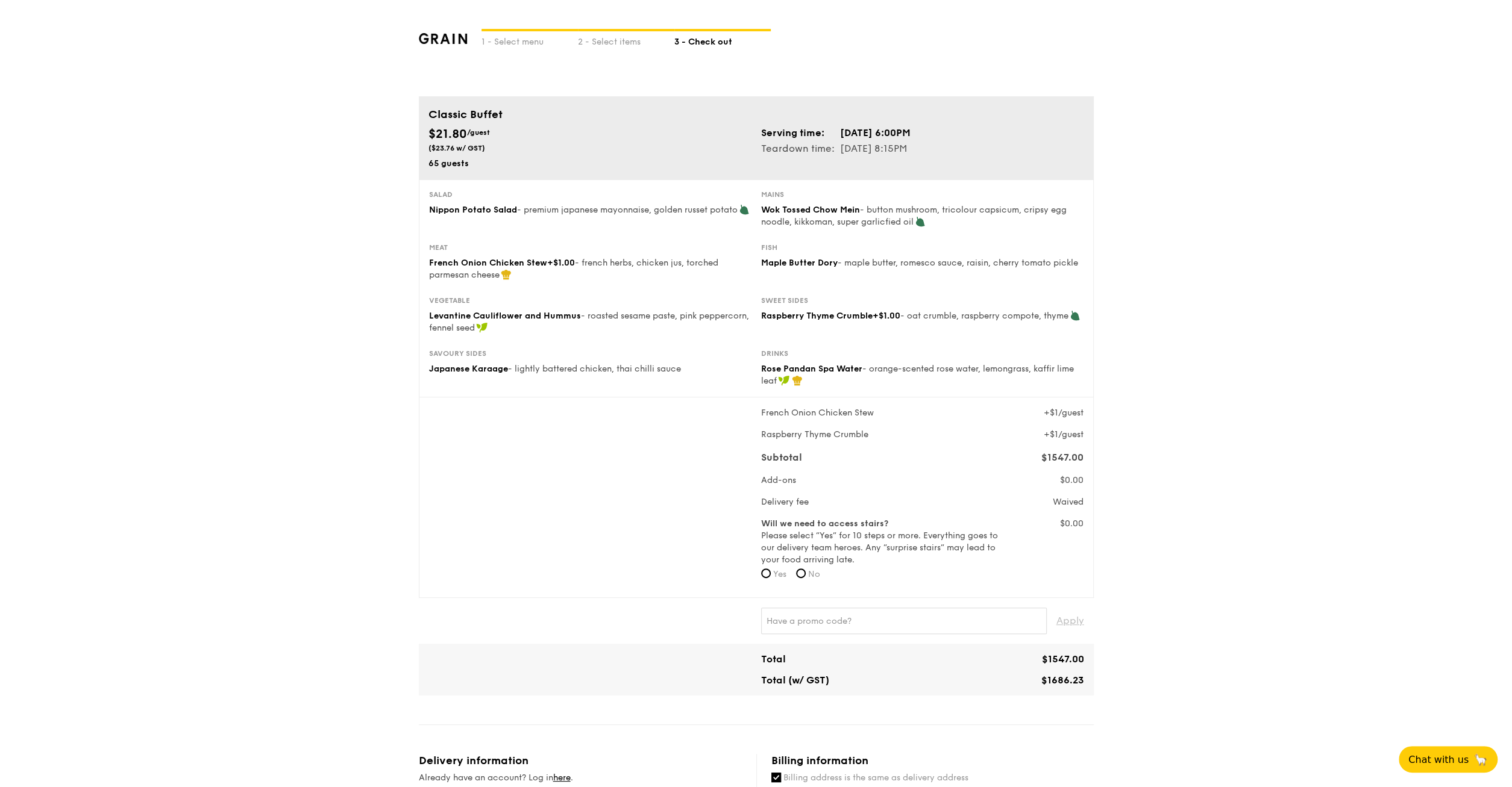
click at [804, 562] on form "Will we need to access stairs? Please select “Yes” for 10 steps or more. Everyt…" at bounding box center [881, 553] width 239 height 70
click at [803, 569] on form "Will we need to access stairs? Please select “Yes” for 10 steps or more. Everyt…" at bounding box center [881, 553] width 239 height 70
click at [802, 573] on input "No" at bounding box center [800, 573] width 10 height 10
radio input "true"
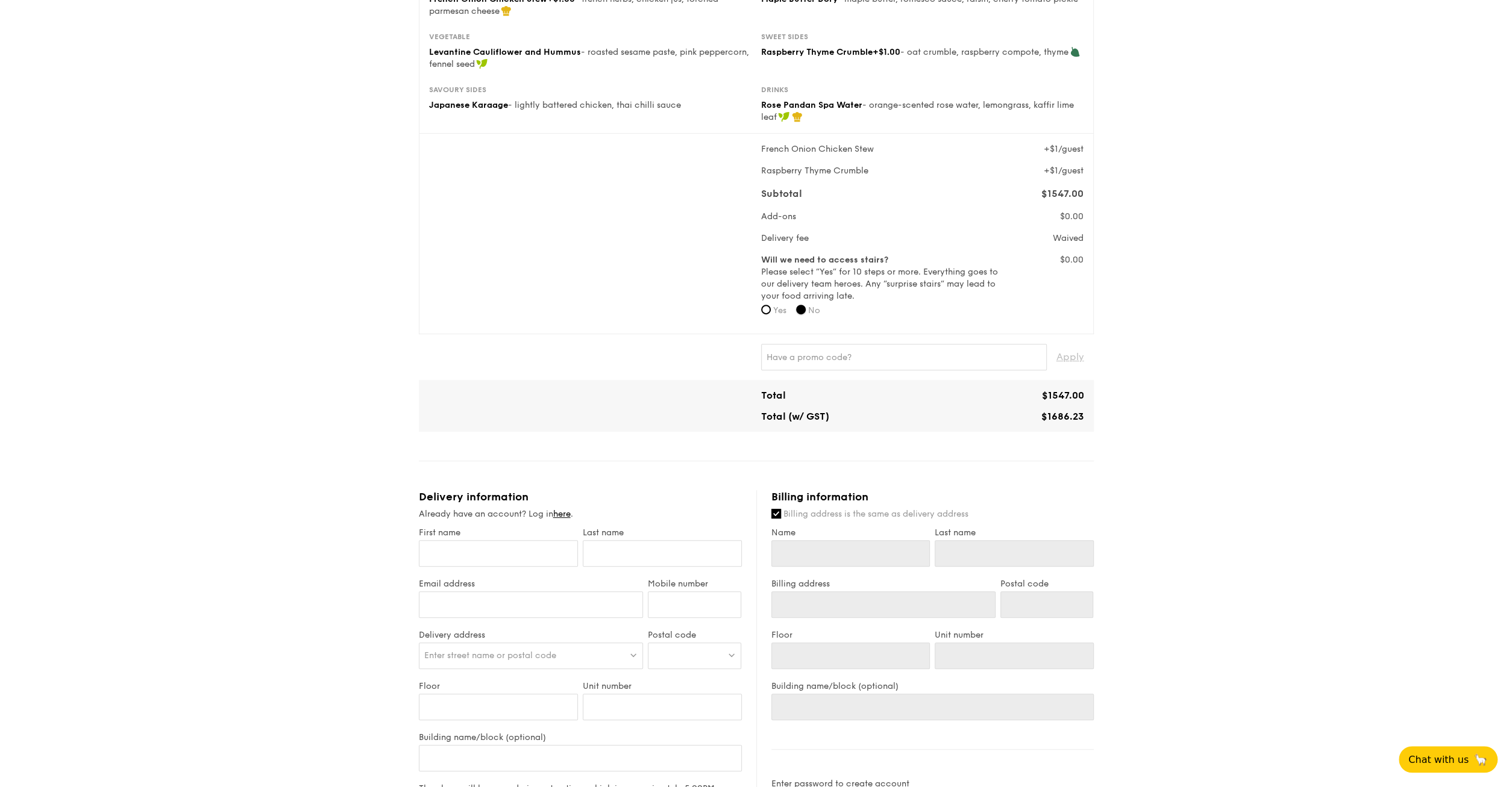
scroll to position [313, 0]
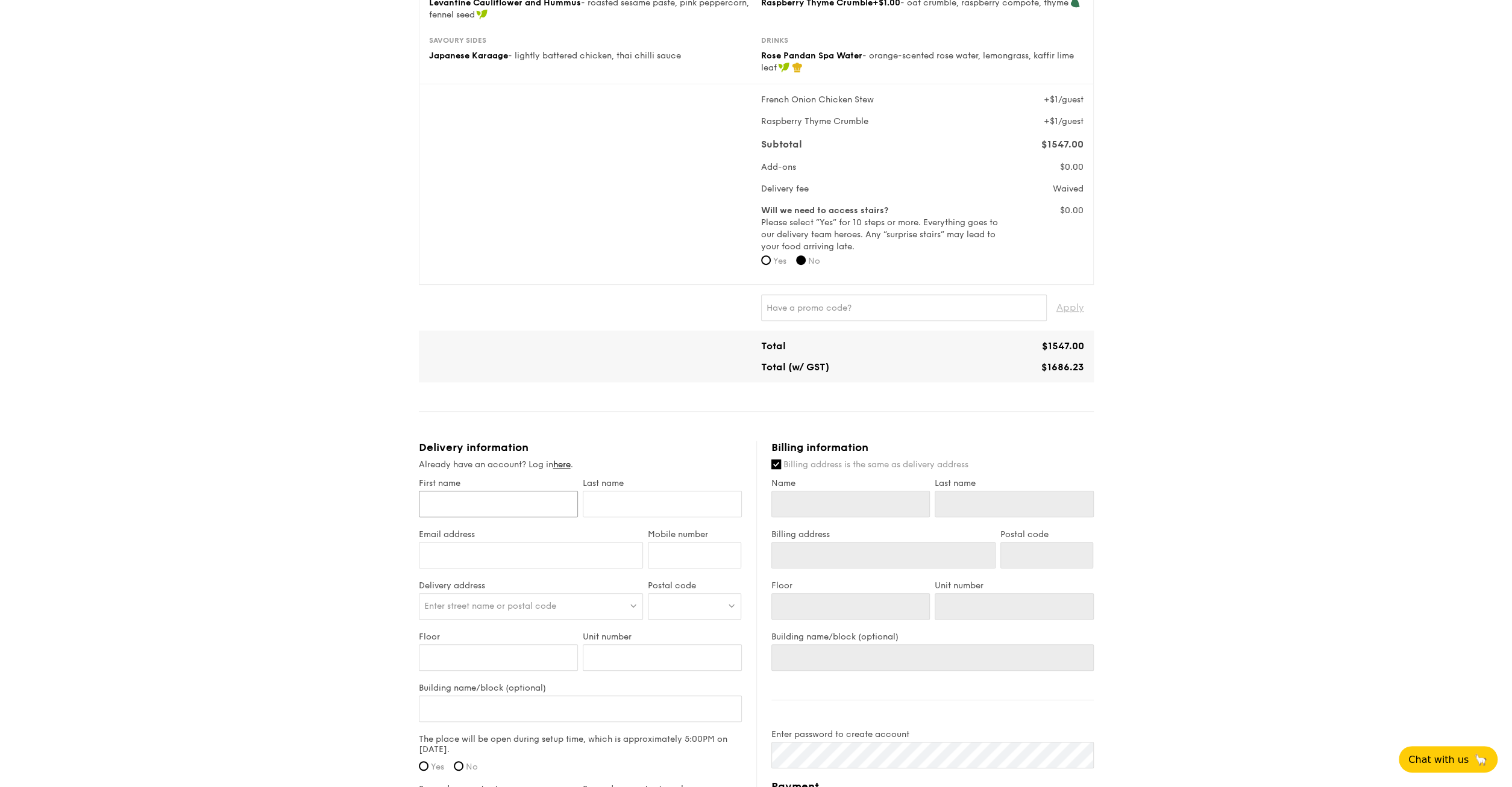
click at [487, 504] on input "First name" at bounding box center [498, 504] width 159 height 26
type input "B"
type input "Br"
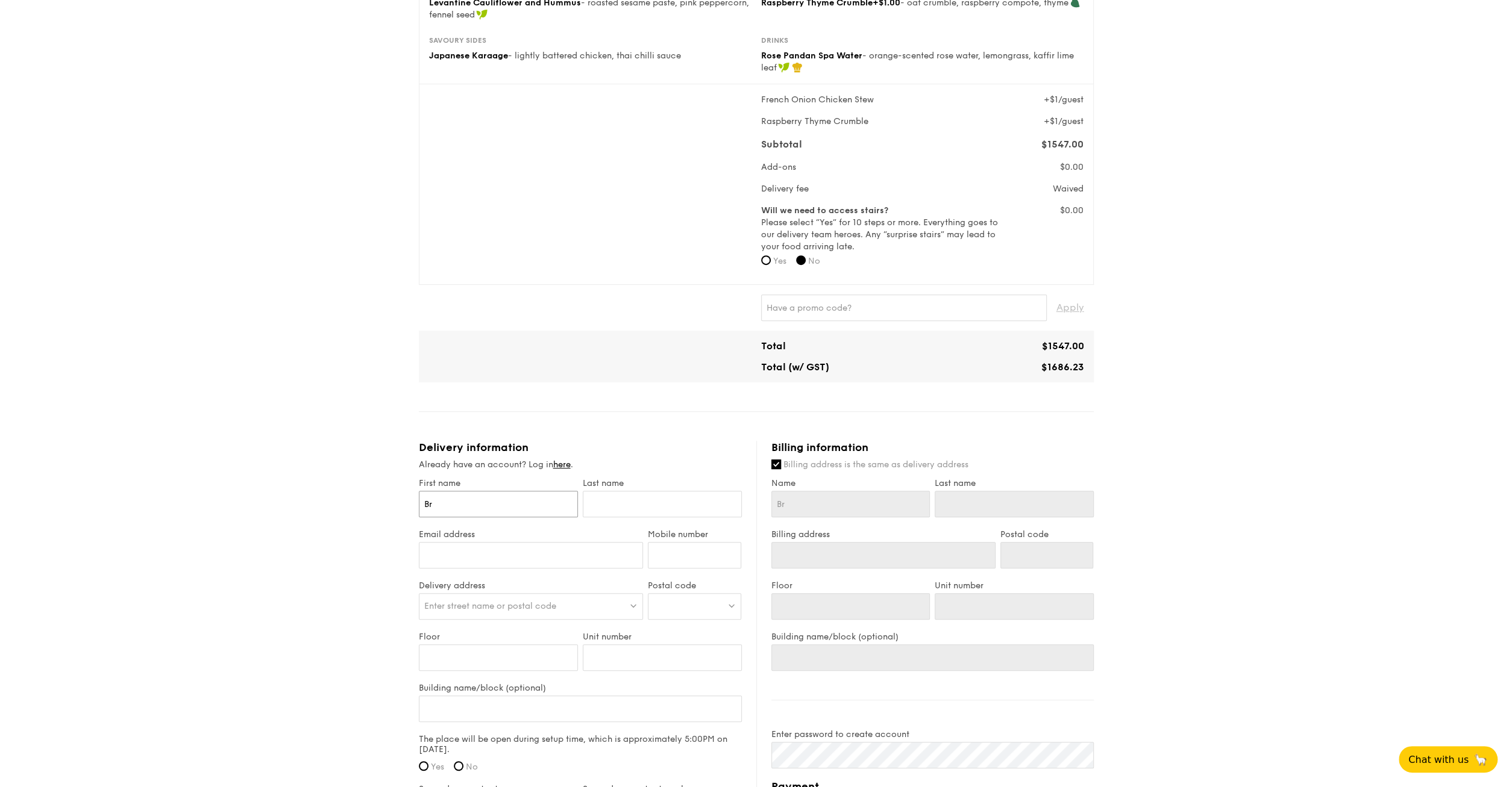
type input "Bra"
type input "Bran"
type input "Brand"
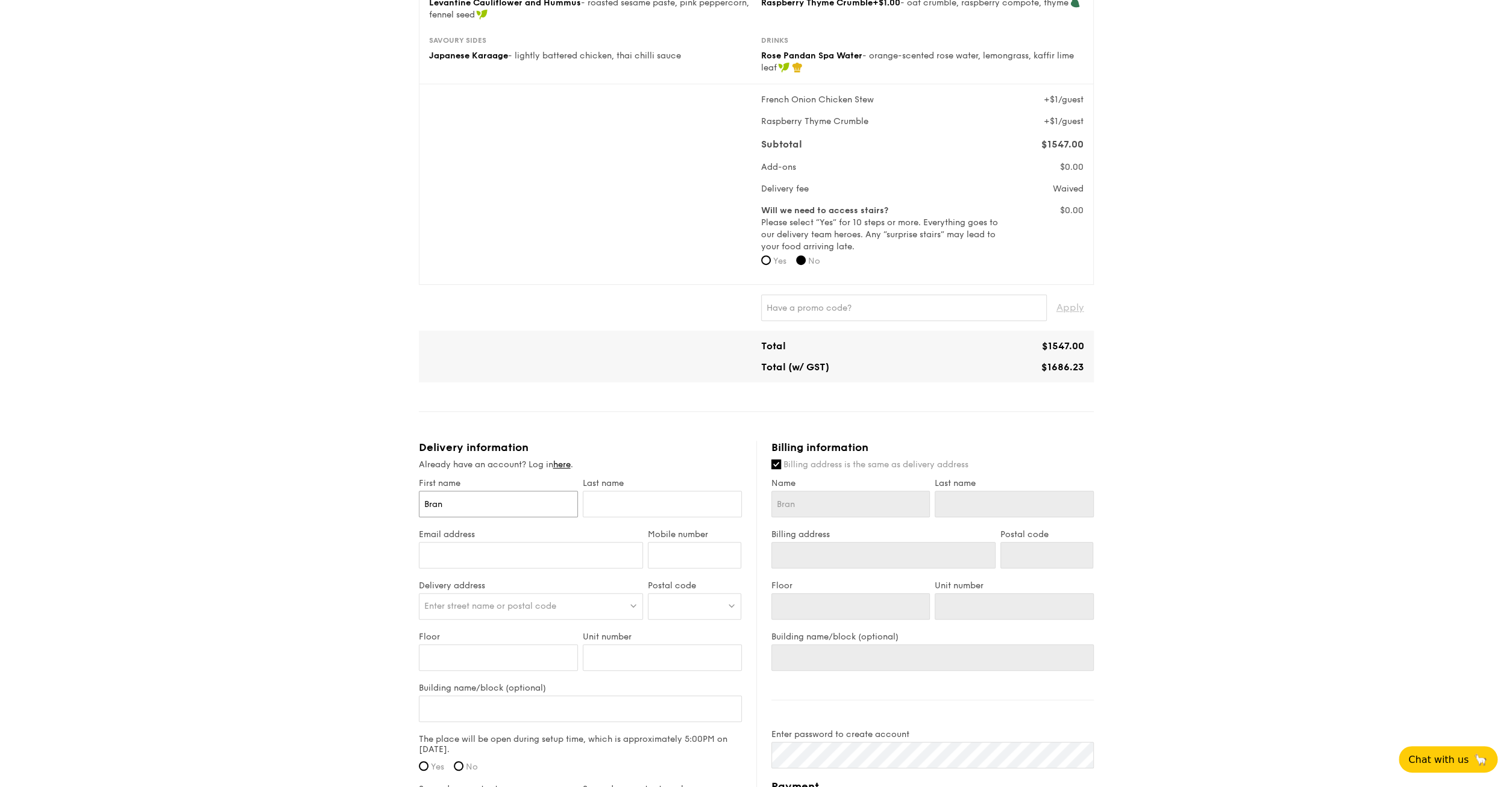
type input "Brand"
type input "Brando"
type input "Brandon"
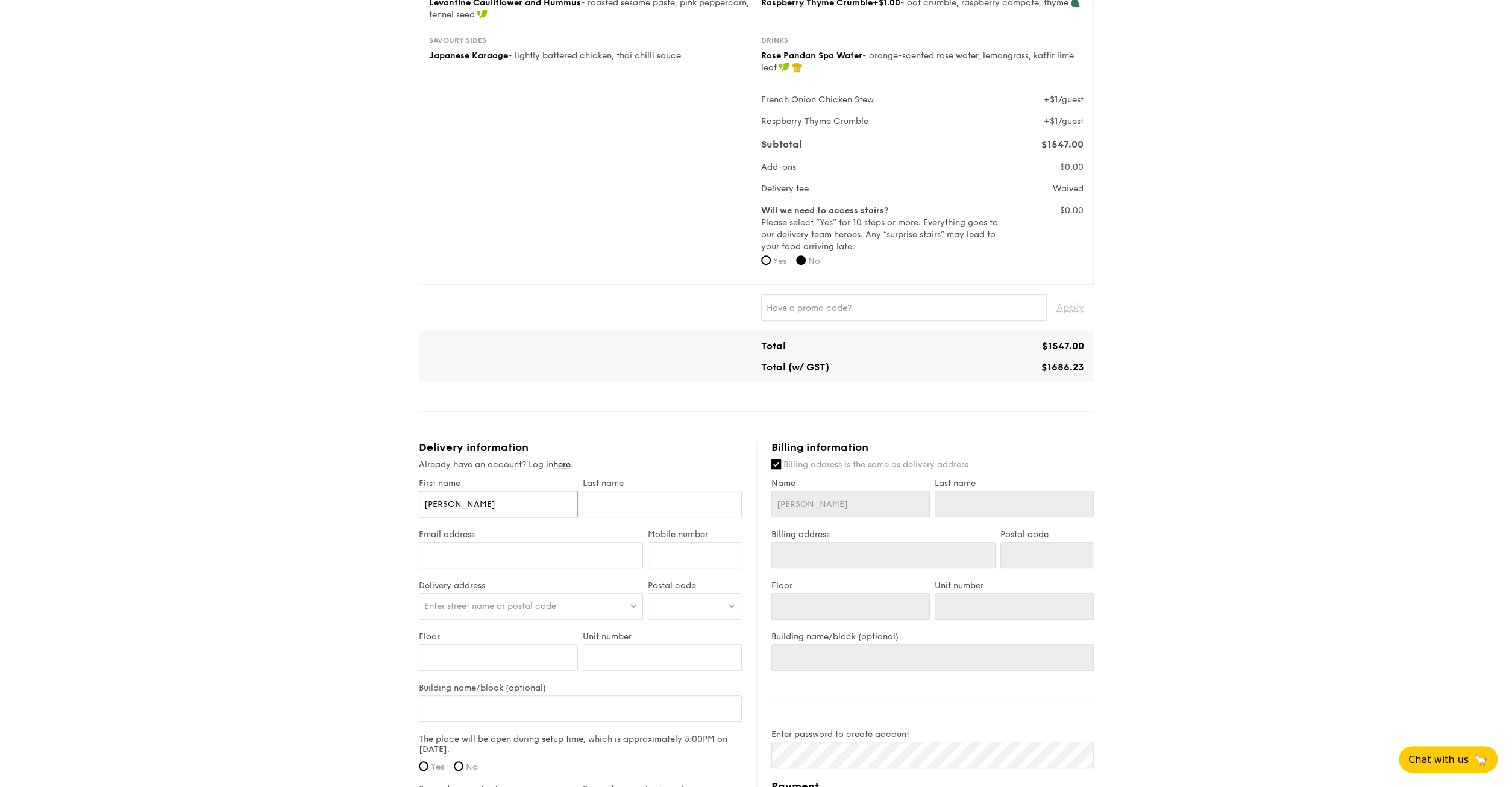
type input "Brandon"
type input "L"
type input "Li"
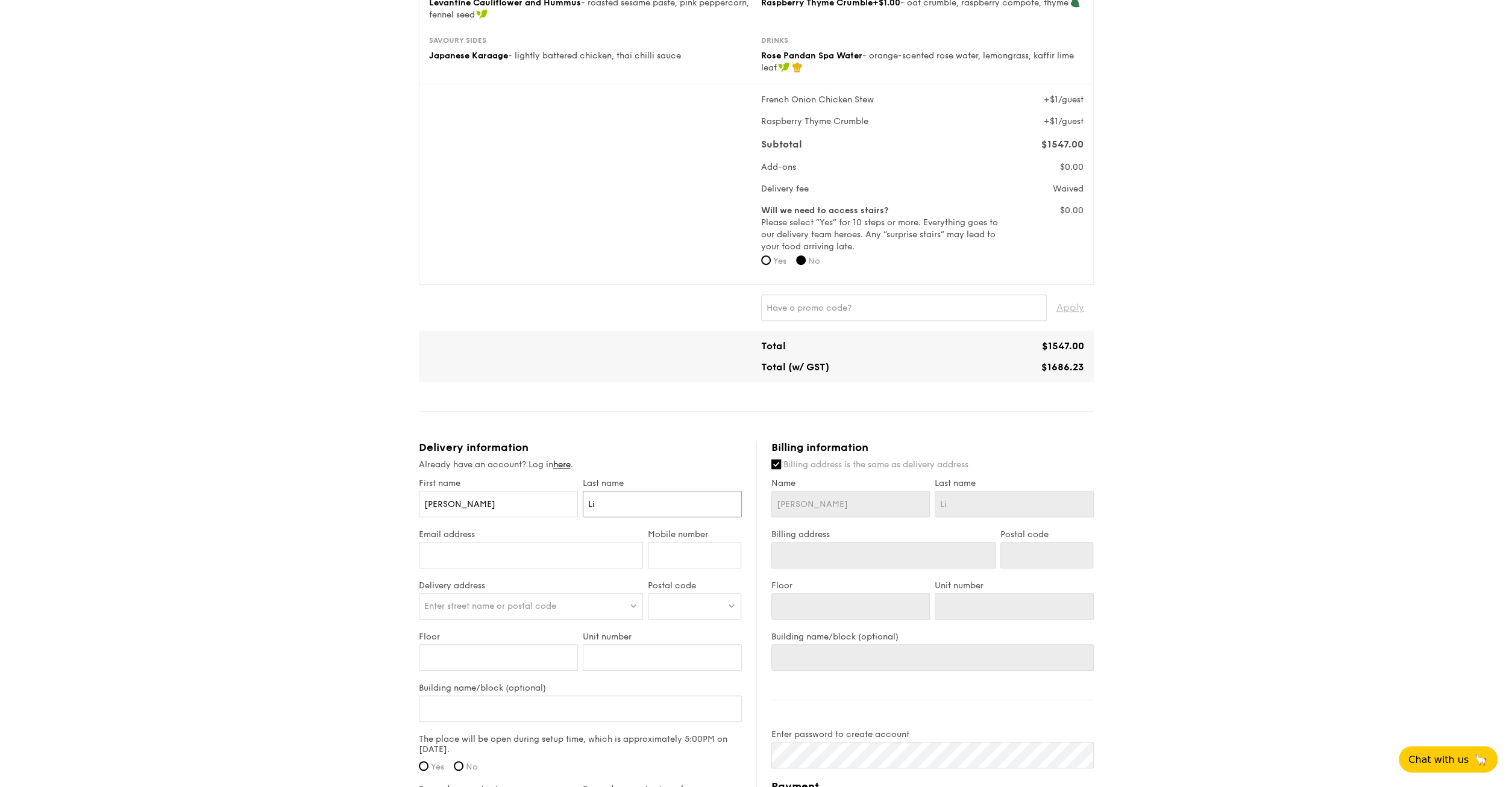
type input "Lie"
type input "Liem"
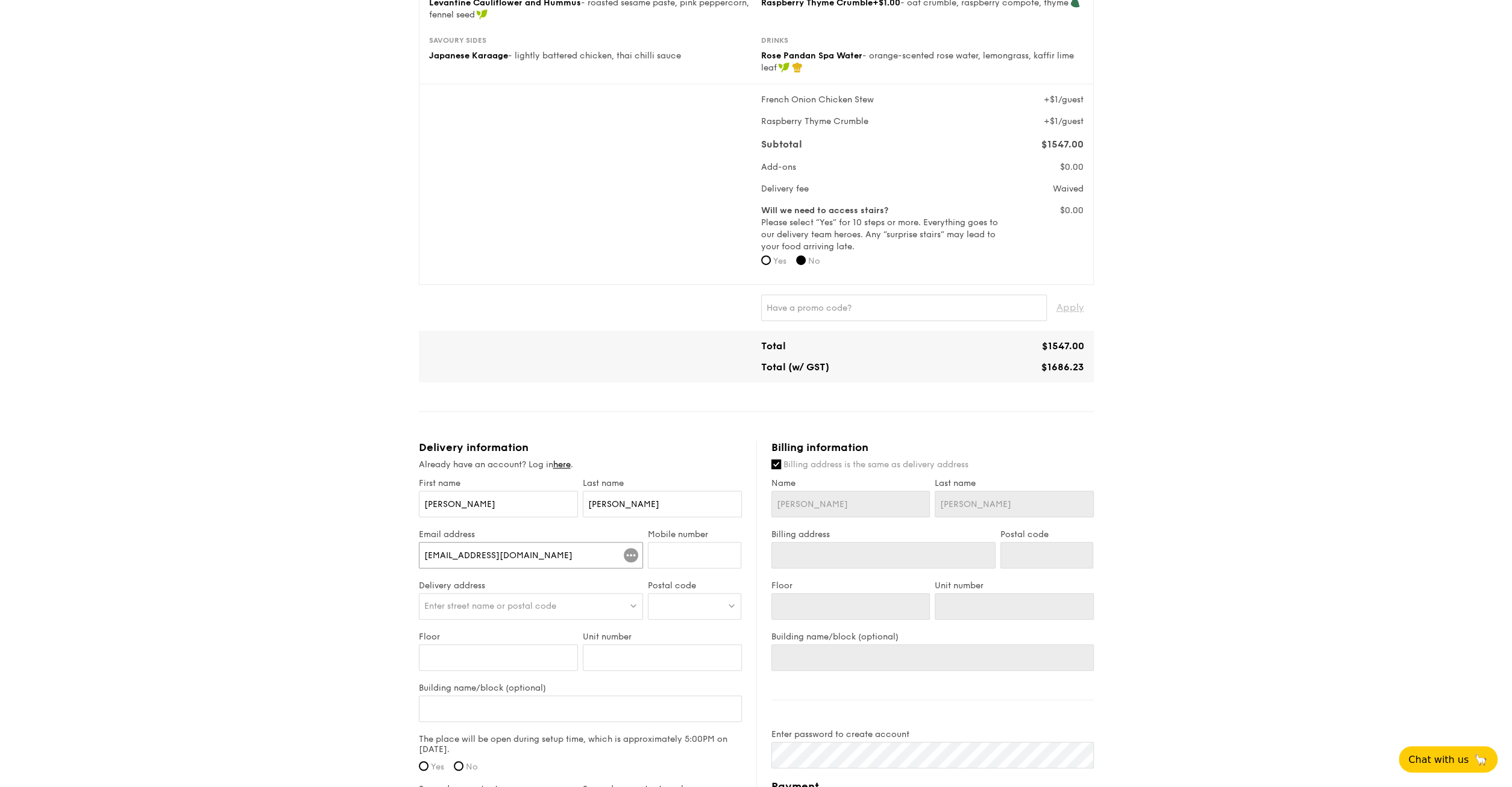
type input "brandlesdantles@gmail.com"
type input "96393428"
click at [560, 600] on div "Enter street name or postal code" at bounding box center [531, 607] width 225 height 26
click at [693, 603] on div at bounding box center [694, 607] width 93 height 26
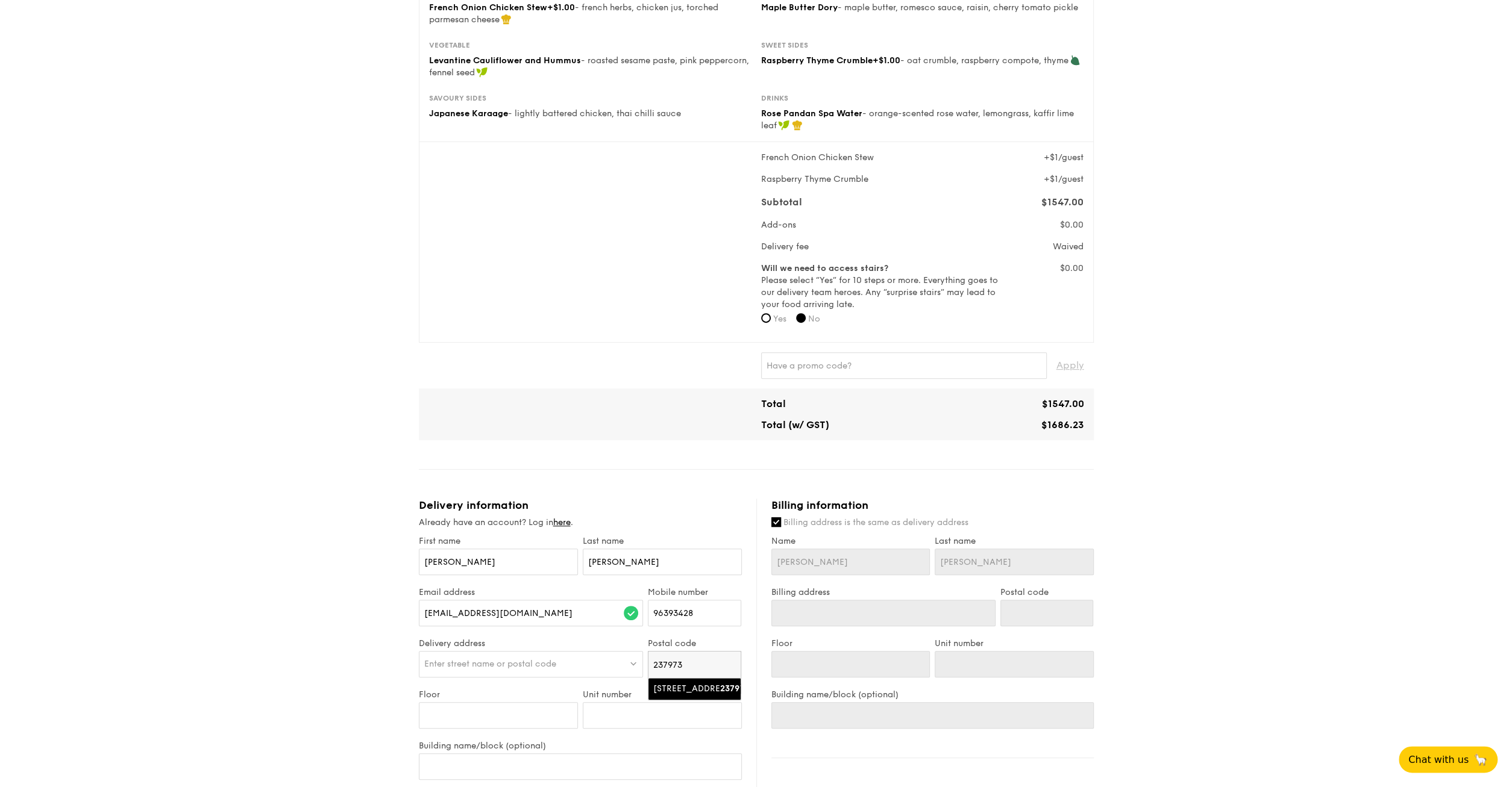
scroll to position [251, 0]
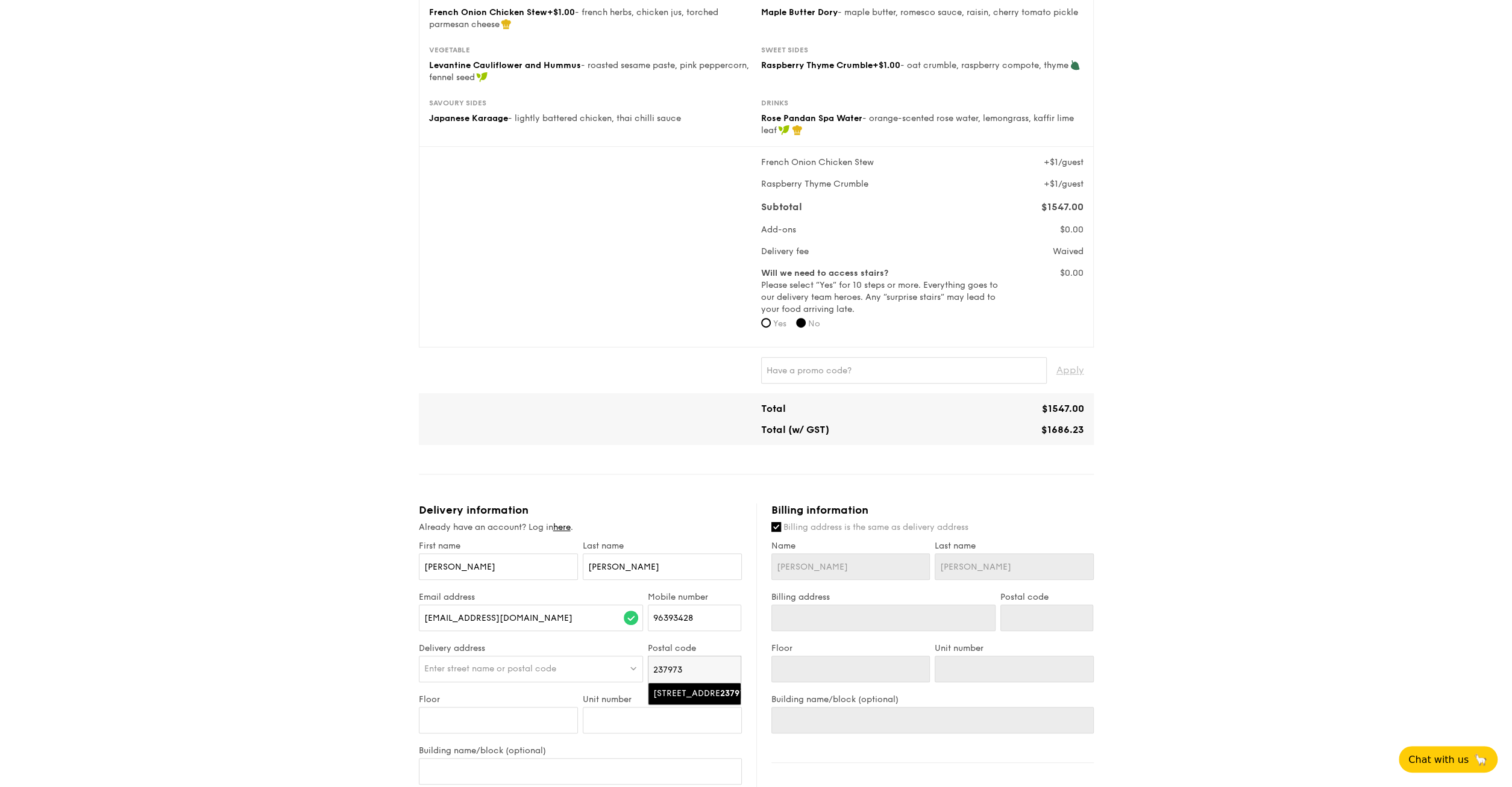
type input "237973"
click at [694, 700] on div "238 Orchard Boulevard" at bounding box center [684, 694] width 62 height 12
type input "238 Orchard Boulevard"
type input "237973"
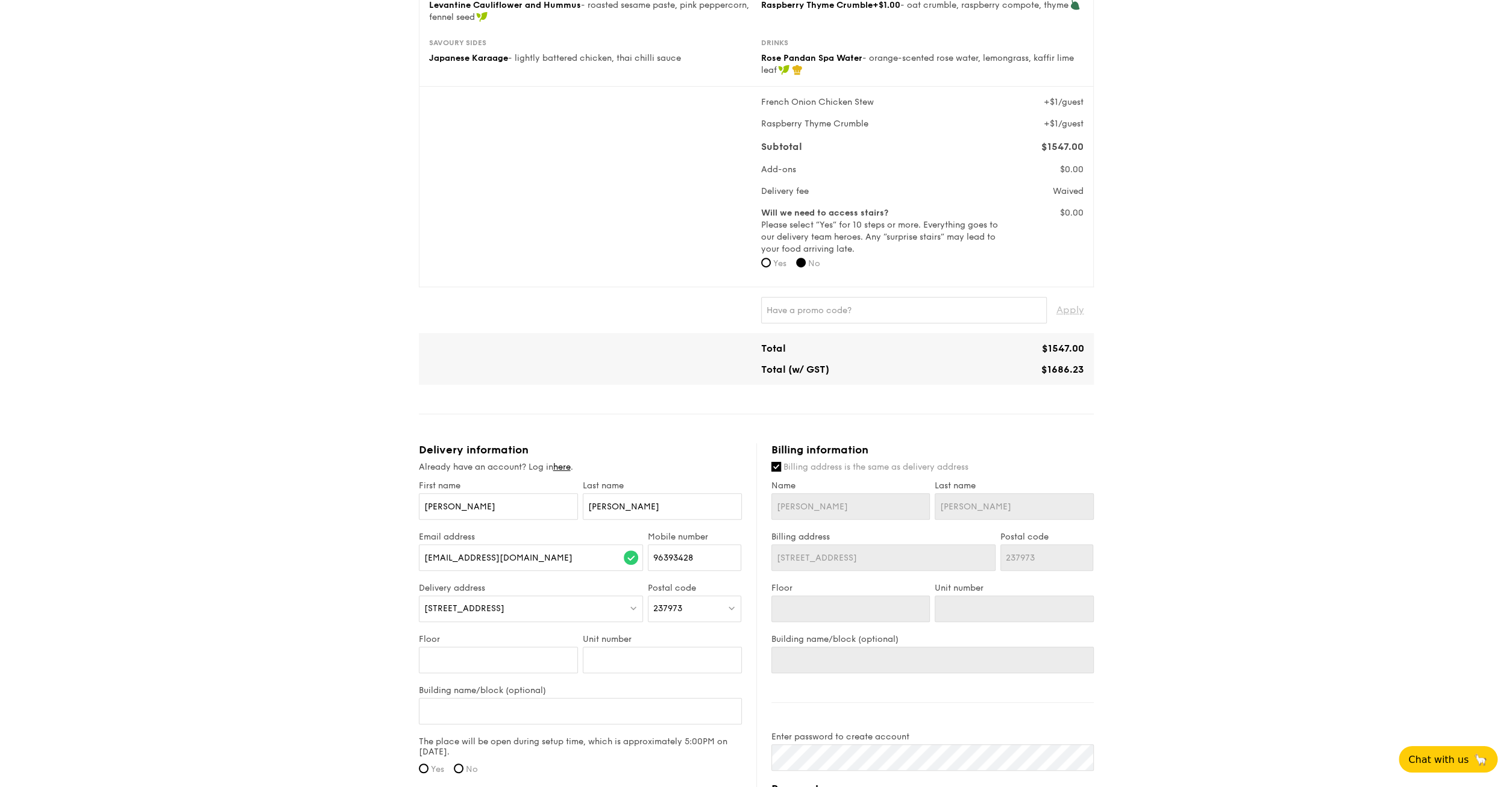
scroll to position [313, 0]
click at [475, 660] on input "Floor" at bounding box center [498, 658] width 159 height 26
type input "9"
type input "9t"
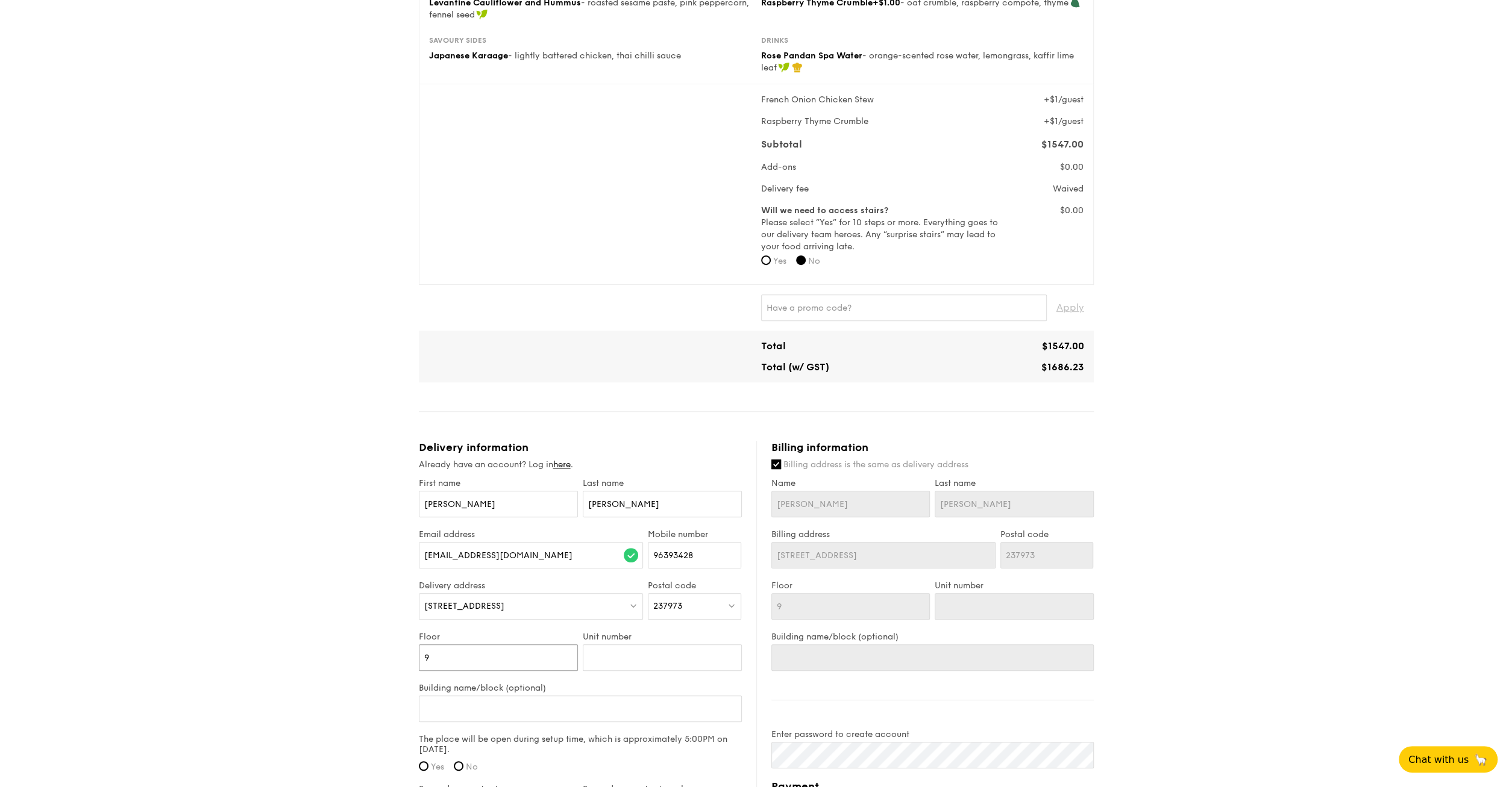
type input "9t"
type input "9th"
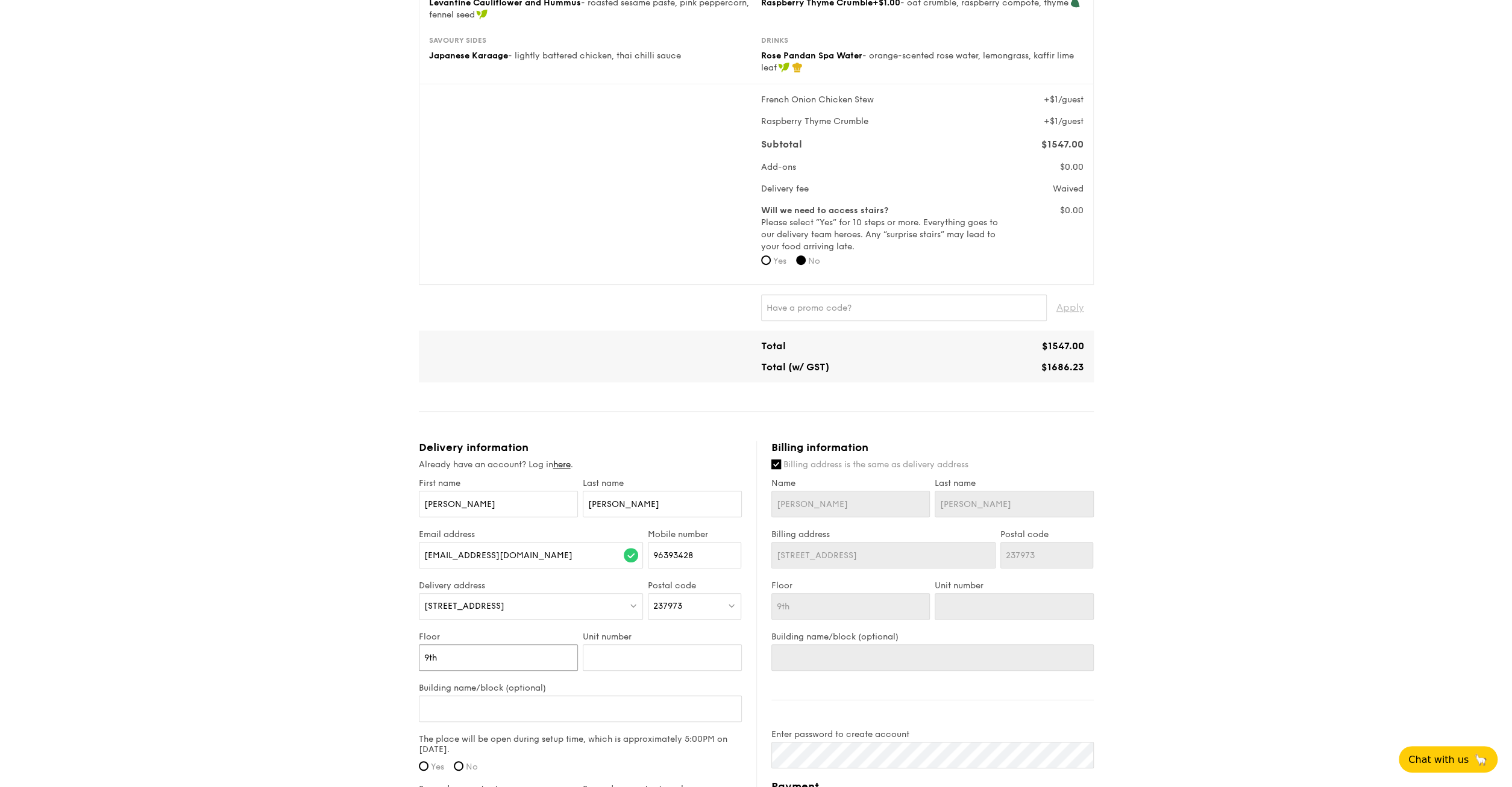
type input "9th l"
type input "9th"
type input "9th F"
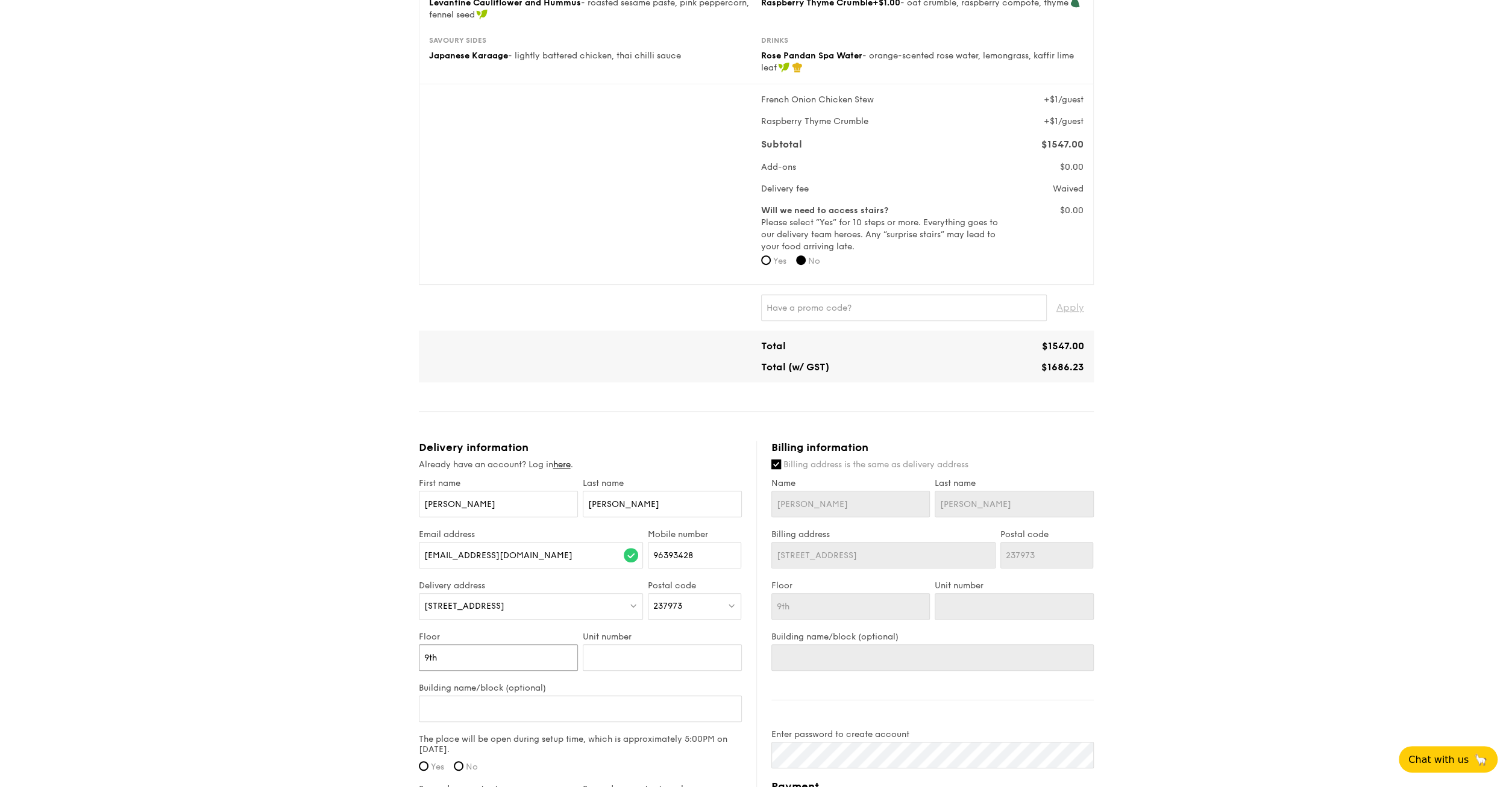
type input "9th F"
type input "9th Fl"
type input "9th Flo"
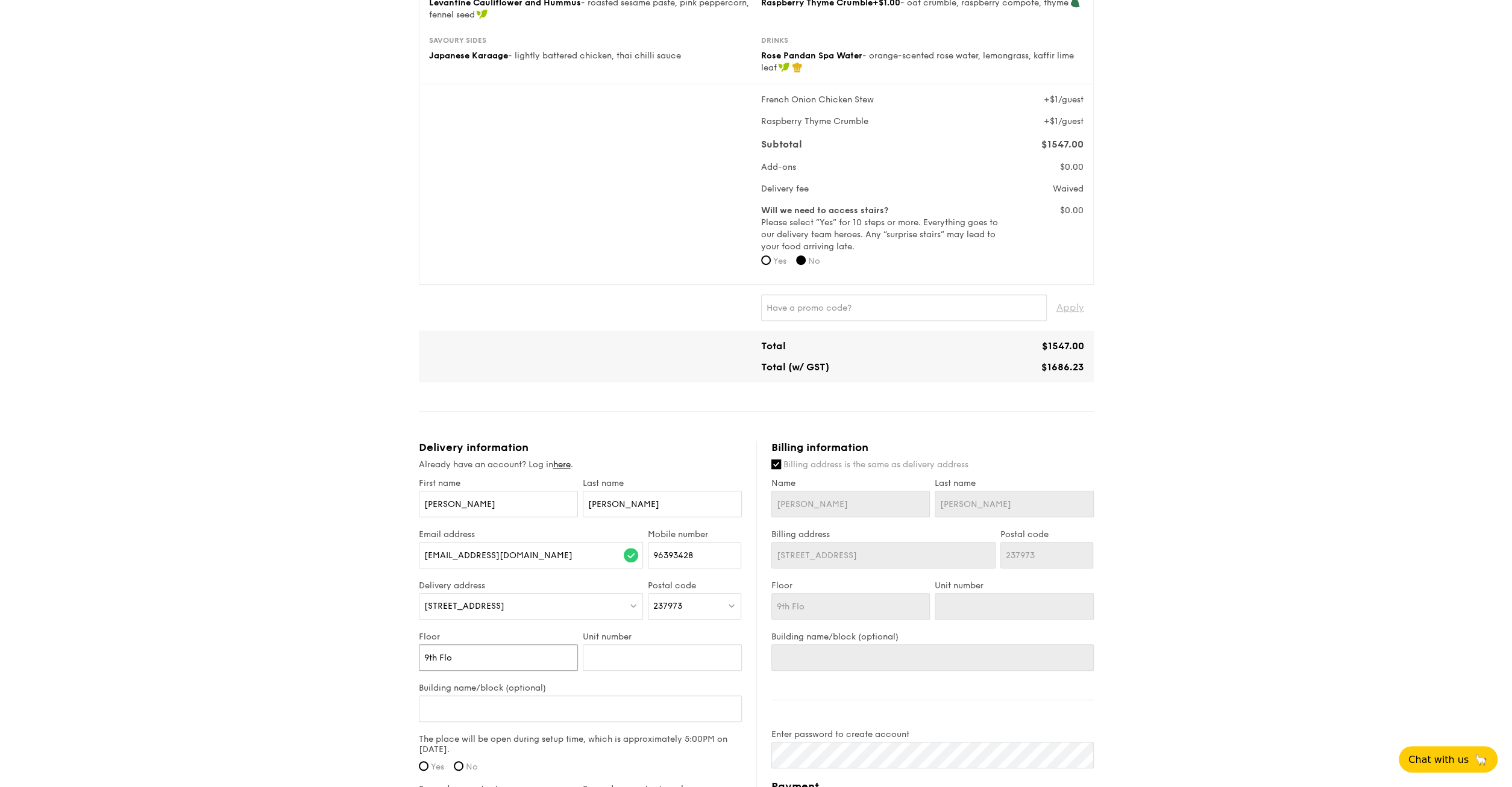
type input "9th Floo"
type input "9th Floor"
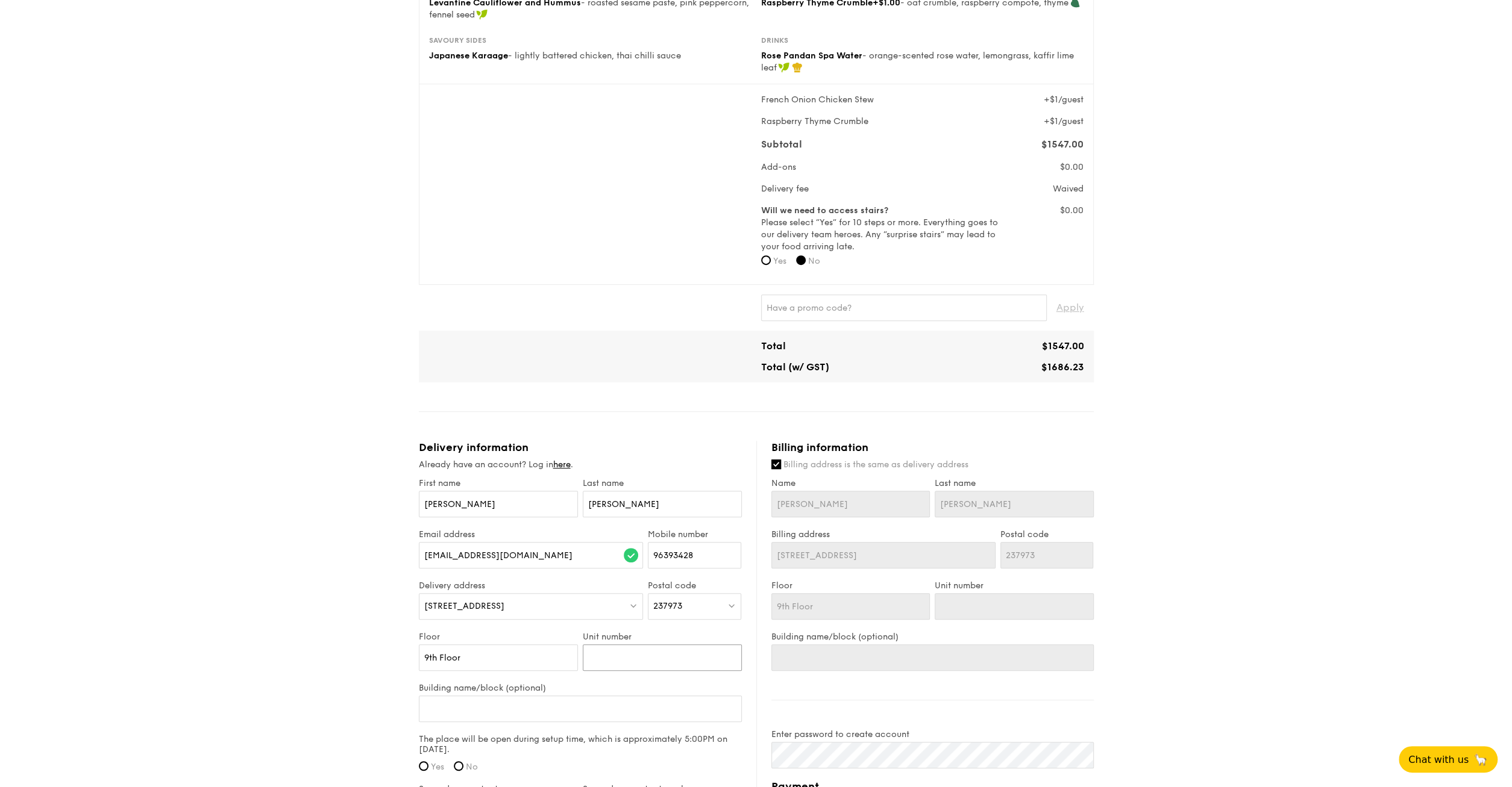
type input "T"
type input "Th"
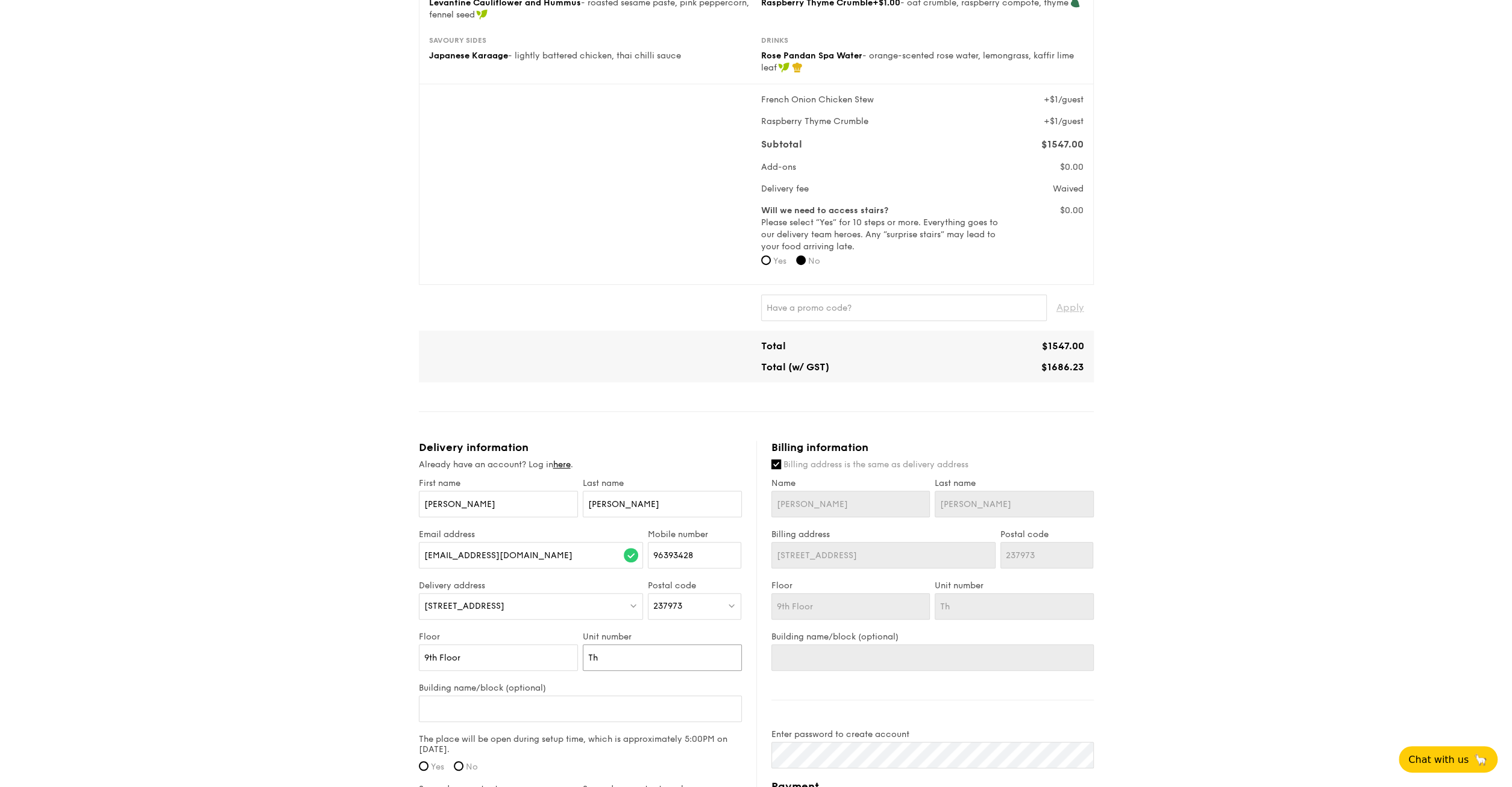
type input "Th"
type input "Th P"
type input "Th Pa"
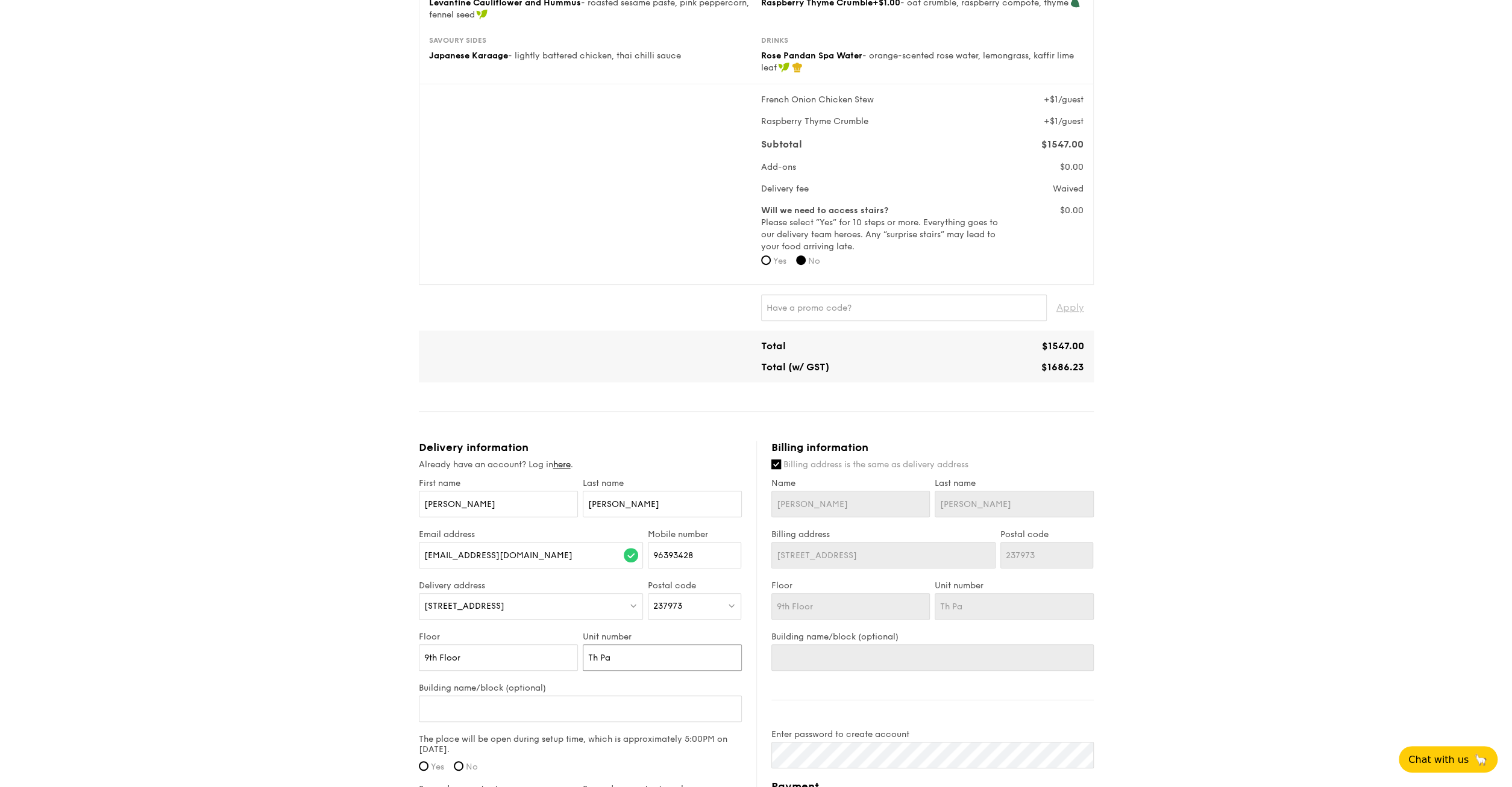
type input "Th Par"
type input "Th Part"
type input "Th Party"
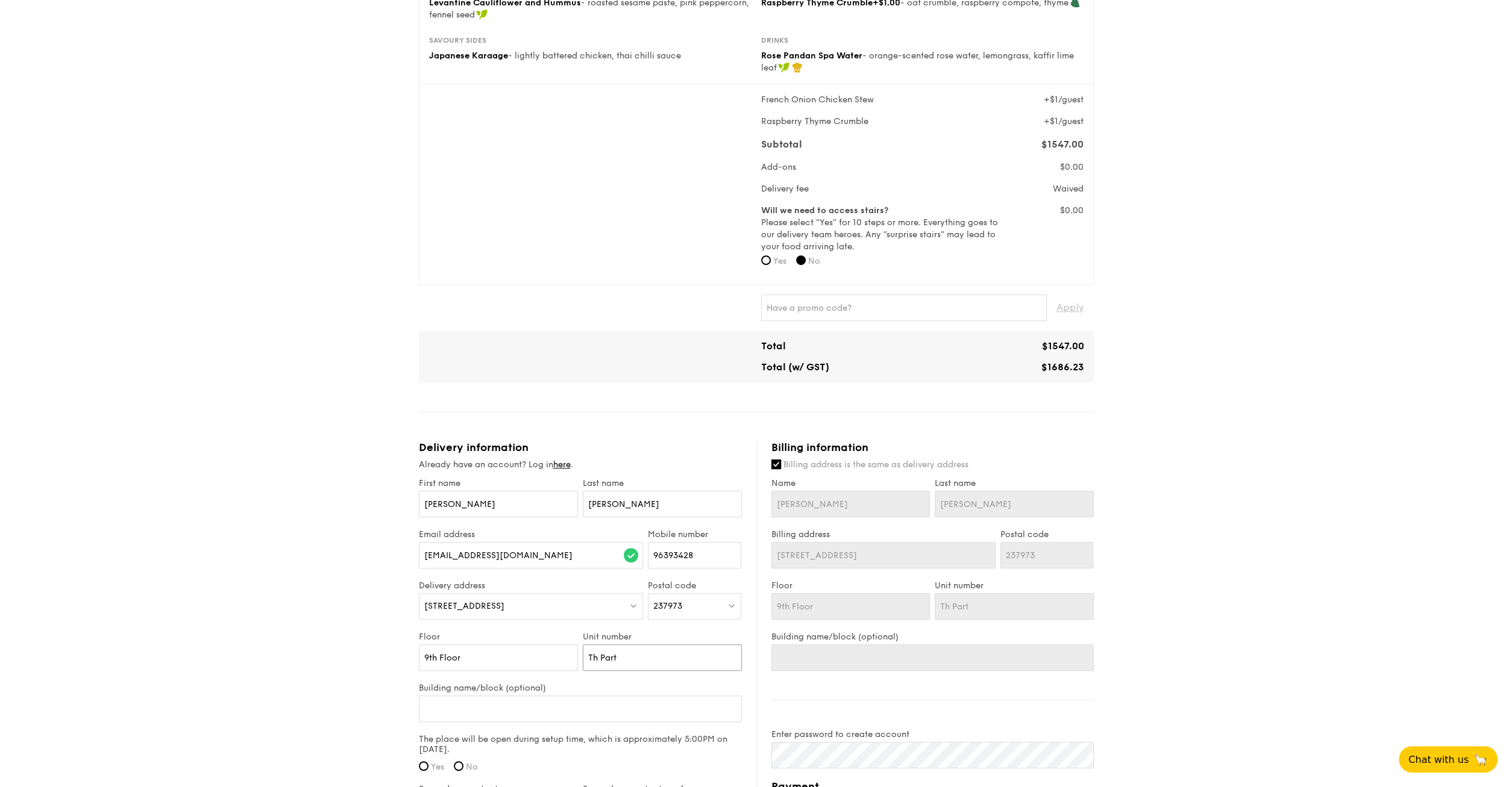
type input "Th Party"
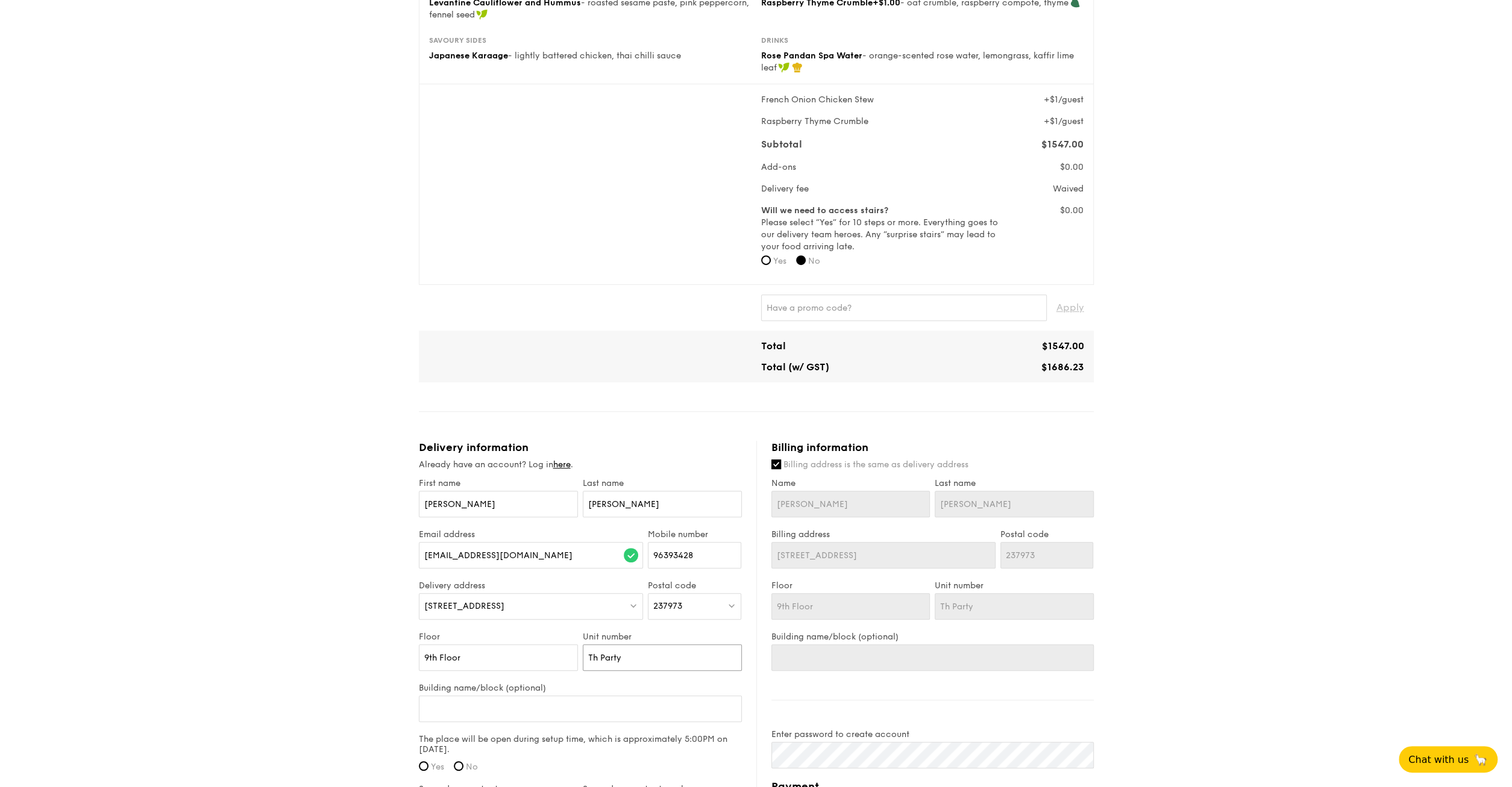
type input "Th Part"
type input "Th Par"
type input "Th Pa"
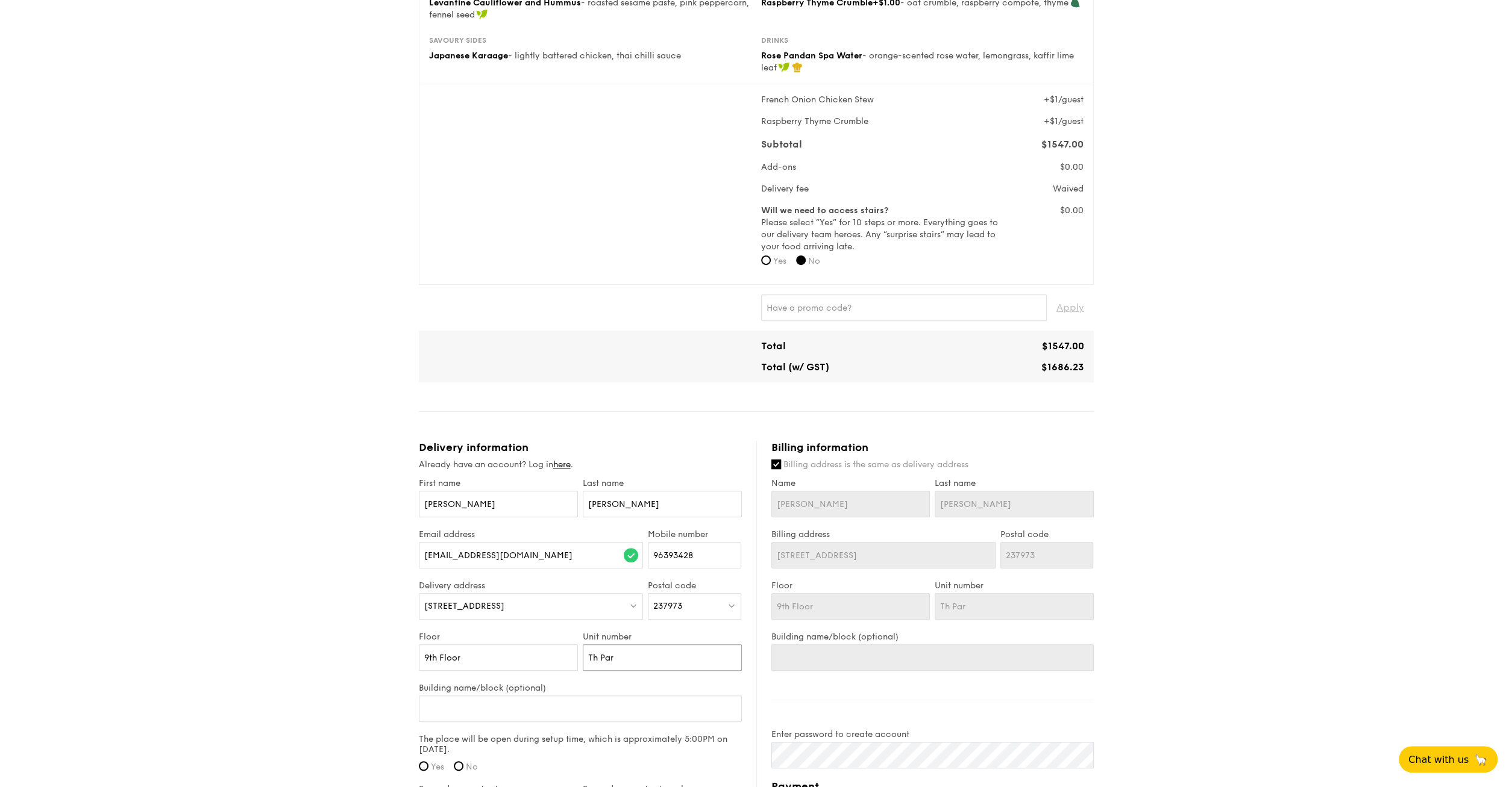
type input "Th Pa"
type input "Th P"
type input "Th"
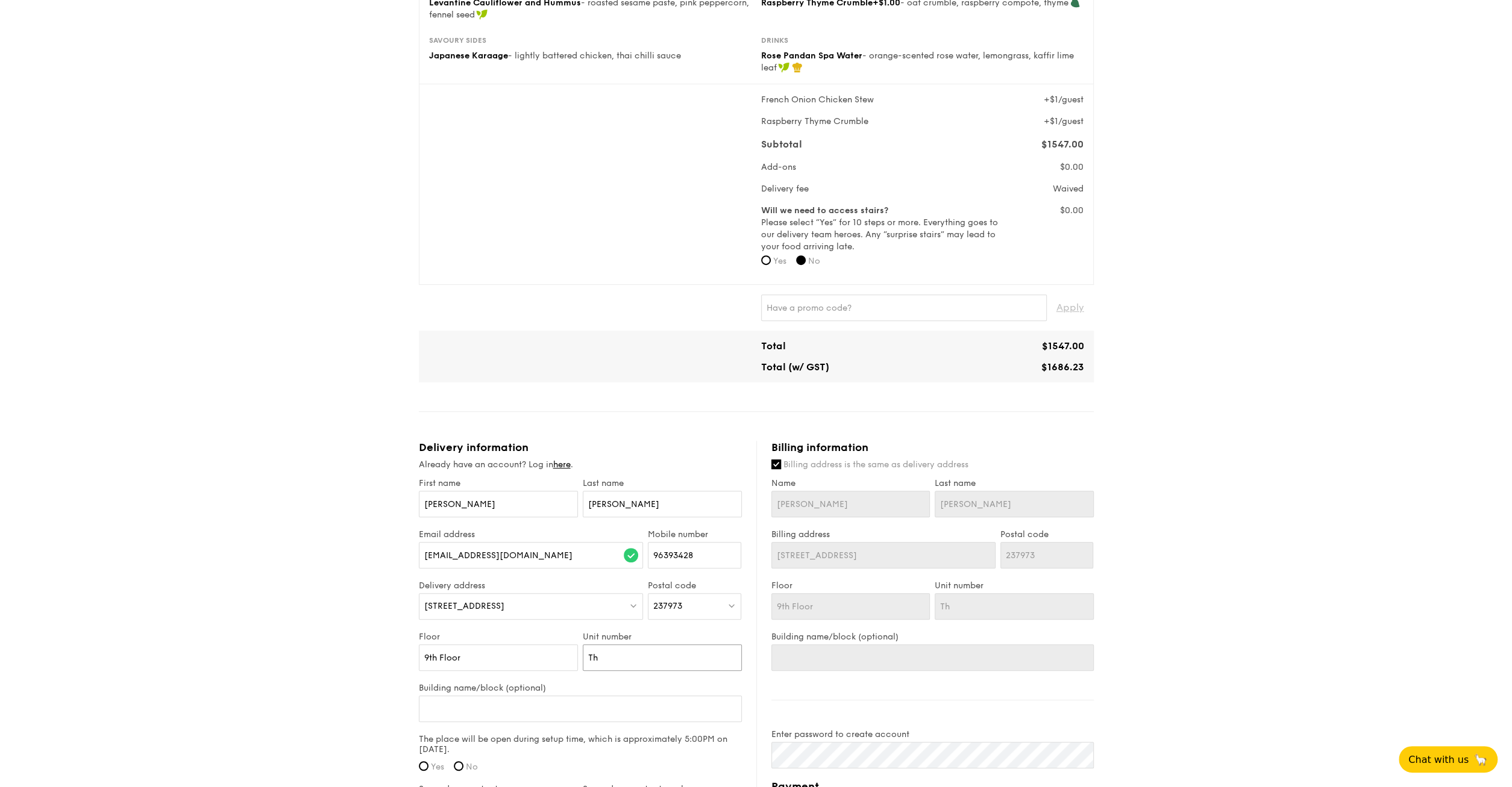
type input "Th"
type input "T"
type input "Th"
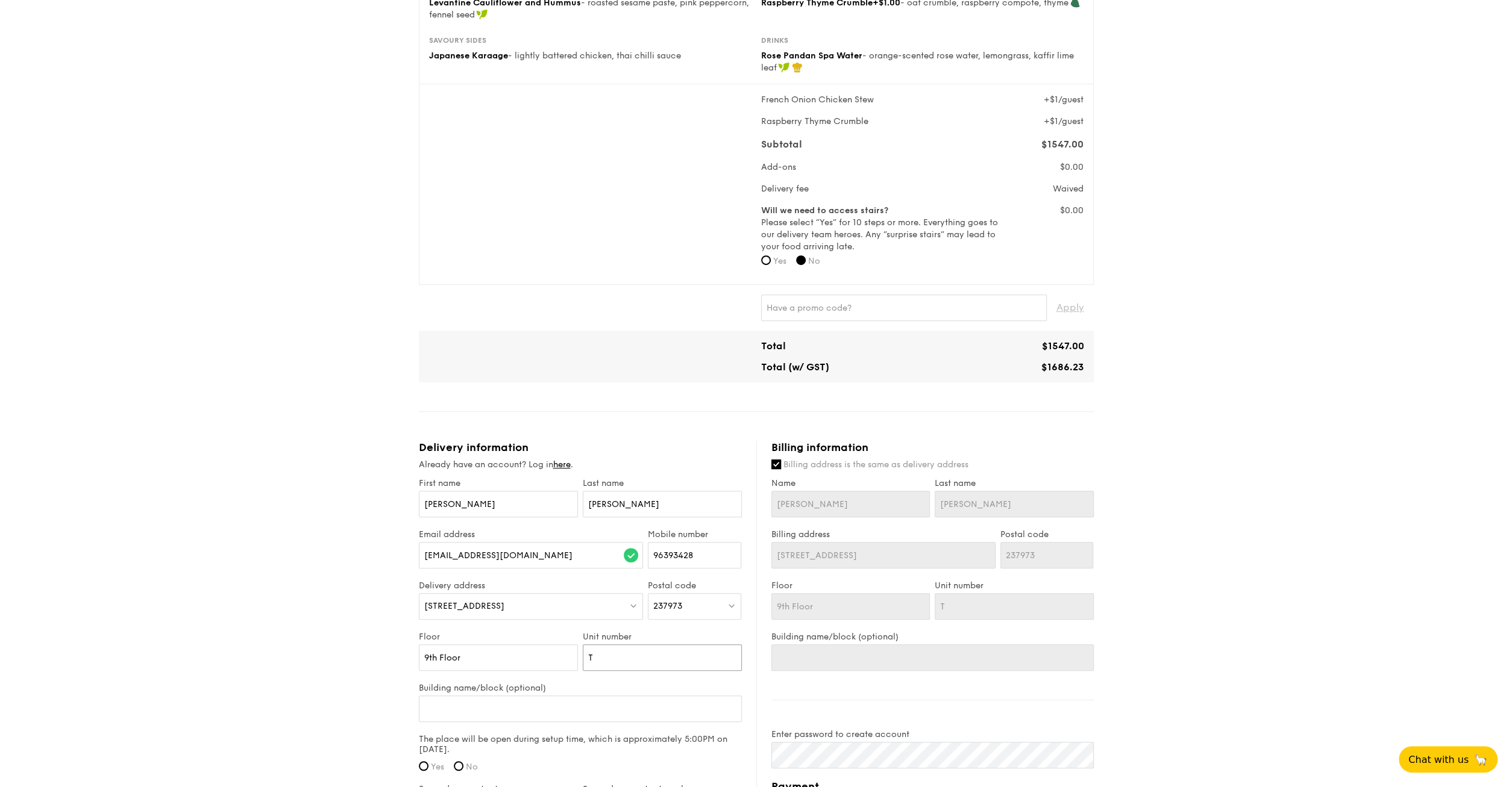
type input "Th"
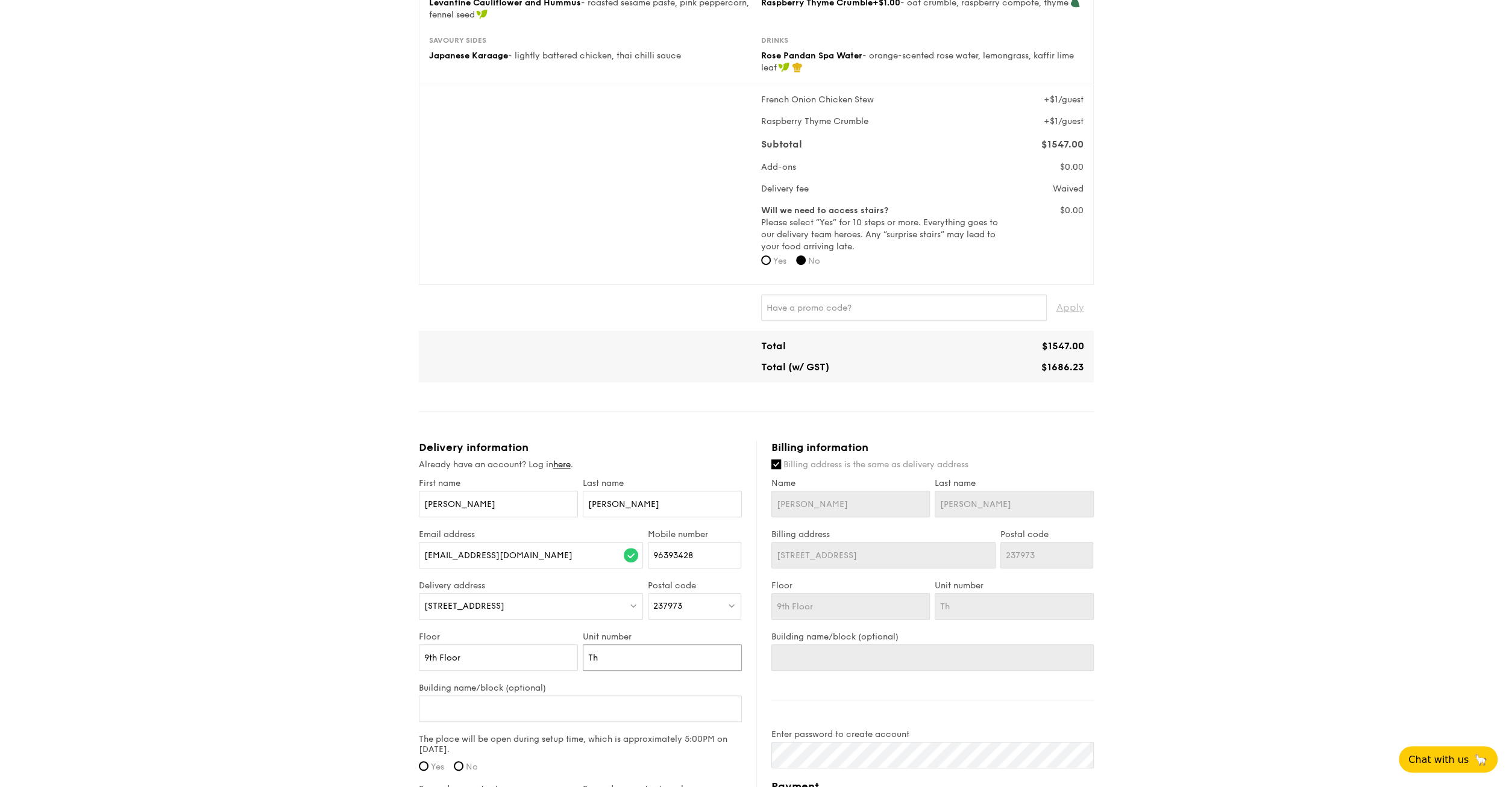
type input "T"
click at [455, 711] on input "Building name/block (optional)" at bounding box center [580, 709] width 323 height 26
type input "I"
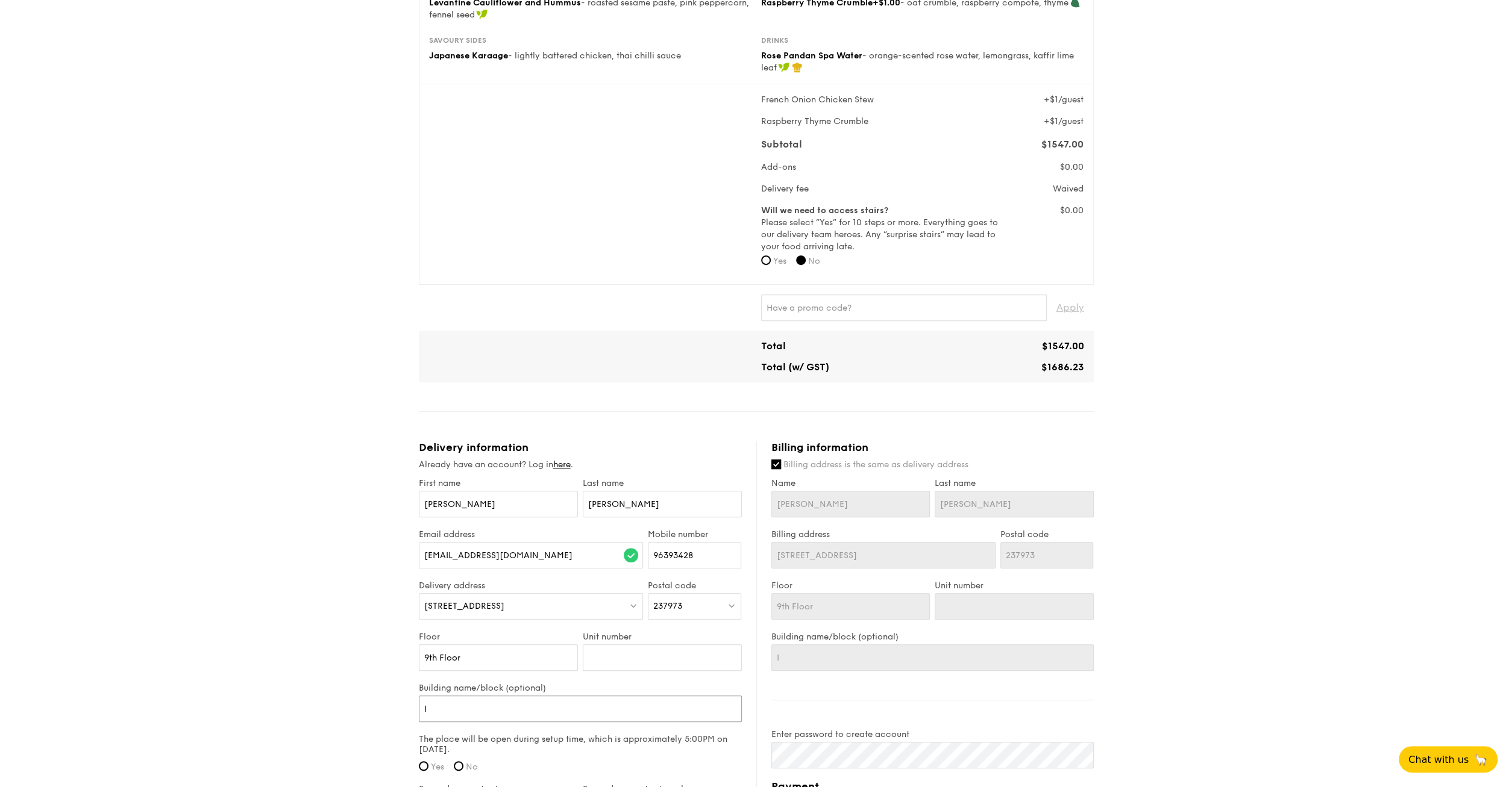
type input "Io"
type input "Ion"
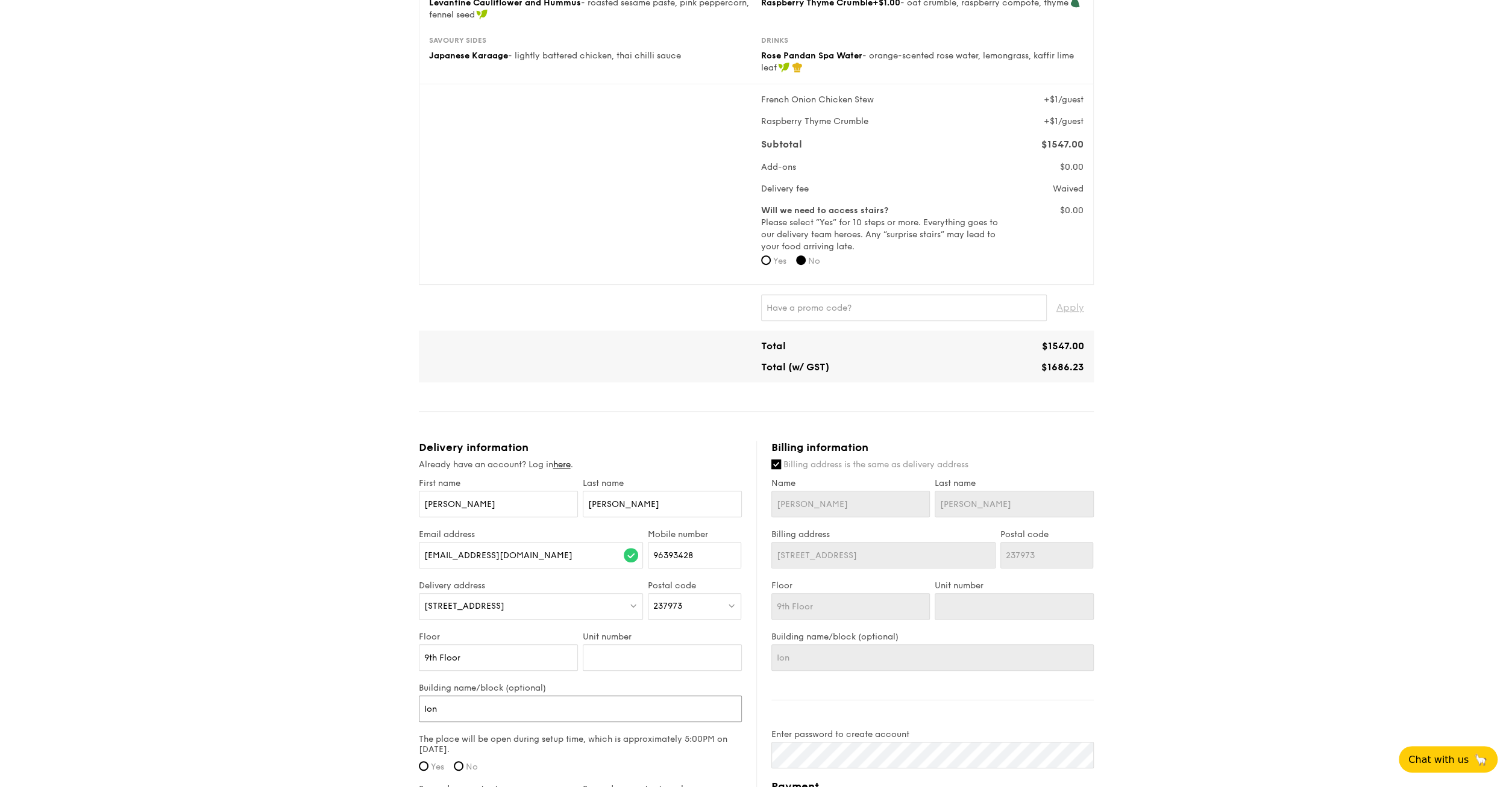
type input "Ion"
type input "Ion O"
type input "Ion Or"
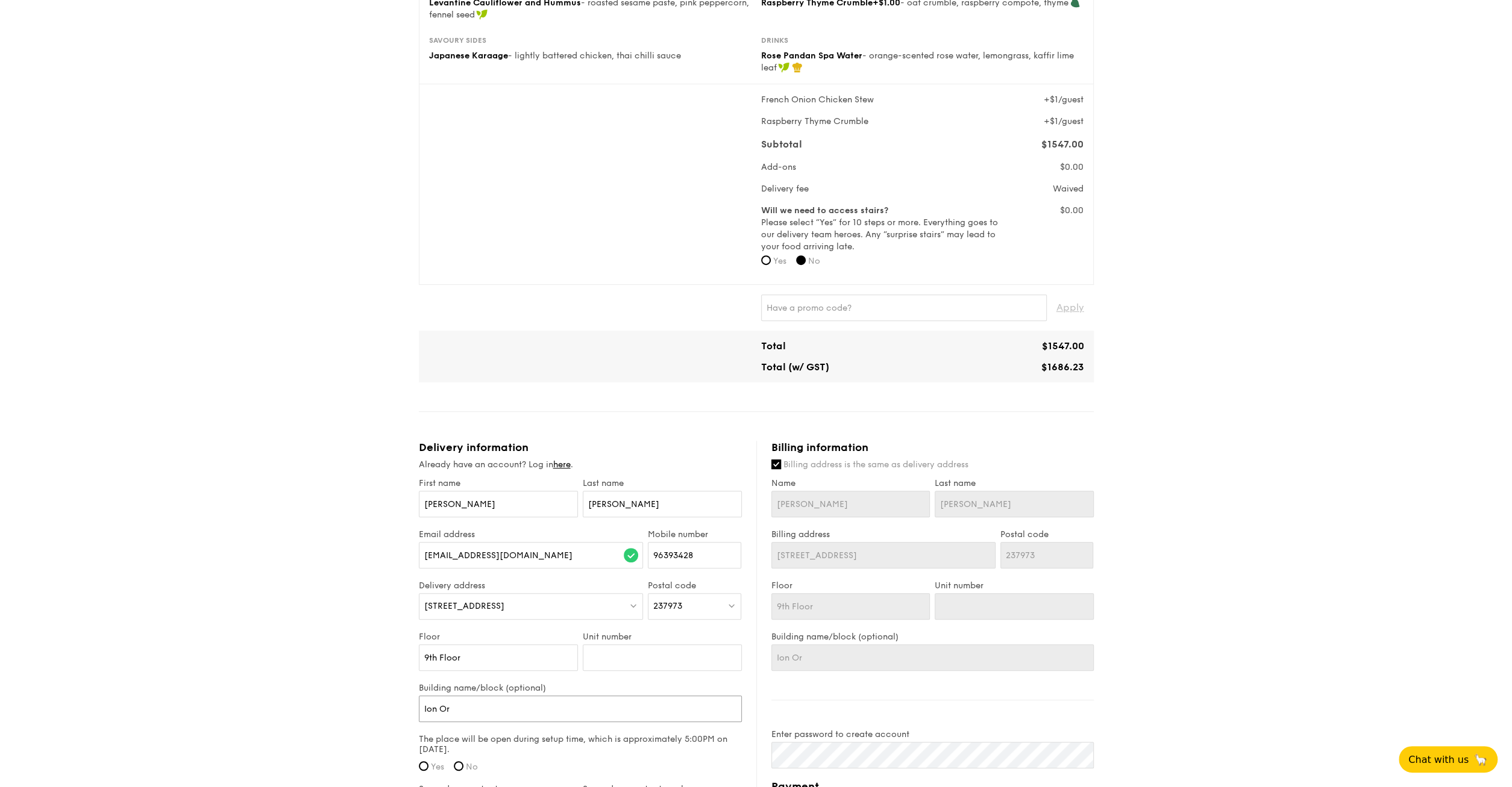
type input "Ion O"
type input "Ion"
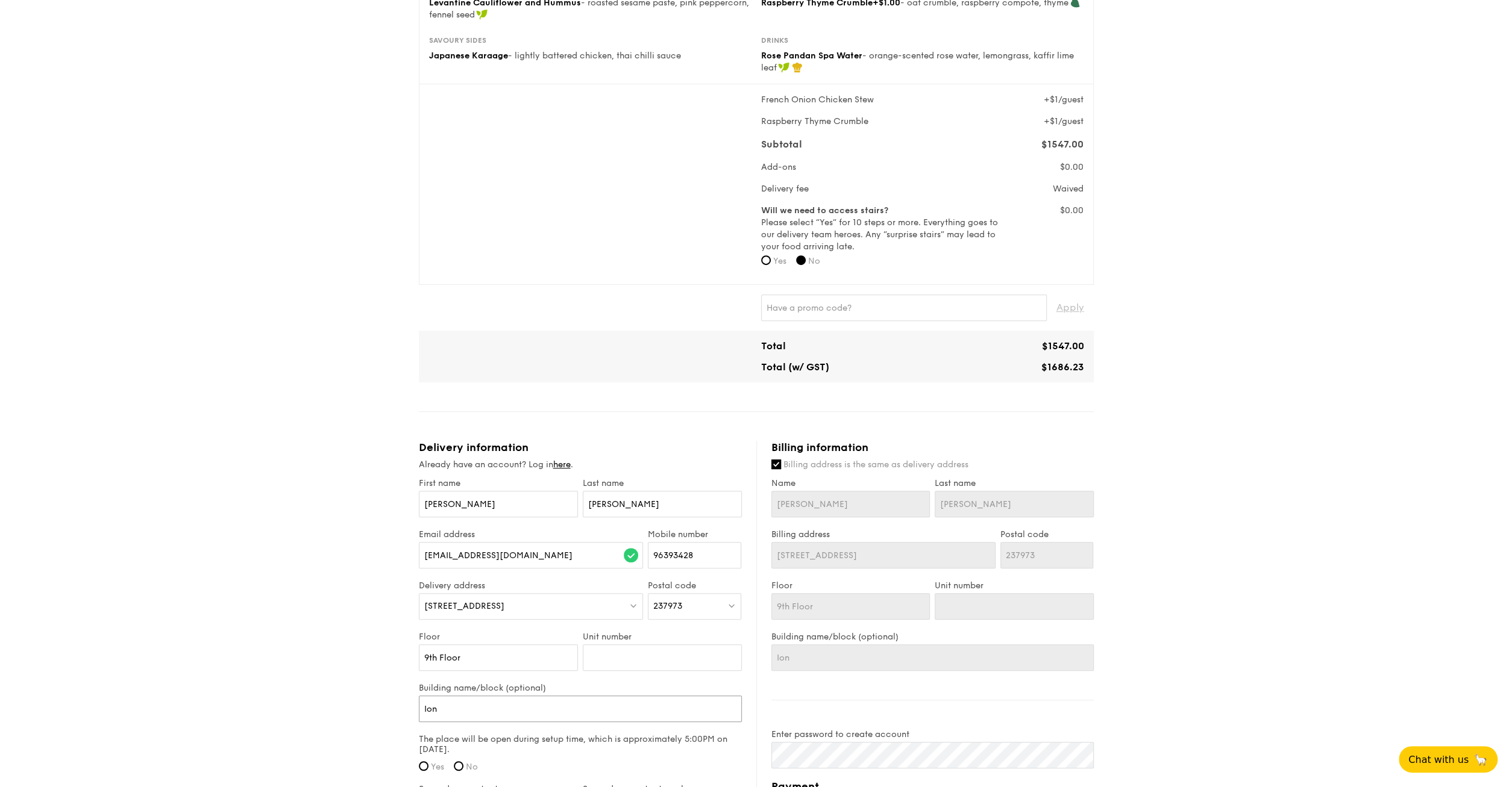
type input "Ion"
type input "Io"
type input "I"
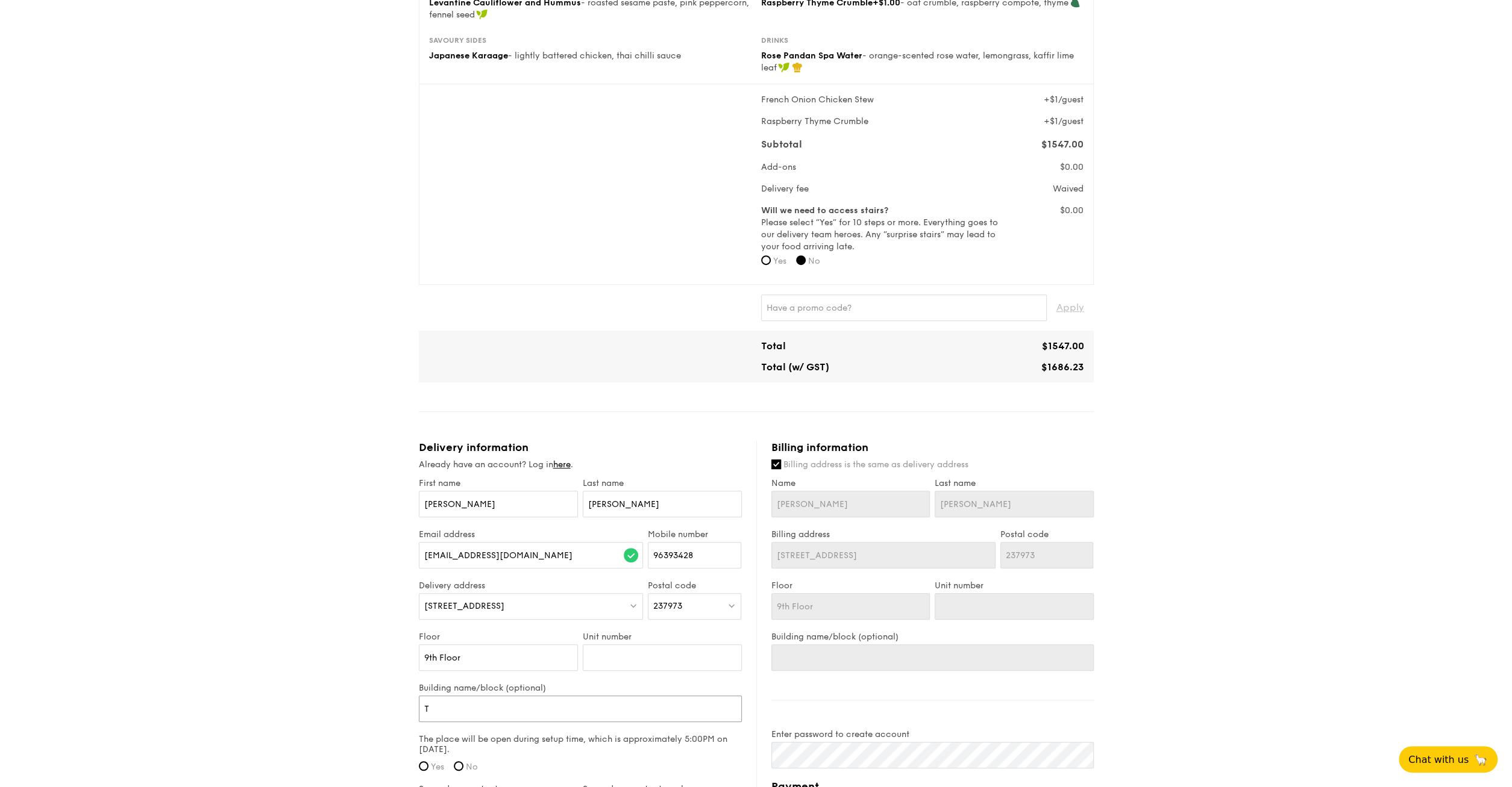
type input "TR"
type input "T"
type input "Th"
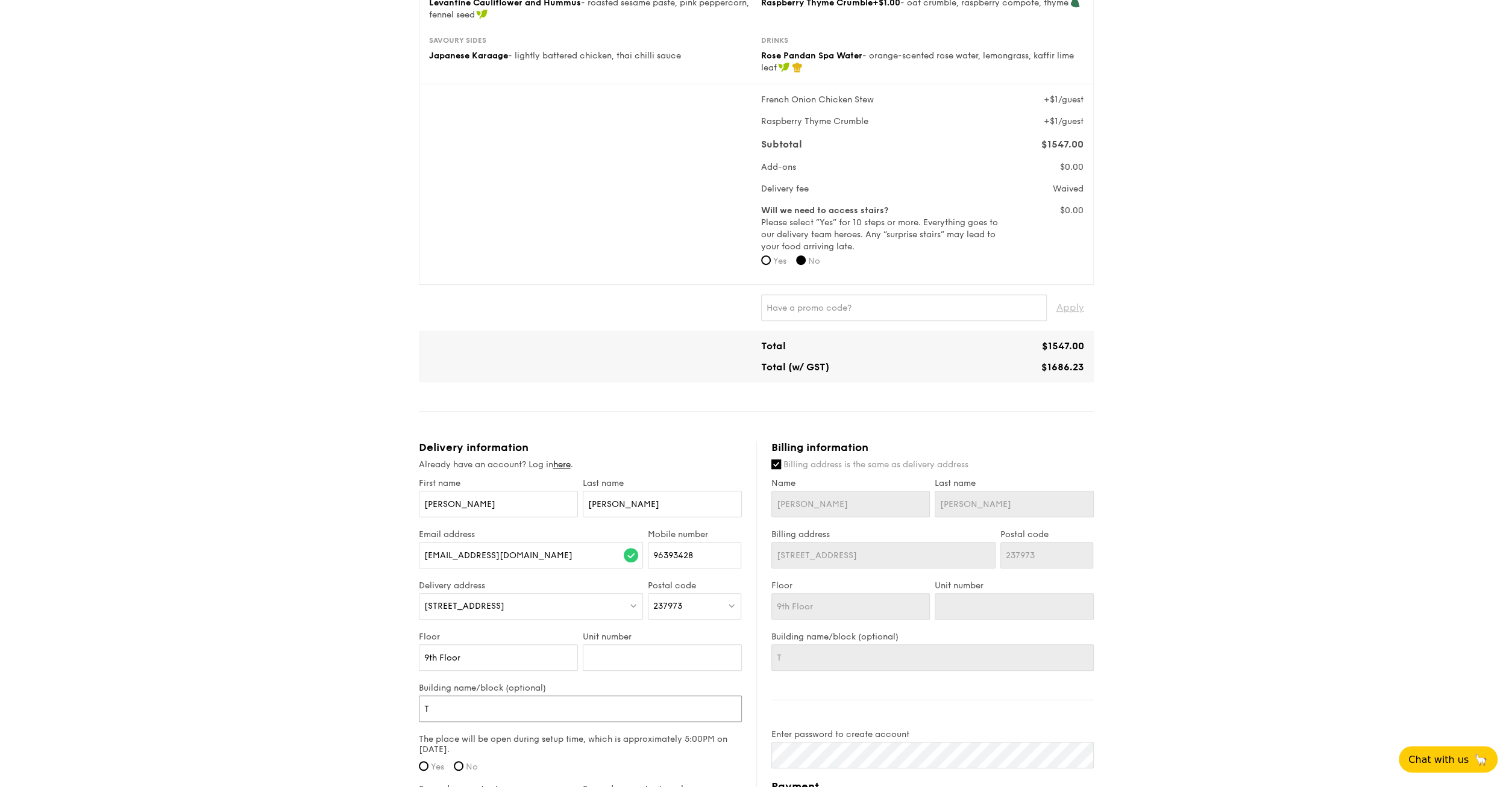
type input "Th"
type input "Th O"
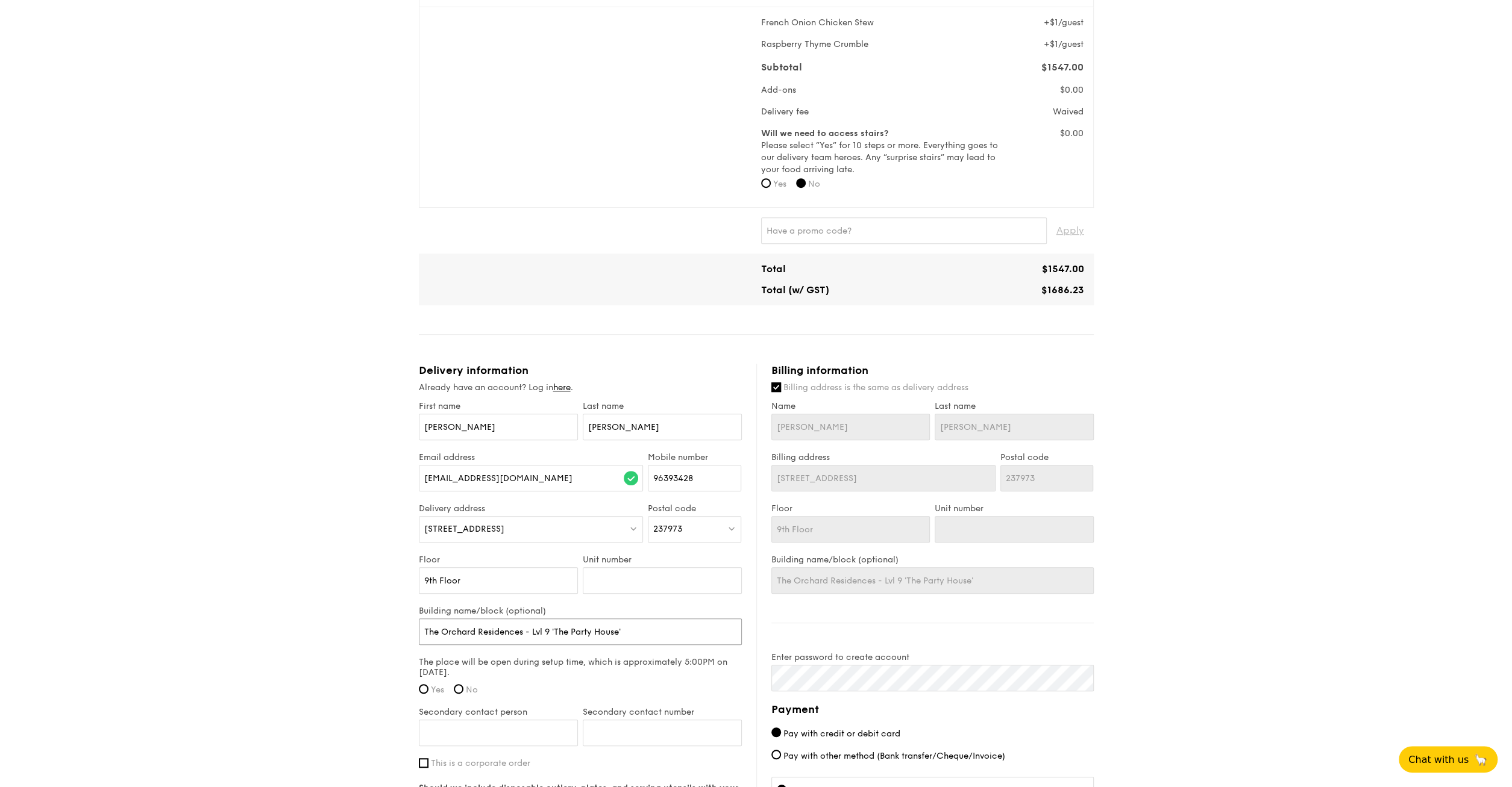
scroll to position [438, 0]
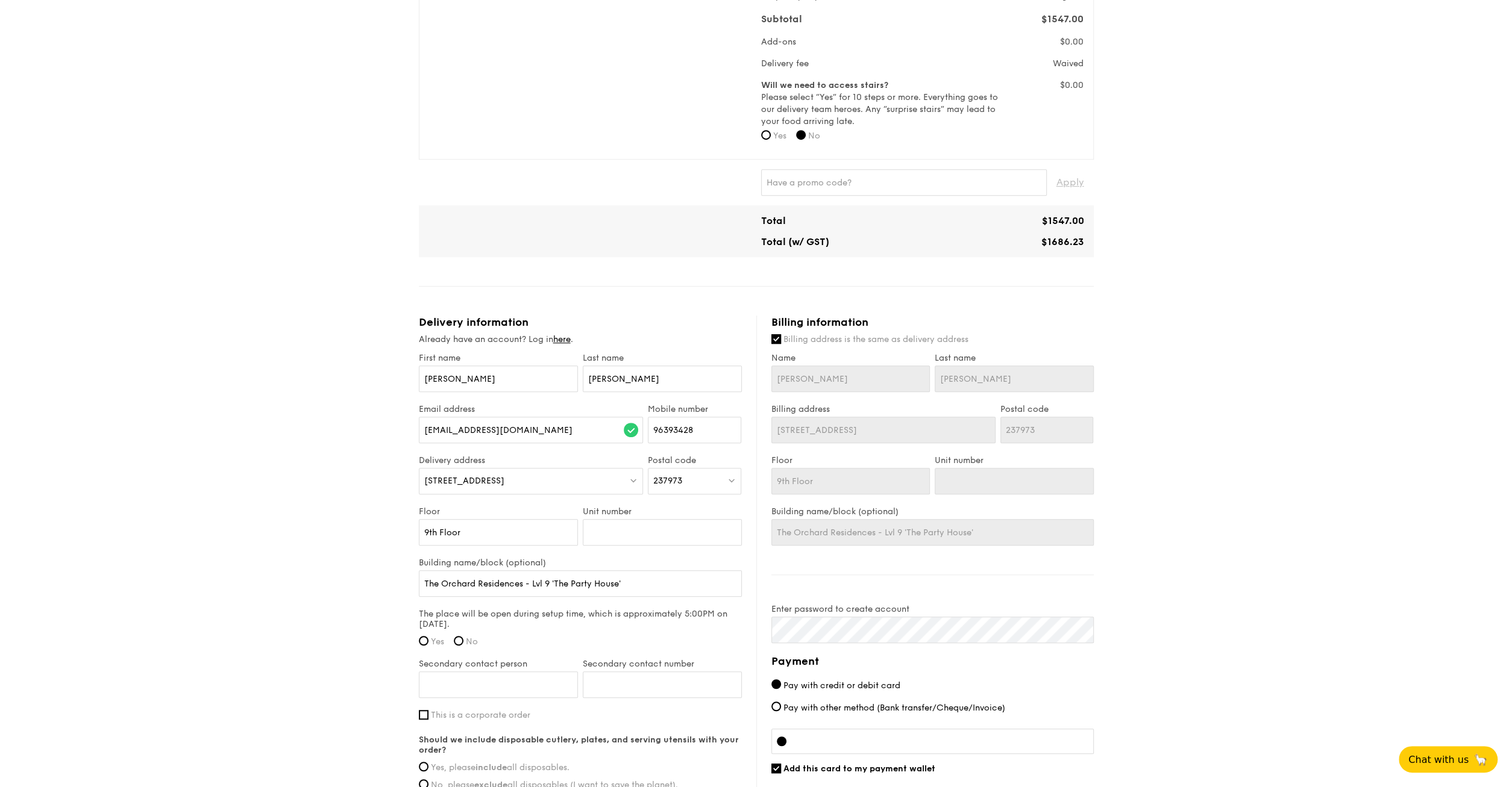
click at [432, 637] on span "Yes" at bounding box center [437, 642] width 13 height 10
click at [428, 637] on input "Yes" at bounding box center [423, 641] width 10 height 10
click at [494, 676] on input "Secondary contact person" at bounding box center [498, 685] width 159 height 26
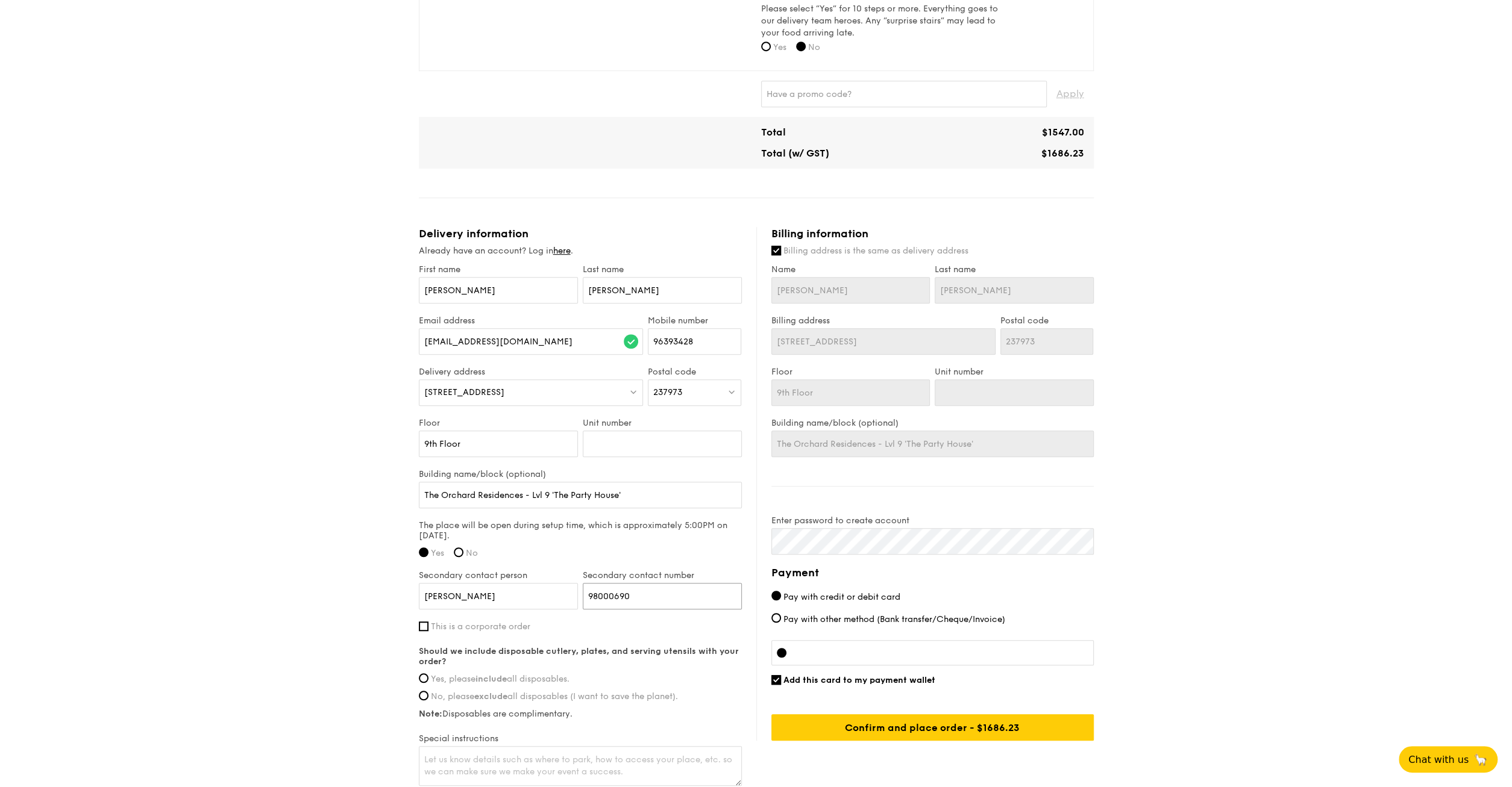
scroll to position [564, 0]
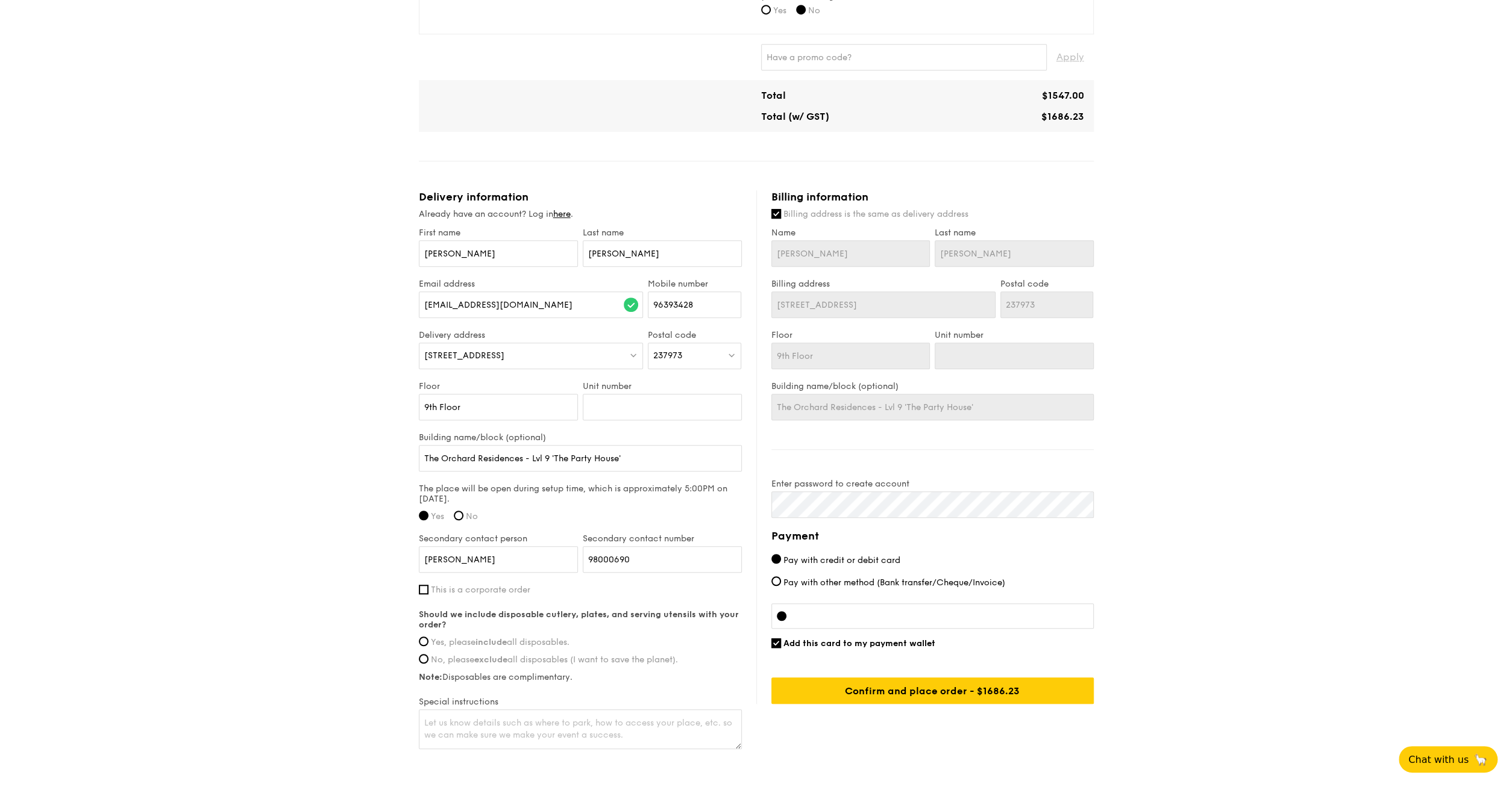
click at [420, 633] on div "Should we include disposable cutlery, plates, and serving utensils with your or…" at bounding box center [580, 647] width 323 height 73
click at [421, 641] on input "Yes, please include all disposables." at bounding box center [423, 641] width 10 height 10
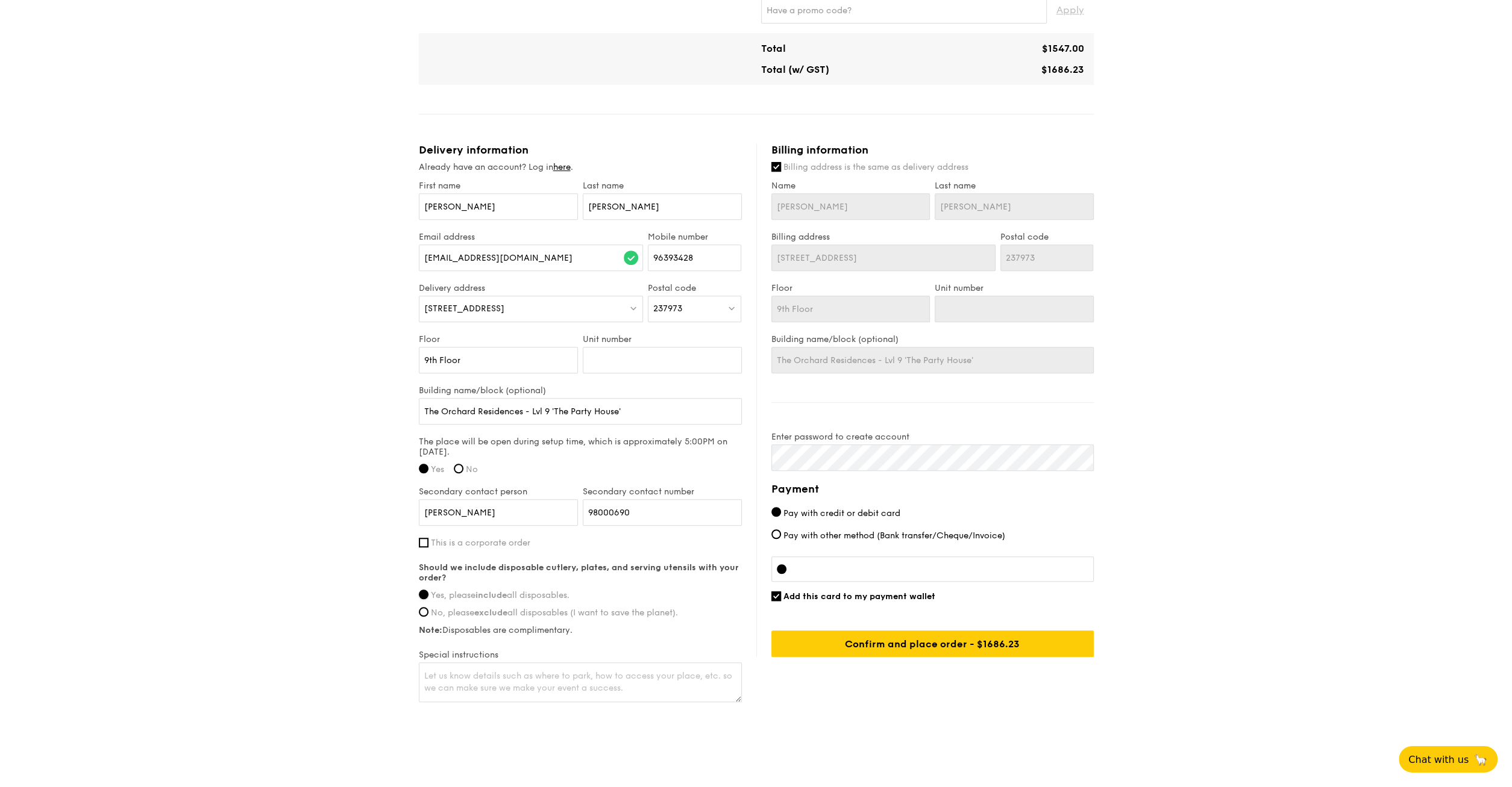
scroll to position [619, 0]
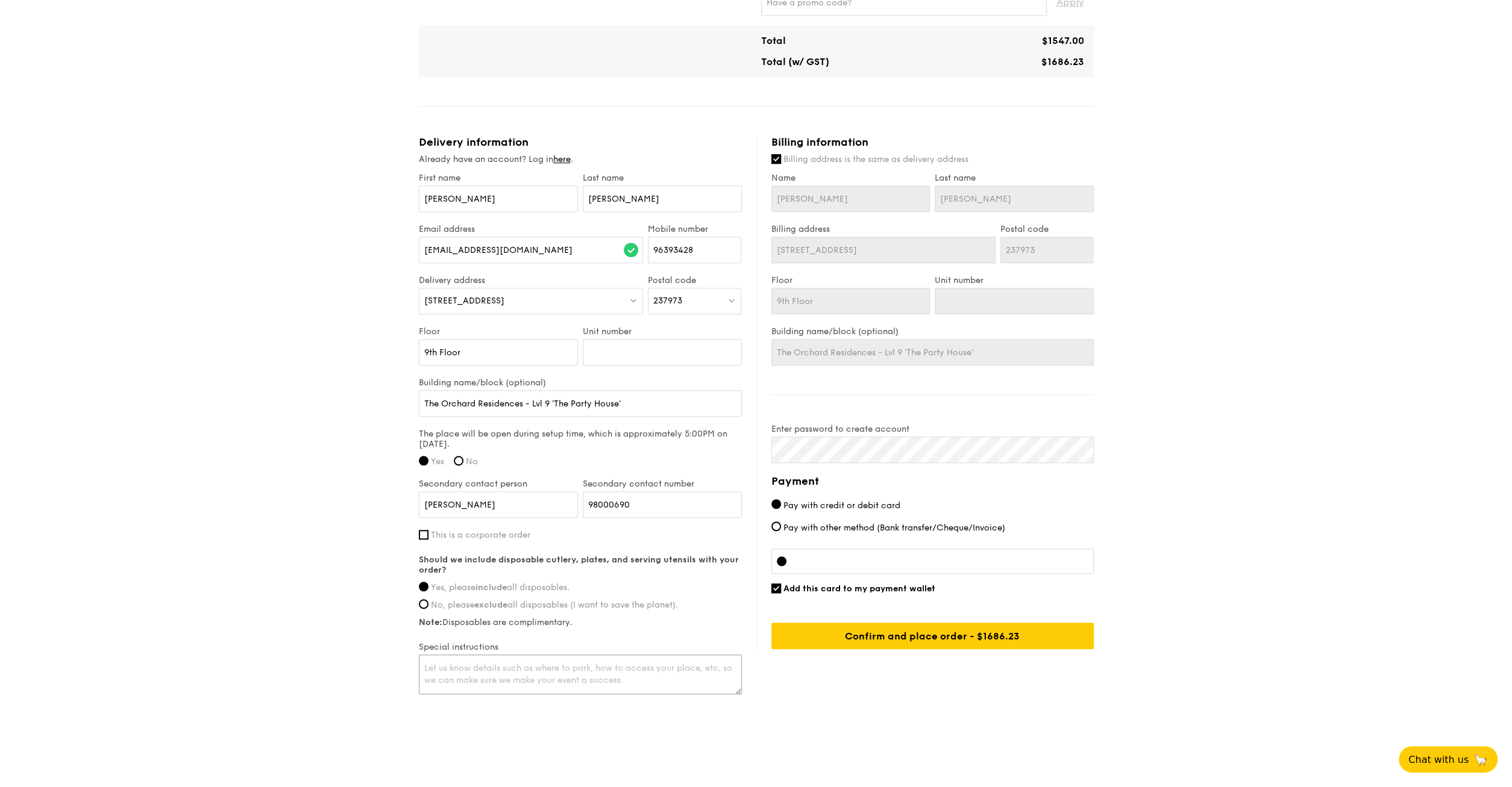
click at [603, 678] on textarea at bounding box center [580, 675] width 323 height 40
click at [777, 155] on input "Billing address is the same as delivery address" at bounding box center [776, 159] width 10 height 10
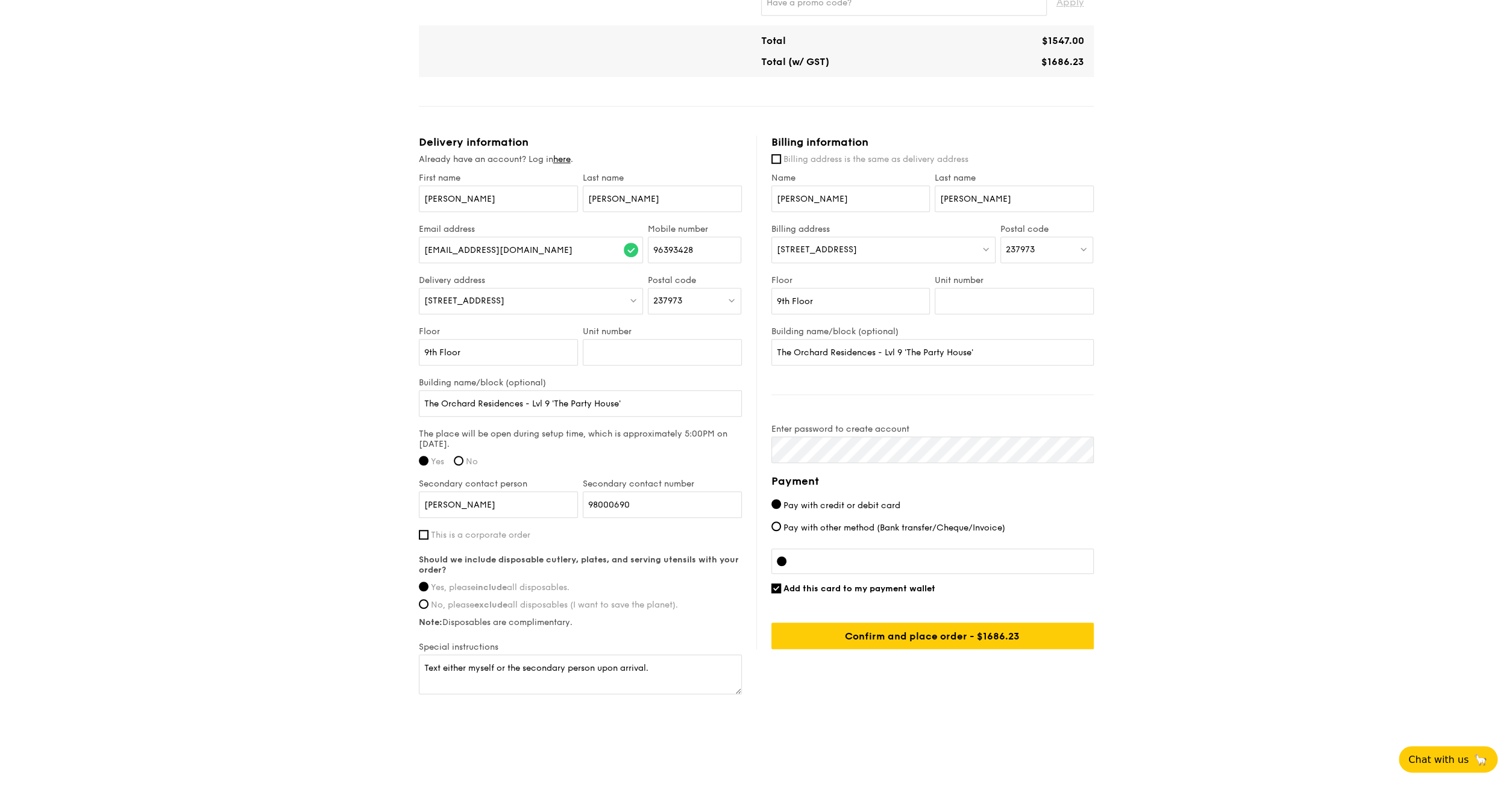
click at [909, 243] on div "238 Orchard Boulevard" at bounding box center [883, 250] width 224 height 26
drag, startPoint x: 1059, startPoint y: 241, endPoint x: 1044, endPoint y: 237, distance: 15.5
click at [1044, 237] on div "237973" at bounding box center [1046, 250] width 93 height 26
click at [1020, 269] on div "664 Jalan Damai" at bounding box center [1037, 281] width 62 height 24
click at [859, 299] on input "9th Floor" at bounding box center [851, 301] width 159 height 26
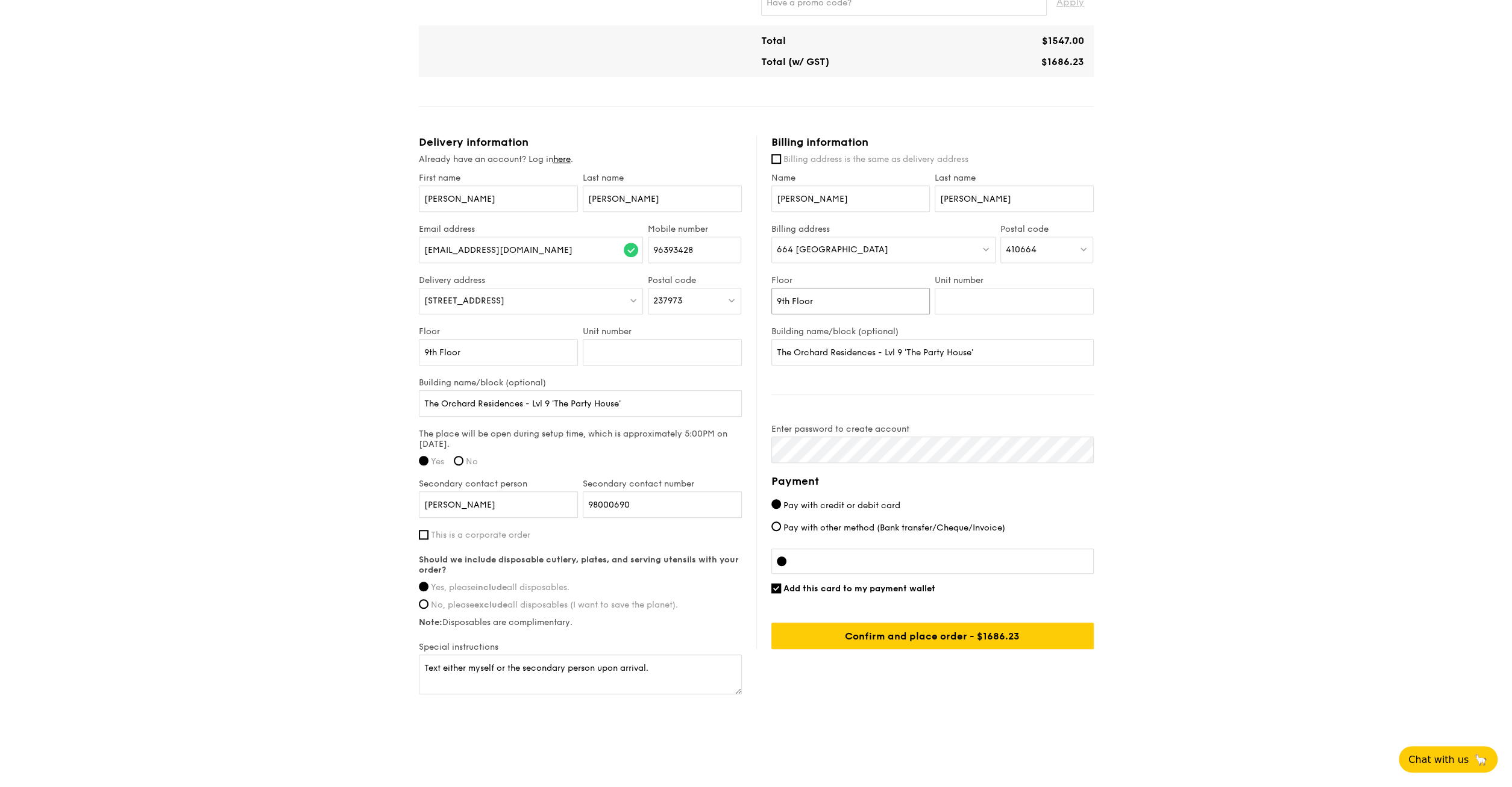
drag, startPoint x: 859, startPoint y: 299, endPoint x: 633, endPoint y: 333, distance: 228.5
click at [772, 315] on input "9th Floor" at bounding box center [851, 301] width 159 height 26
drag, startPoint x: 999, startPoint y: 336, endPoint x: 997, endPoint y: 346, distance: 10.2
click at [999, 341] on div "Building name/block (optional) The Orchard Residences - Lvl 9 'The Party House'" at bounding box center [933, 346] width 323 height 39
drag, startPoint x: 912, startPoint y: 343, endPoint x: 664, endPoint y: 393, distance: 253.0
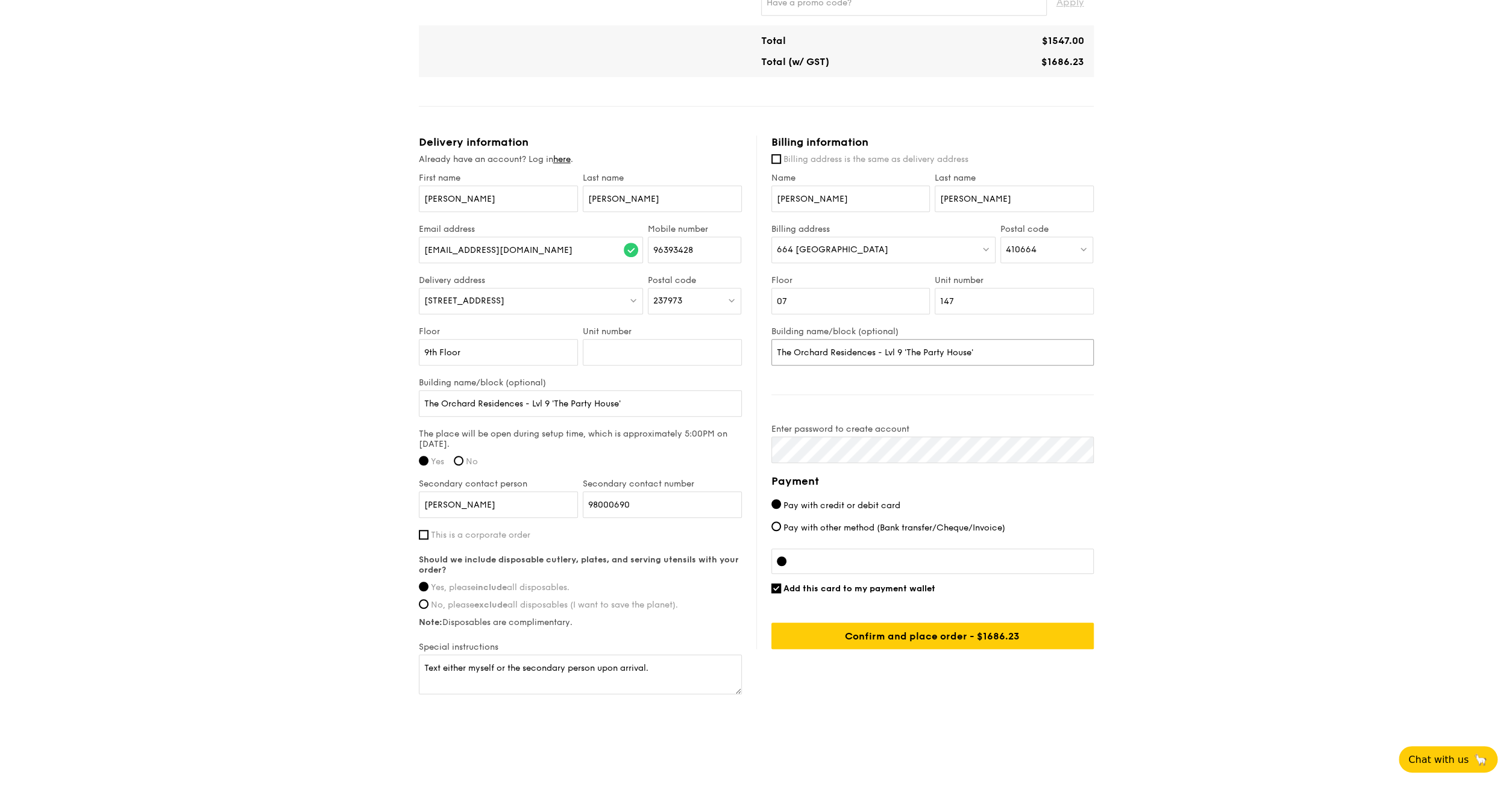
click at [772, 366] on input "The Orchard Residences - Lvl 9 'The Party House'" at bounding box center [933, 352] width 323 height 26
click at [890, 637] on input "Confirm and place order - $1686.23" at bounding box center [933, 636] width 323 height 26
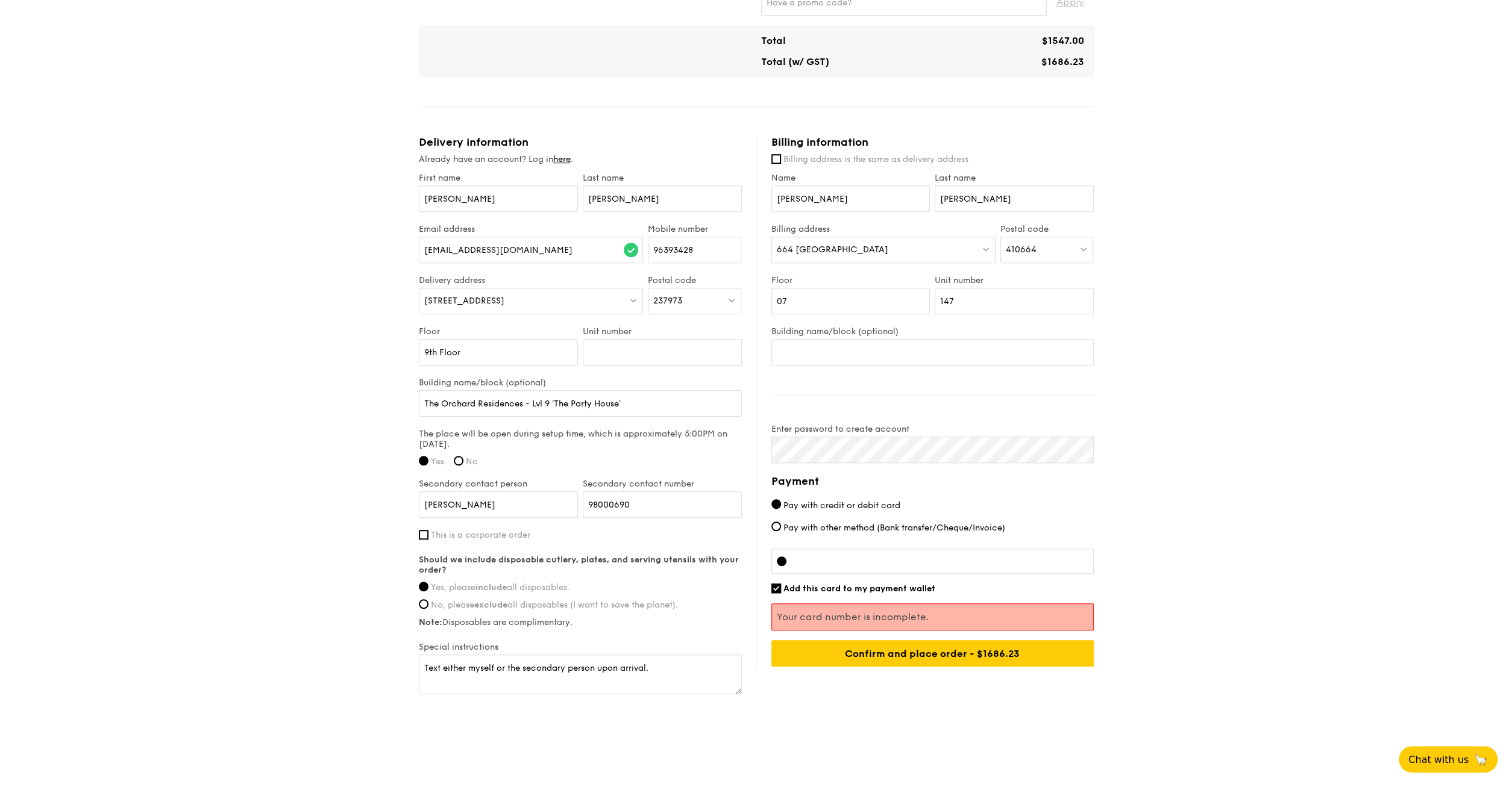
click at [1284, 600] on div "1 - Select menu 2 - Select items 3 - Check out Classic Buffet $21.80 /guest ($2…" at bounding box center [756, 63] width 1512 height 1364
drag, startPoint x: 1291, startPoint y: 545, endPoint x: 1222, endPoint y: 543, distance: 69.0
click at [1287, 547] on div "1 - Select menu 2 - Select items 3 - Check out Classic Buffet $21.80 /guest ($2…" at bounding box center [756, 63] width 1512 height 1364
click at [948, 356] on input "Building name/block (optional)" at bounding box center [933, 352] width 323 height 26
drag, startPoint x: 1262, startPoint y: 459, endPoint x: 1061, endPoint y: 622, distance: 258.8
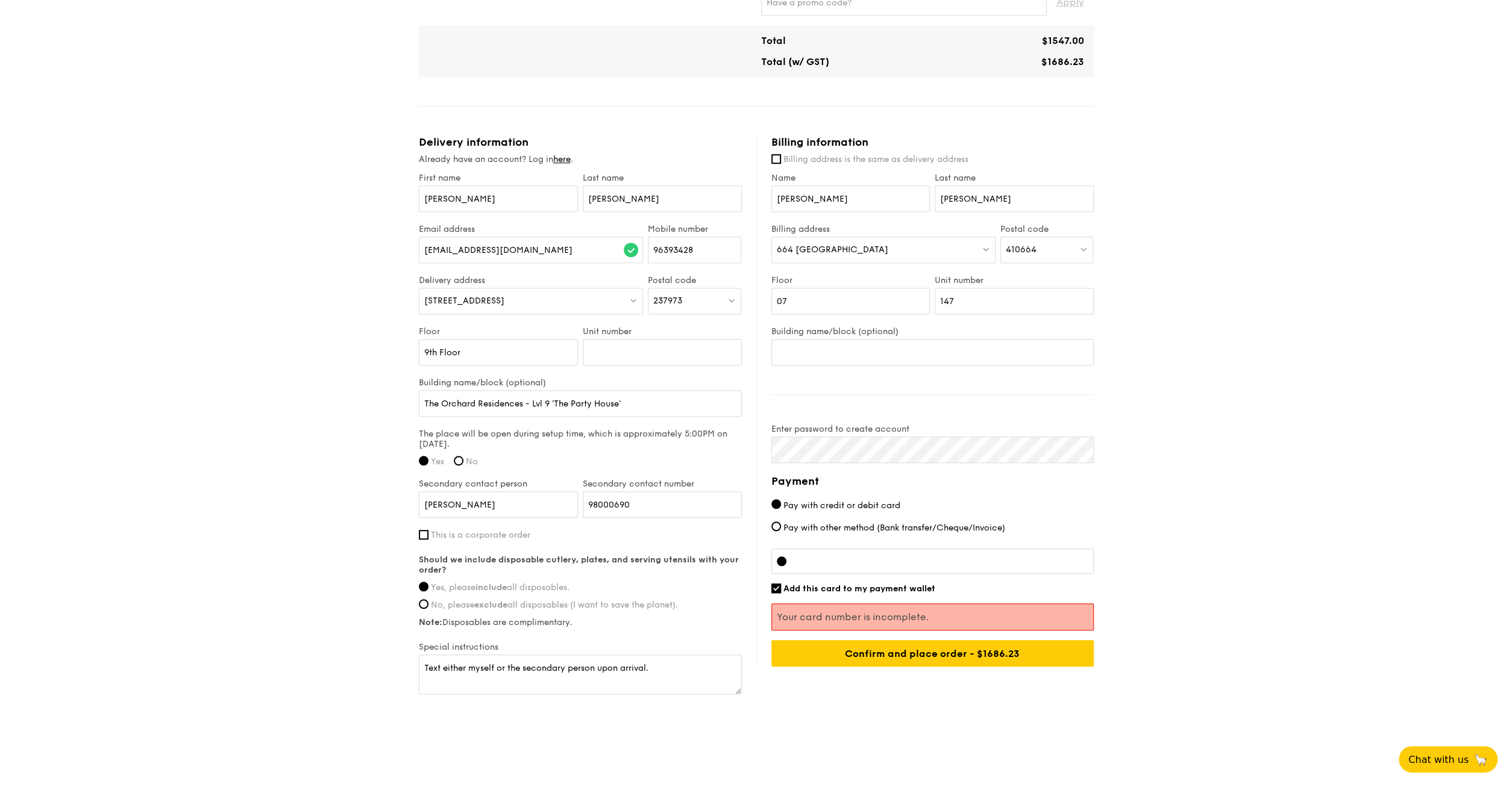
click at [1262, 460] on div "1 - Select menu 2 - Select items 3 - Check out Classic Buffet $21.80 /guest ($2…" at bounding box center [756, 63] width 1512 height 1364
drag, startPoint x: 1254, startPoint y: 685, endPoint x: 1238, endPoint y: 677, distance: 17.9
click at [1242, 678] on div "1 - Select menu 2 - Select items 3 - Check out Classic Buffet $21.80 /guest ($2…" at bounding box center [756, 63] width 1512 height 1364
click at [905, 655] on input "Confirm and place order - $1686.23" at bounding box center [933, 654] width 323 height 26
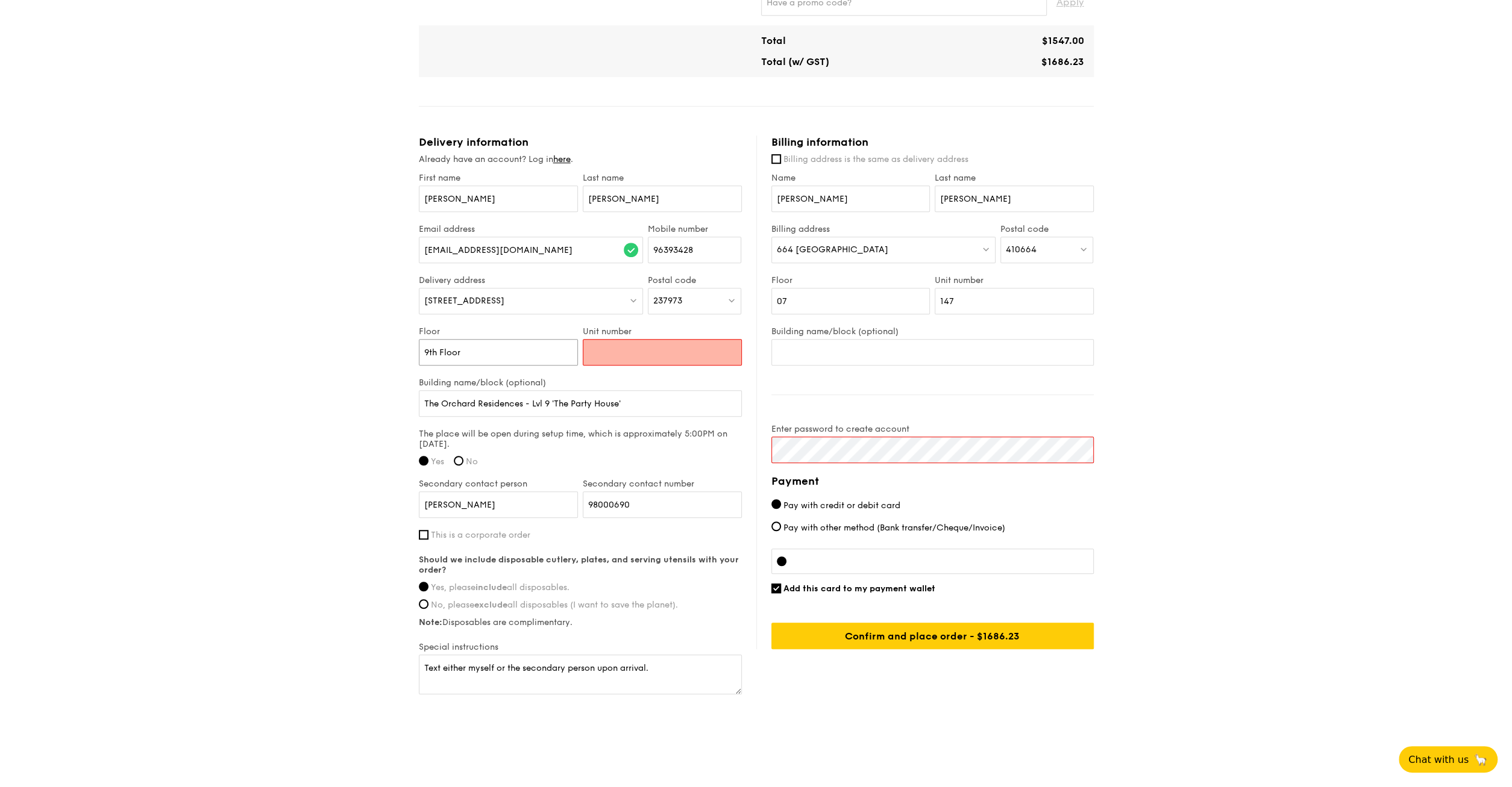
click at [546, 343] on input "9th Floor" at bounding box center [498, 352] width 159 height 26
click at [636, 349] on input "Unit number" at bounding box center [662, 352] width 159 height 26
drag, startPoint x: 502, startPoint y: 356, endPoint x: 267, endPoint y: 341, distance: 235.5
click at [419, 341] on input "9th Floor" at bounding box center [498, 352] width 159 height 26
click at [1333, 428] on div "1 - Select menu 2 - Select items 3 - Check out Classic Buffet $21.80 /guest ($2…" at bounding box center [756, 63] width 1512 height 1364
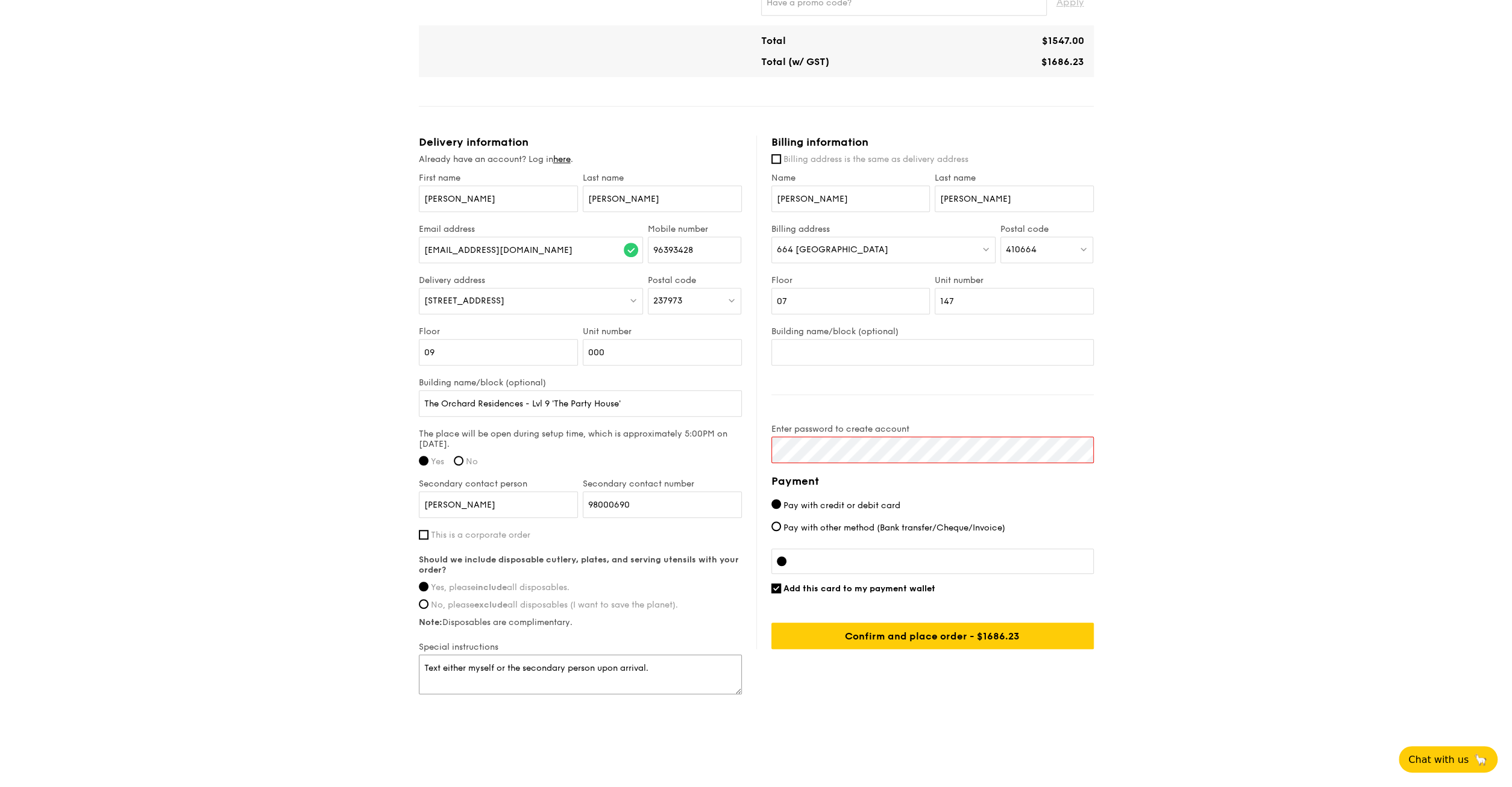
click at [671, 670] on textarea "Text either myself or the secondary person upon arrival." at bounding box center [580, 675] width 323 height 40
click at [999, 631] on input "Confirm and place order - $1686.23" at bounding box center [933, 636] width 323 height 26
click at [981, 639] on input "Confirm and place order - $1686.23" at bounding box center [933, 636] width 323 height 26
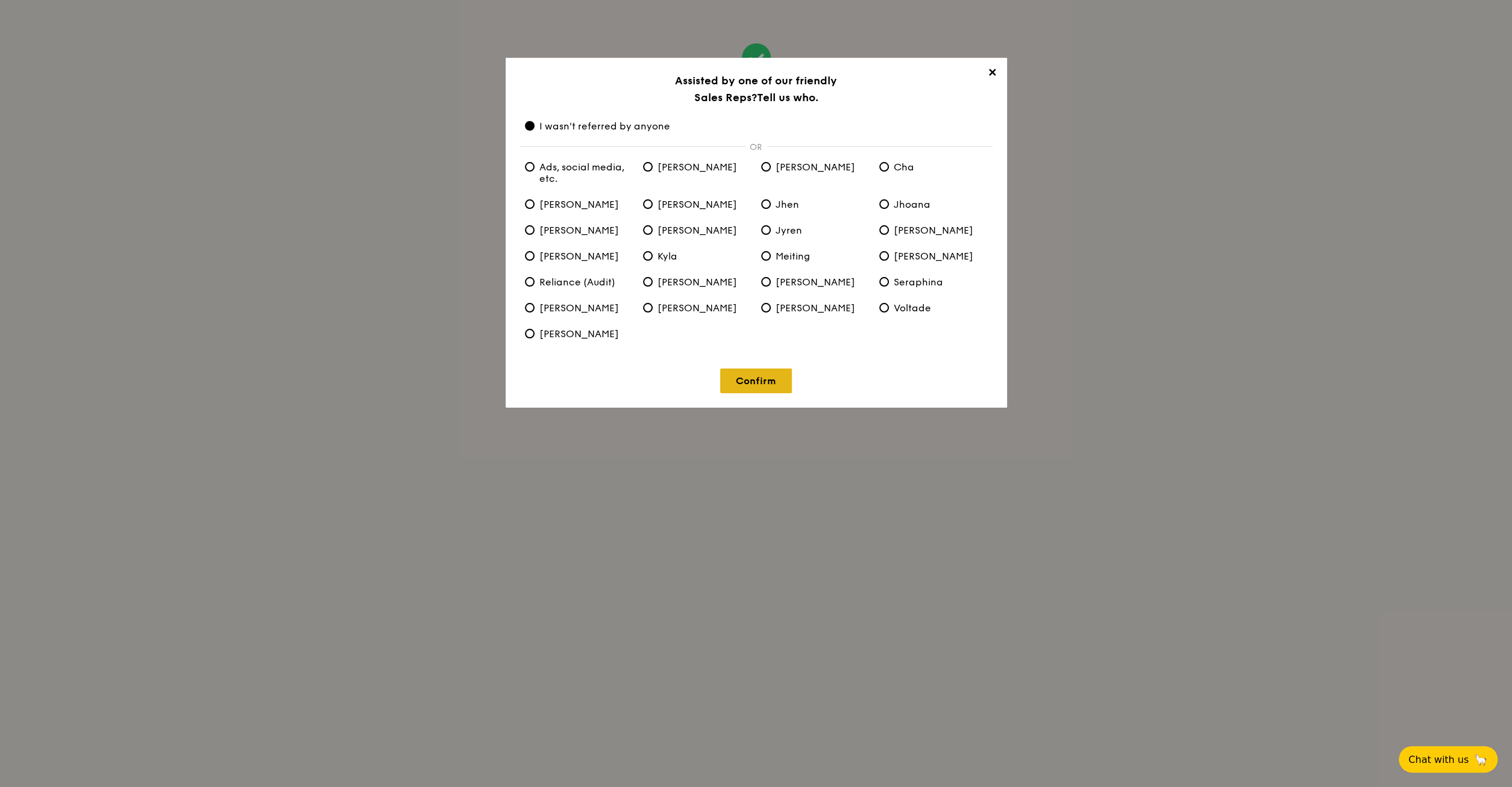
click at [753, 390] on link "Confirm" at bounding box center [756, 381] width 72 height 24
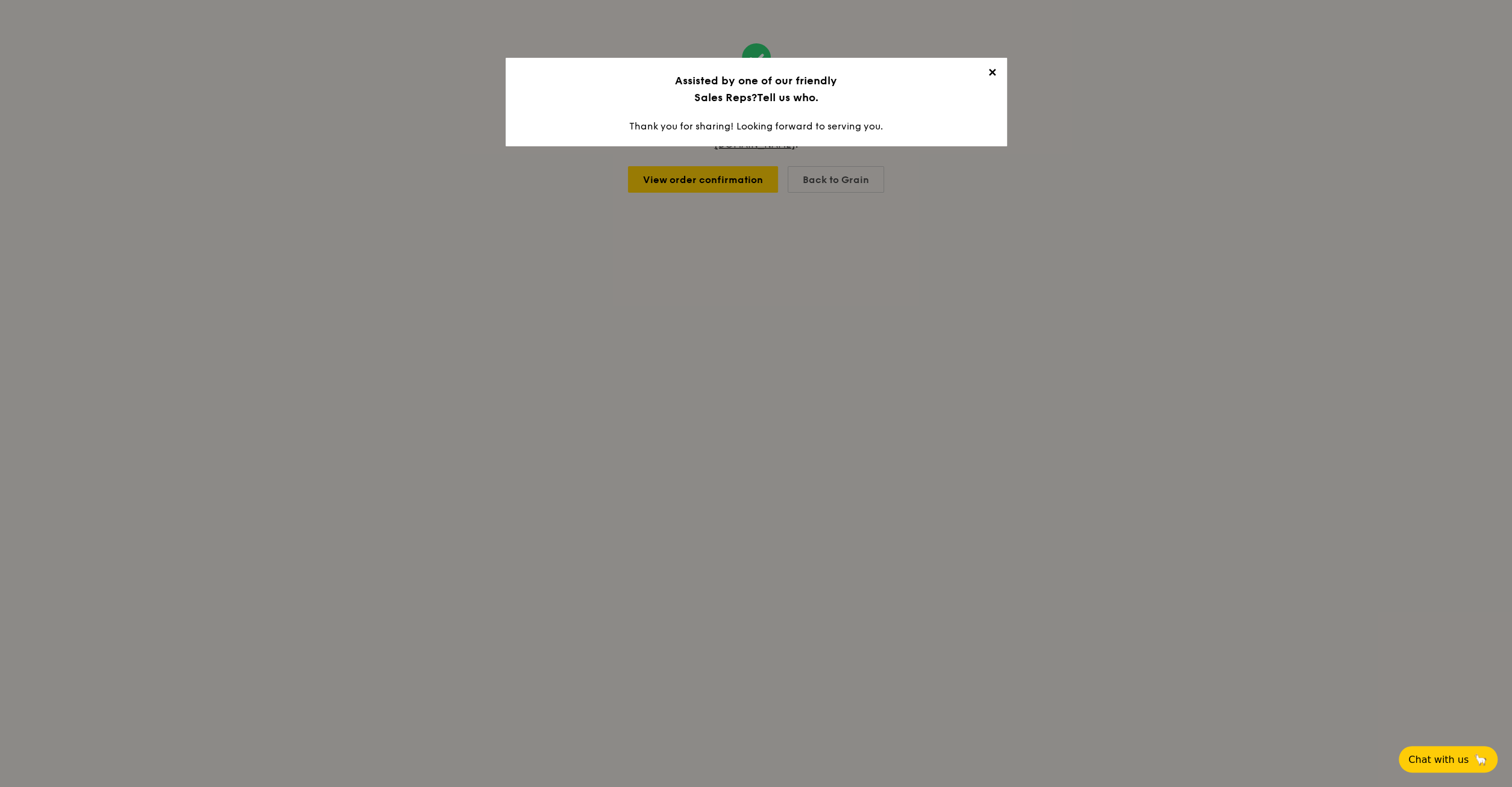
click at [1002, 71] on div "✕ Assisted by one of our friendly Sales Reps? Tell us who. Thank you for sharin…" at bounding box center [756, 102] width 501 height 89
click at [991, 69] on span "✕" at bounding box center [992, 74] width 17 height 17
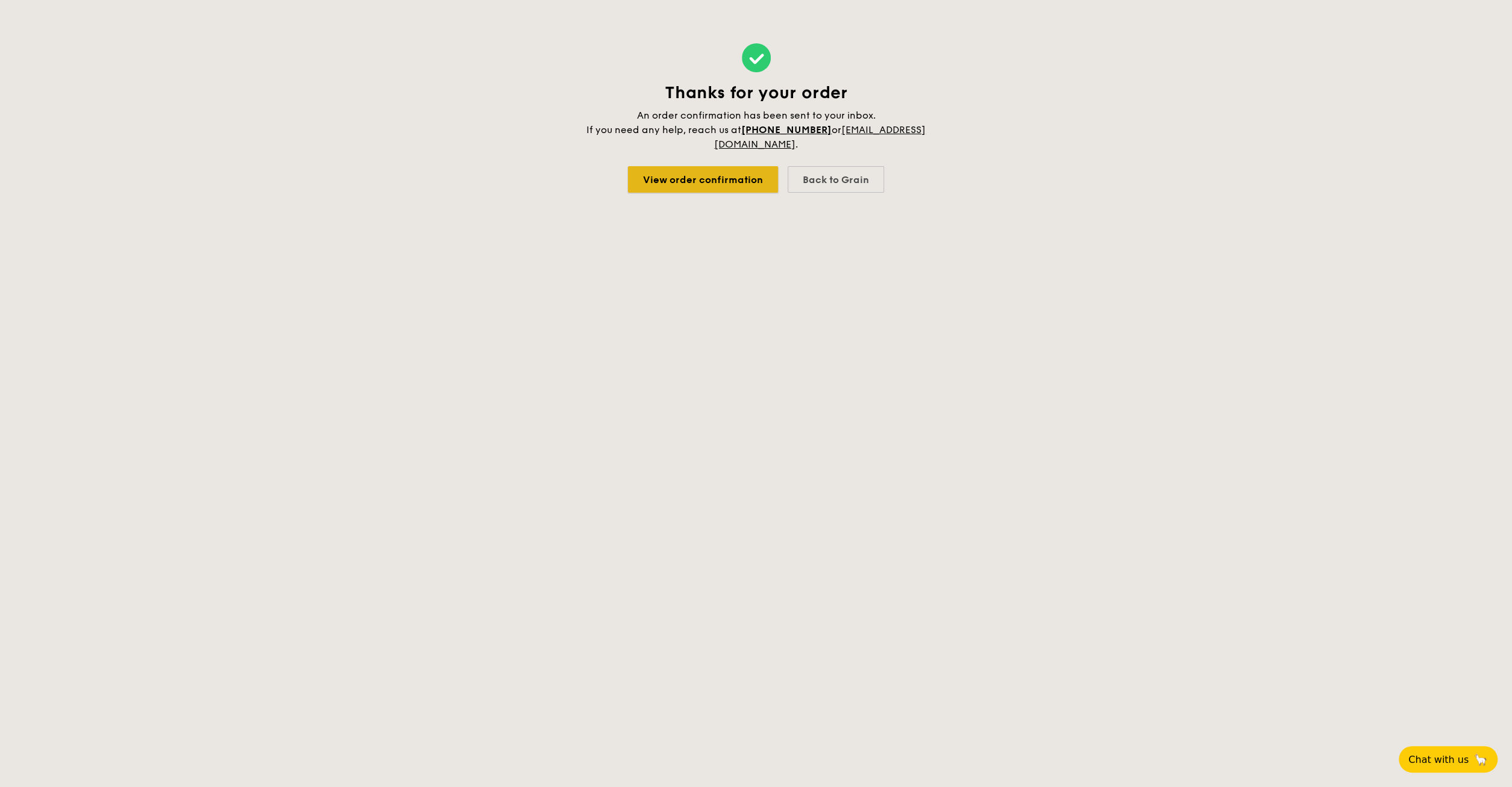
click at [729, 187] on link "View order confirmation" at bounding box center [703, 180] width 150 height 26
click at [1440, 767] on button "Chat with us 🦙" at bounding box center [1448, 760] width 104 height 28
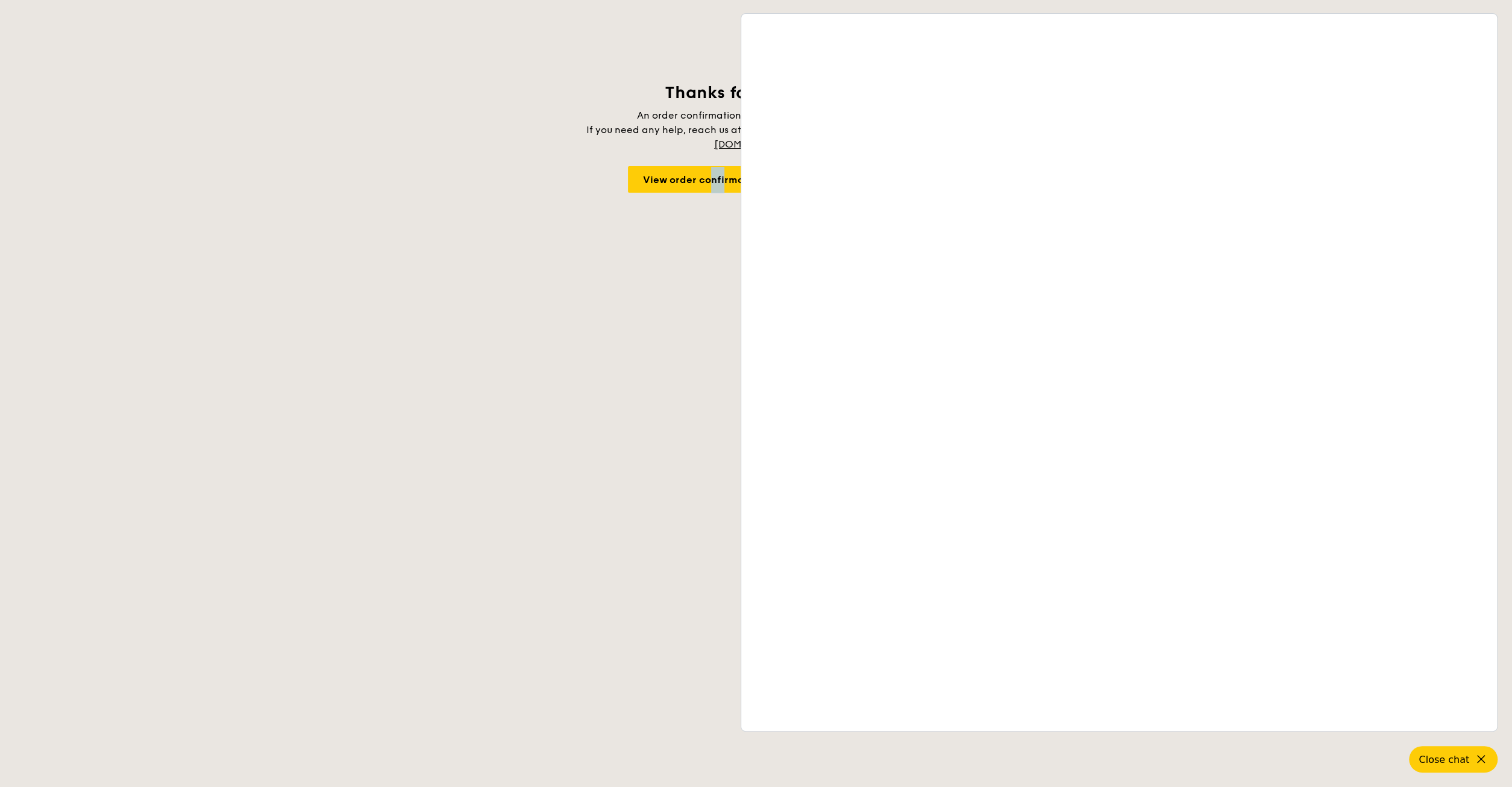
drag, startPoint x: 643, startPoint y: 512, endPoint x: 715, endPoint y: 526, distance: 73.3
click at [674, 523] on body "Thanks for your order An order confirmation has been sent to your inbox. If you…" at bounding box center [756, 393] width 1512 height 787
